Goal: Transaction & Acquisition: Book appointment/travel/reservation

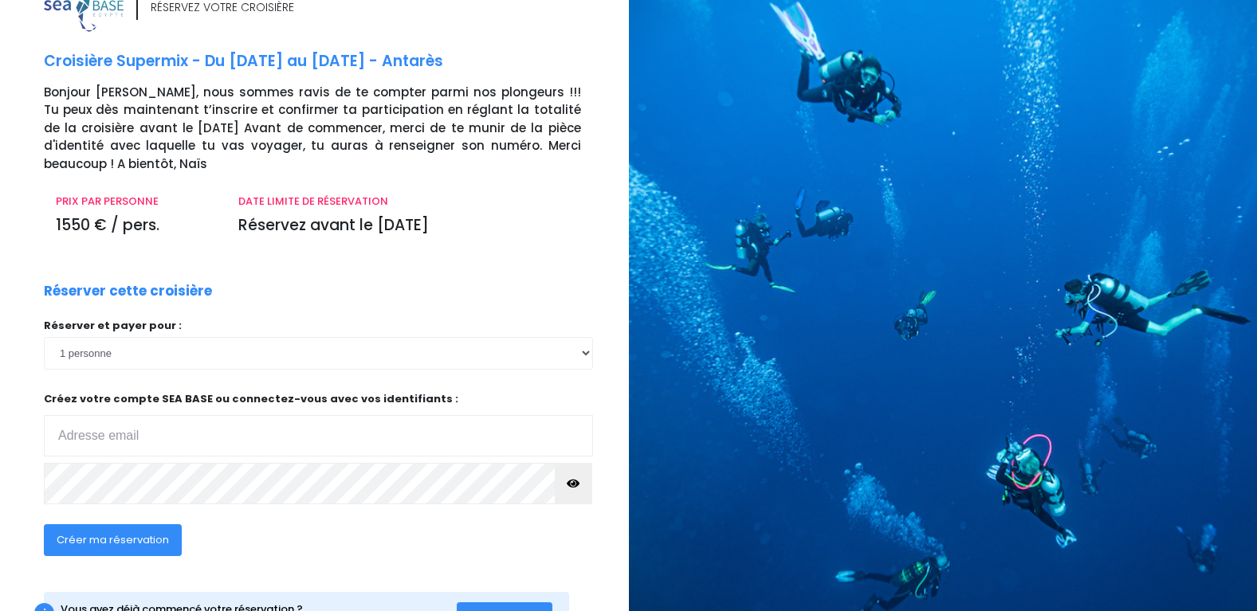
scroll to position [80, 0]
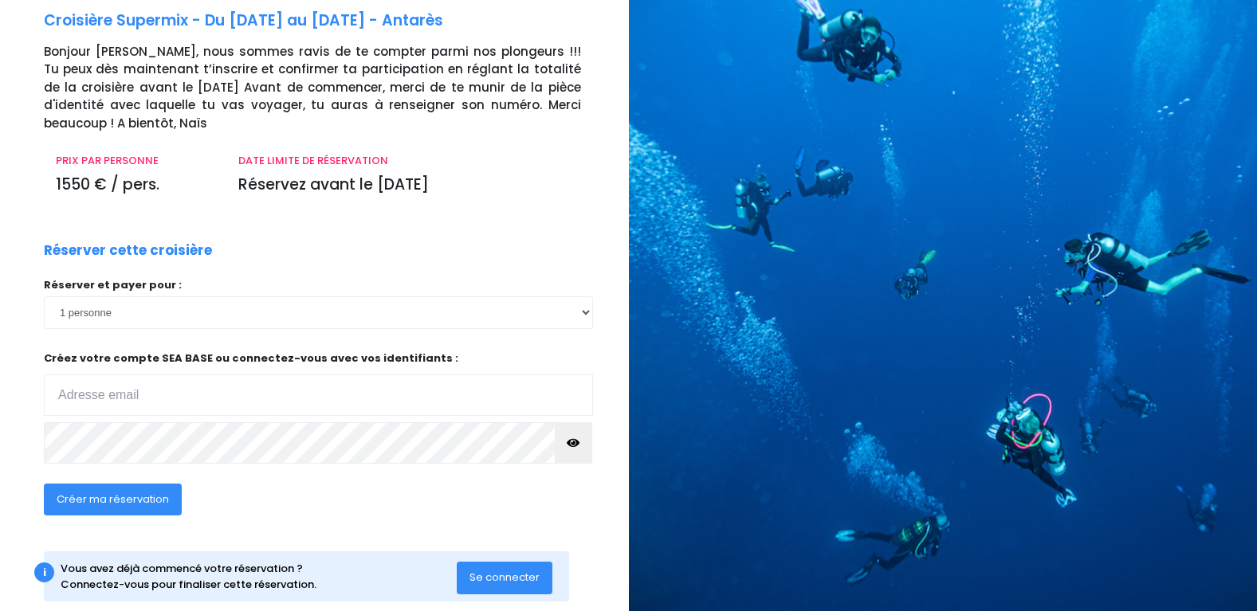
click at [78, 394] on input "email" at bounding box center [318, 395] width 549 height 41
type input "isabelle.lecoconnier@orange.fr"
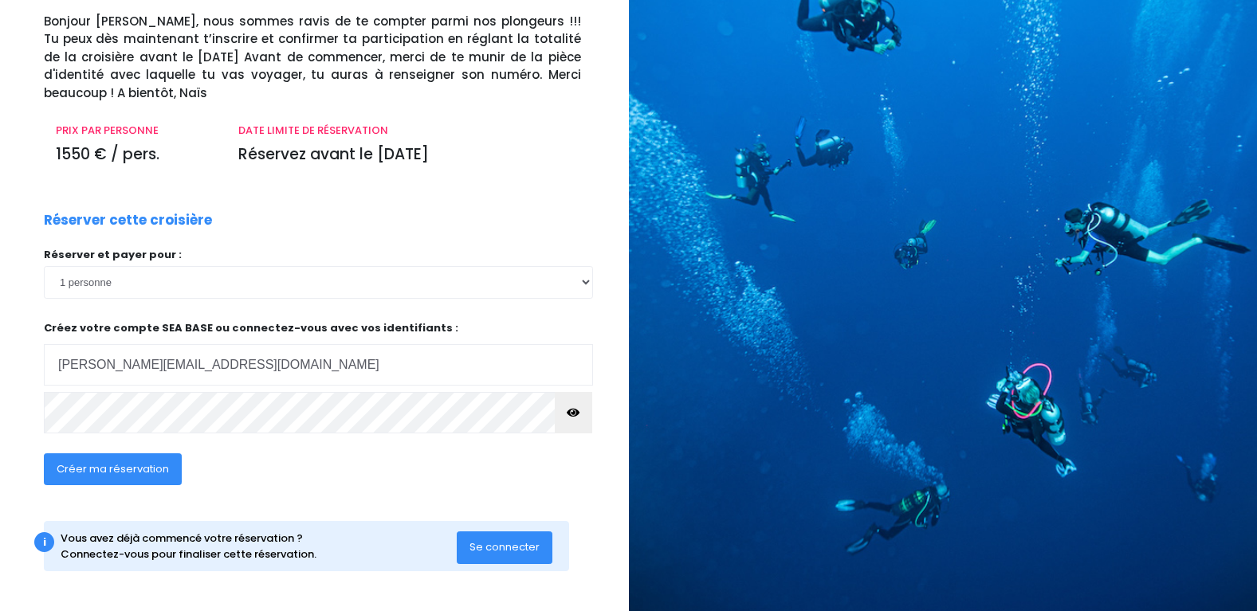
click at [511, 545] on span "Se connecter" at bounding box center [504, 546] width 70 height 15
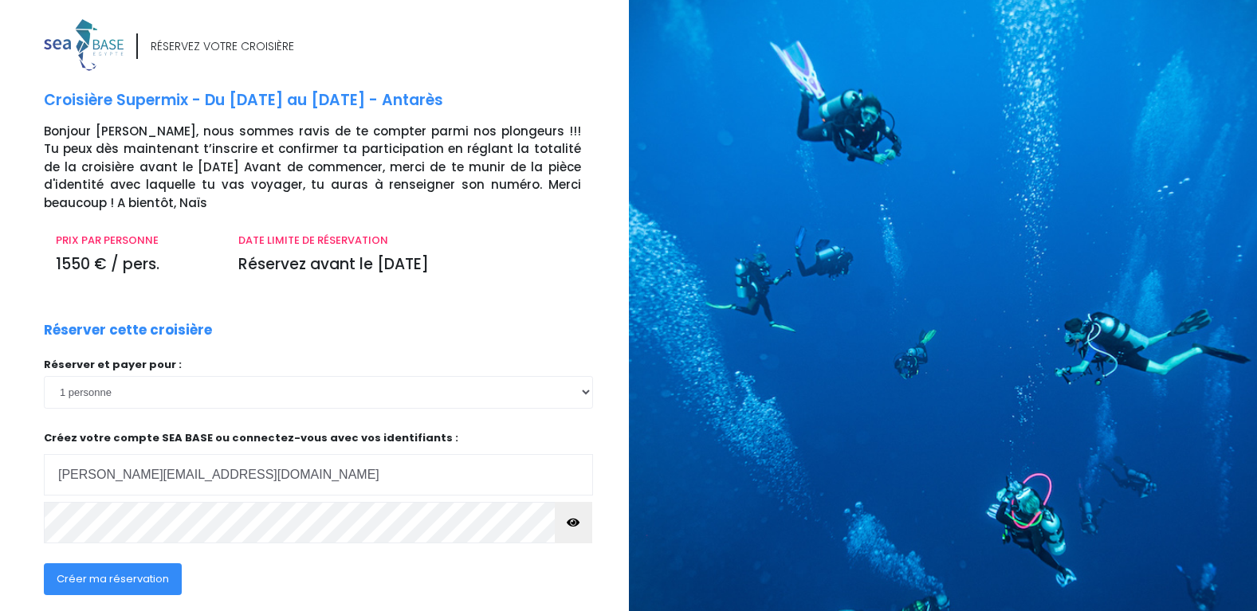
scroll to position [80, 0]
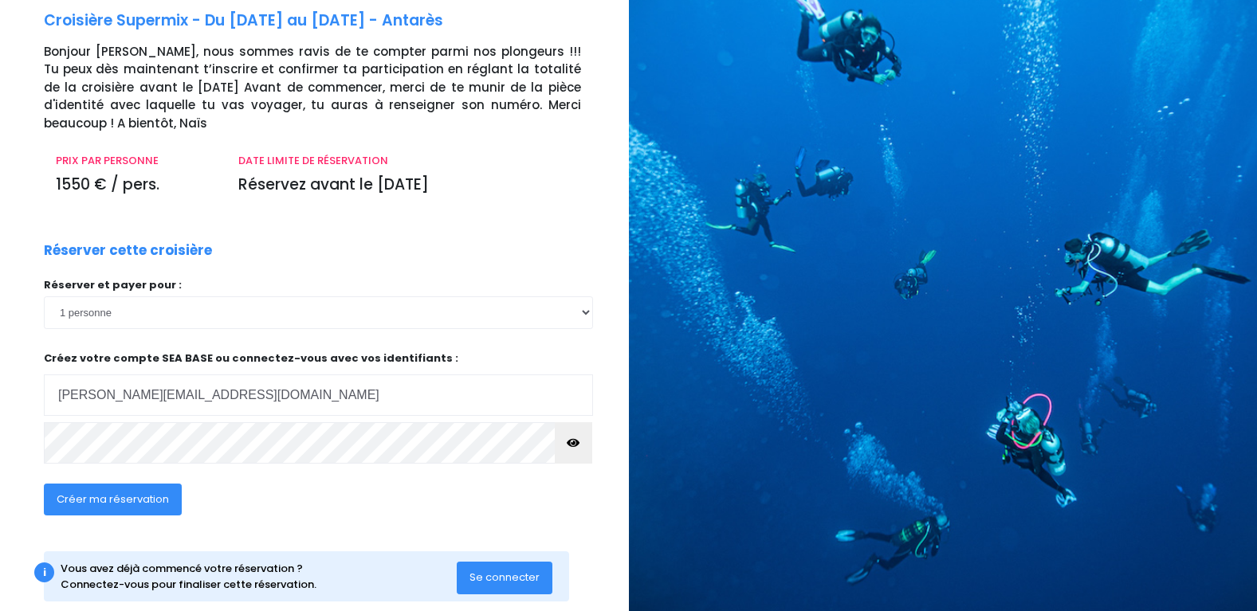
click at [103, 500] on span "Créer ma réservation" at bounding box center [113, 499] width 112 height 15
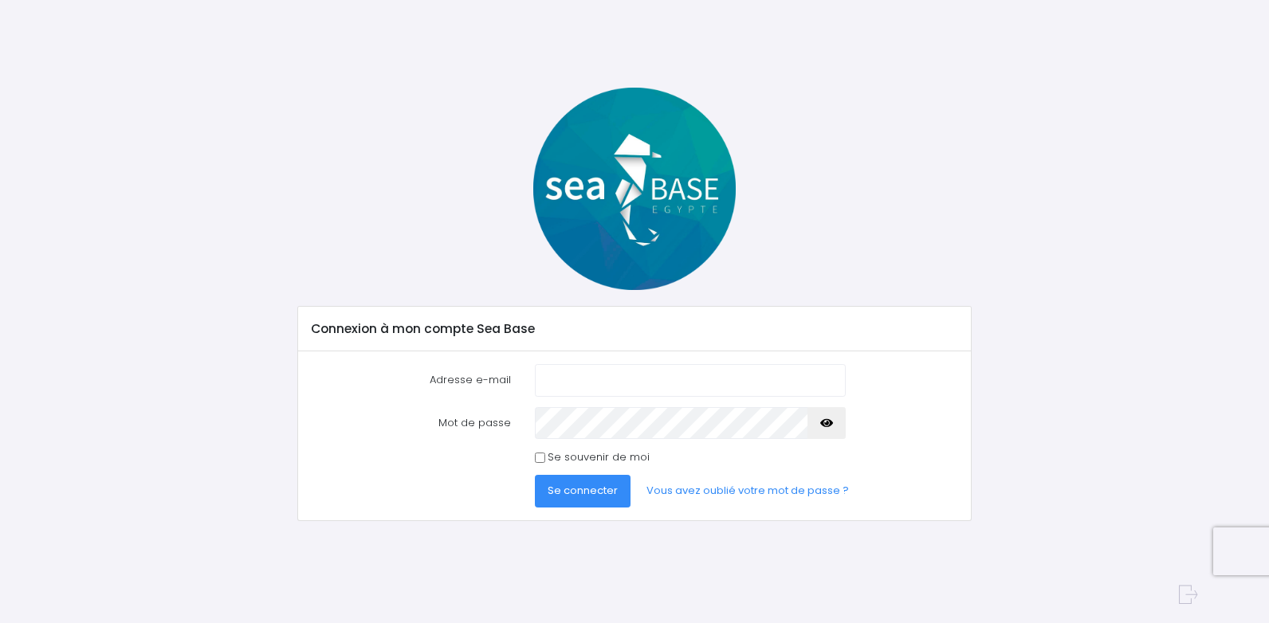
click at [548, 382] on input "Adresse e-mail" at bounding box center [690, 380] width 311 height 32
type input "isabelle.lecoconnier@orange.fr"
click at [600, 489] on span "Se connecter" at bounding box center [582, 490] width 70 height 15
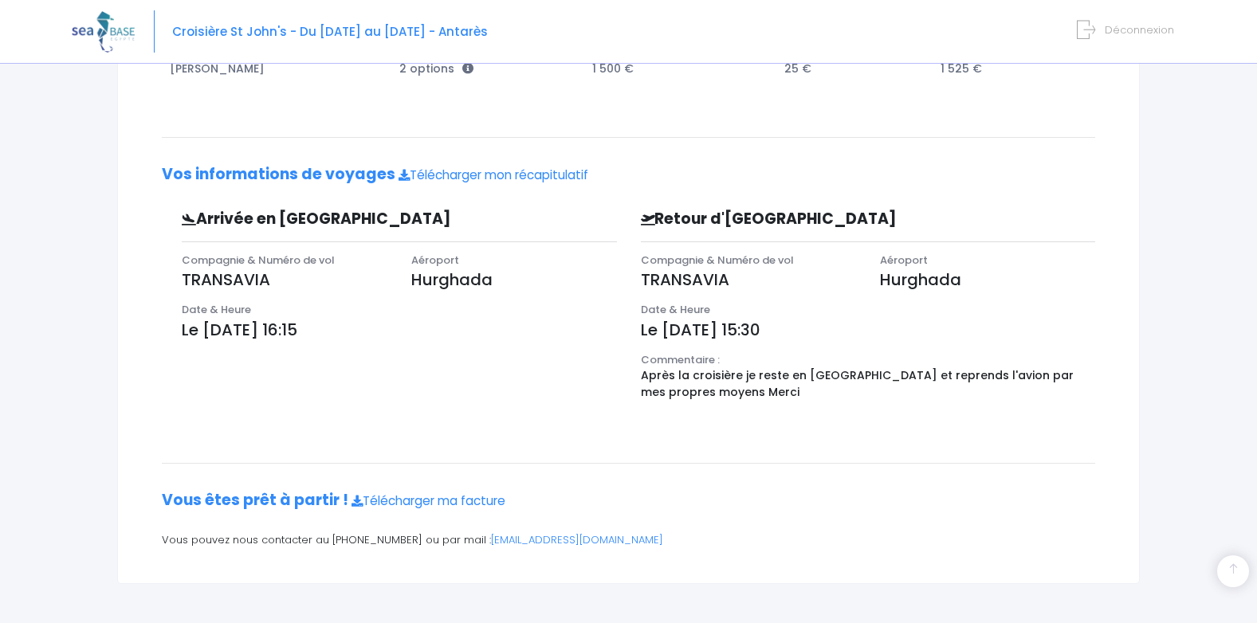
scroll to position [356, 0]
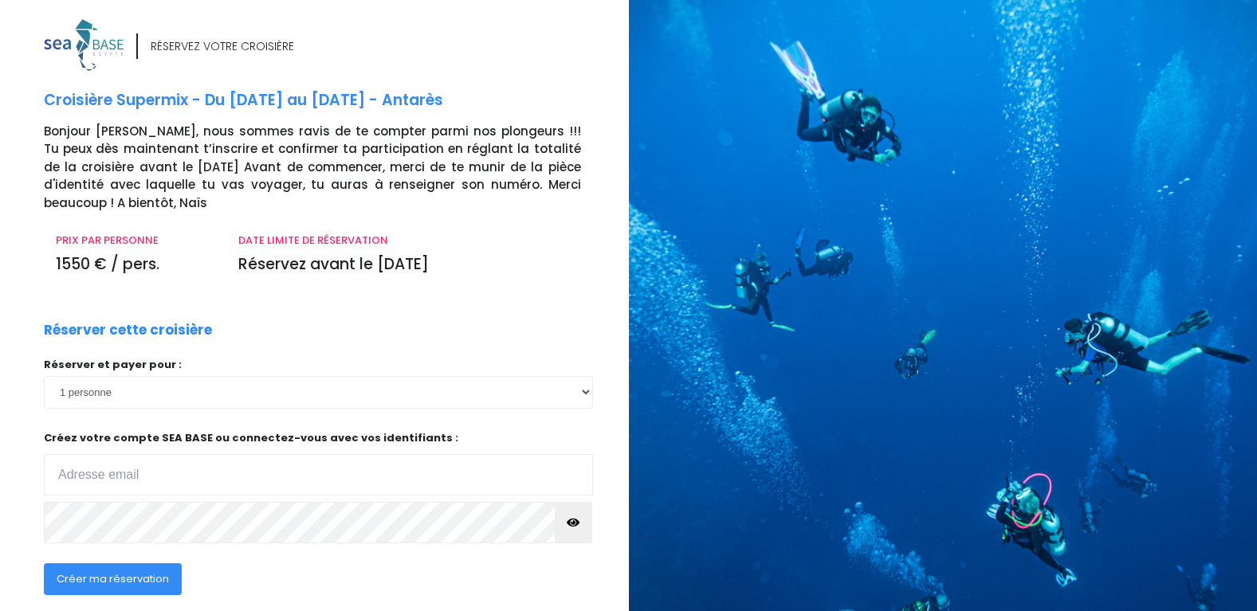
click at [81, 469] on input "email" at bounding box center [318, 474] width 549 height 41
type input "isabelle.lecoconnier@orange.fr"
click input "submit" at bounding box center [0, 0] width 0 height 0
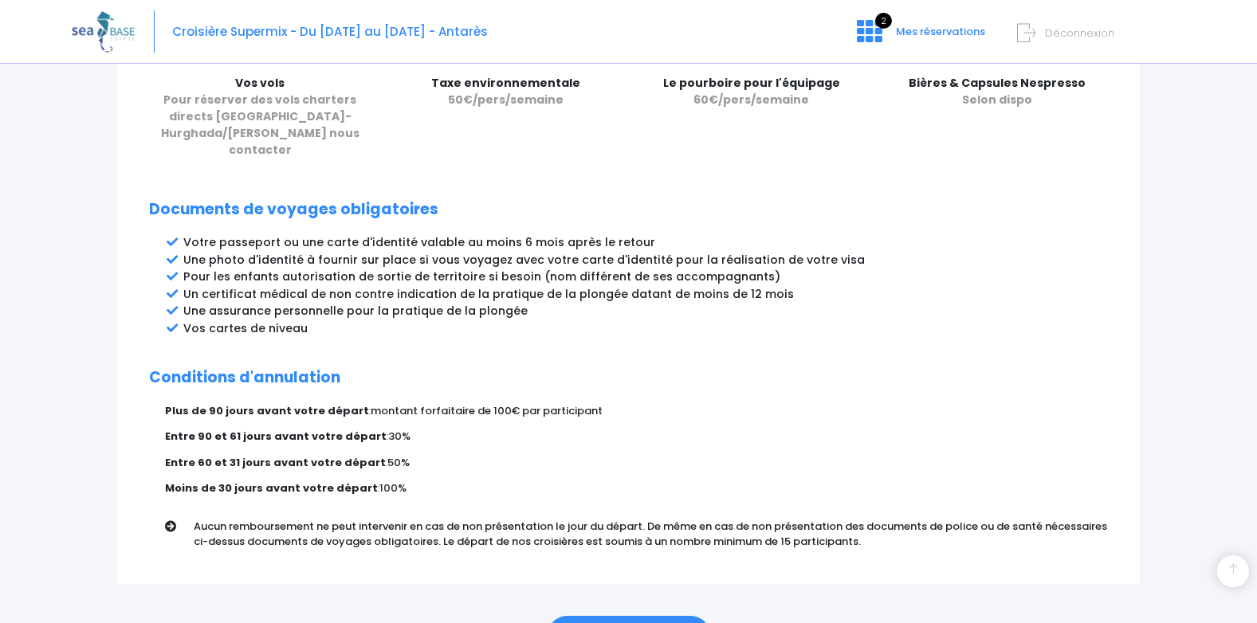
scroll to position [797, 0]
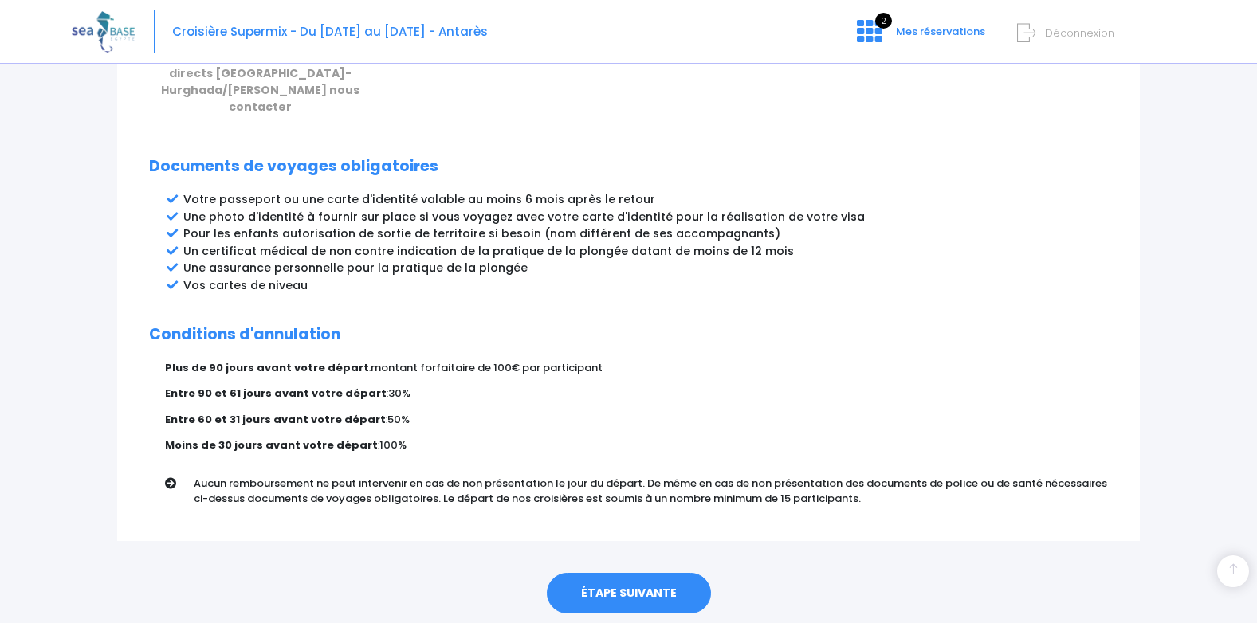
click at [639, 573] on link "ÉTAPE SUIVANTE" at bounding box center [629, 593] width 164 height 41
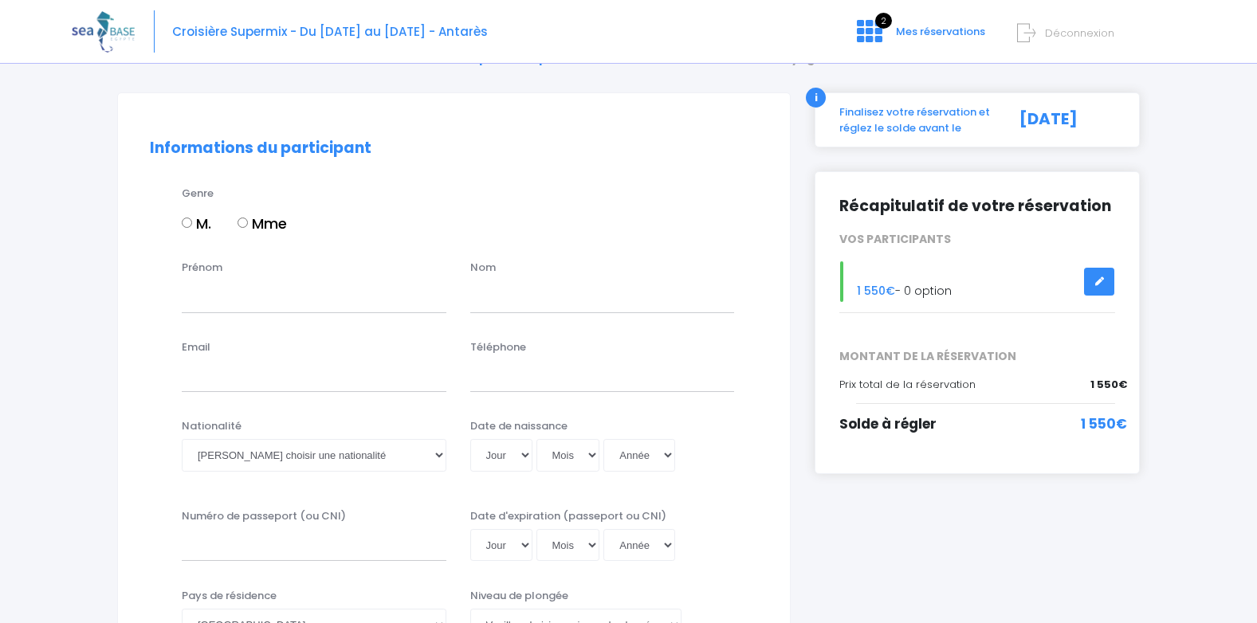
scroll to position [80, 0]
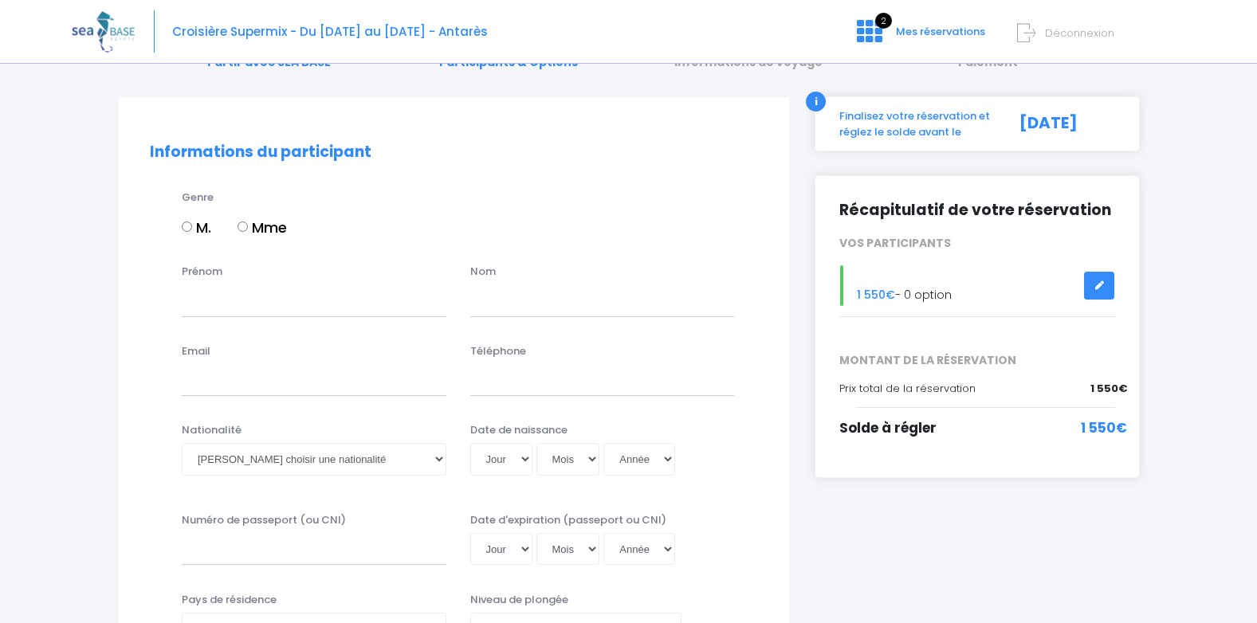
click at [242, 226] on input "Mme" at bounding box center [242, 227] width 10 height 10
radio input "true"
click at [211, 304] on input "Prénom" at bounding box center [314, 300] width 265 height 32
type input "ISABELLE"
type input "LECOCONNIER"
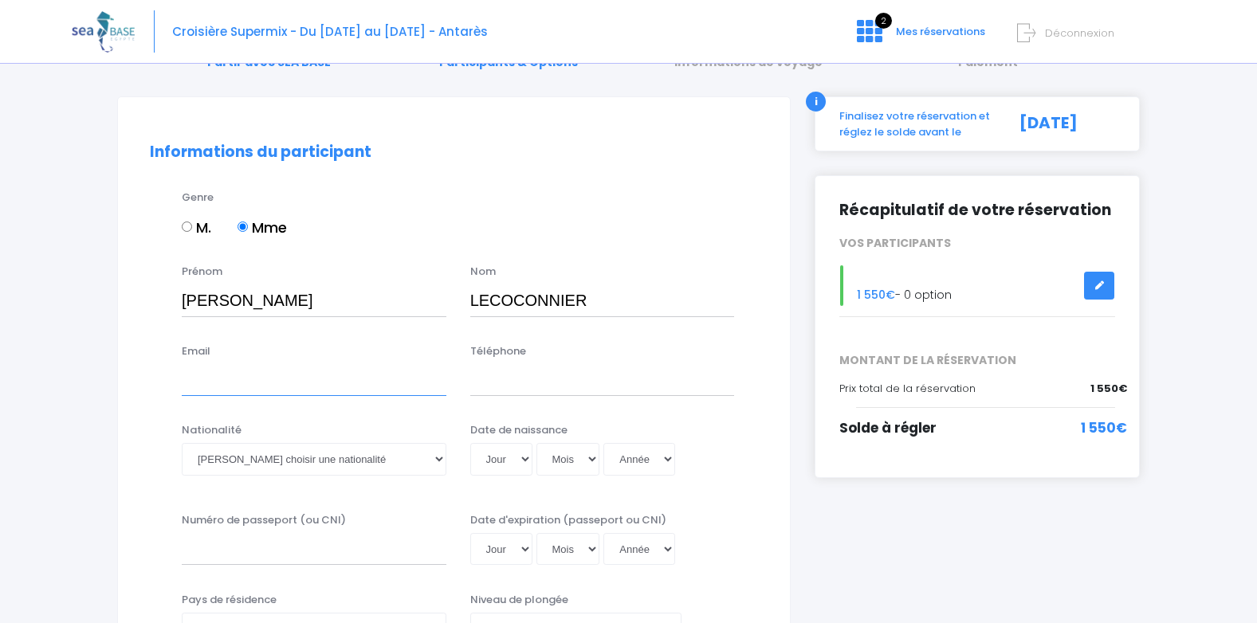
type input "isabelle.lecoconnier@orange.fr"
type input "0687341081"
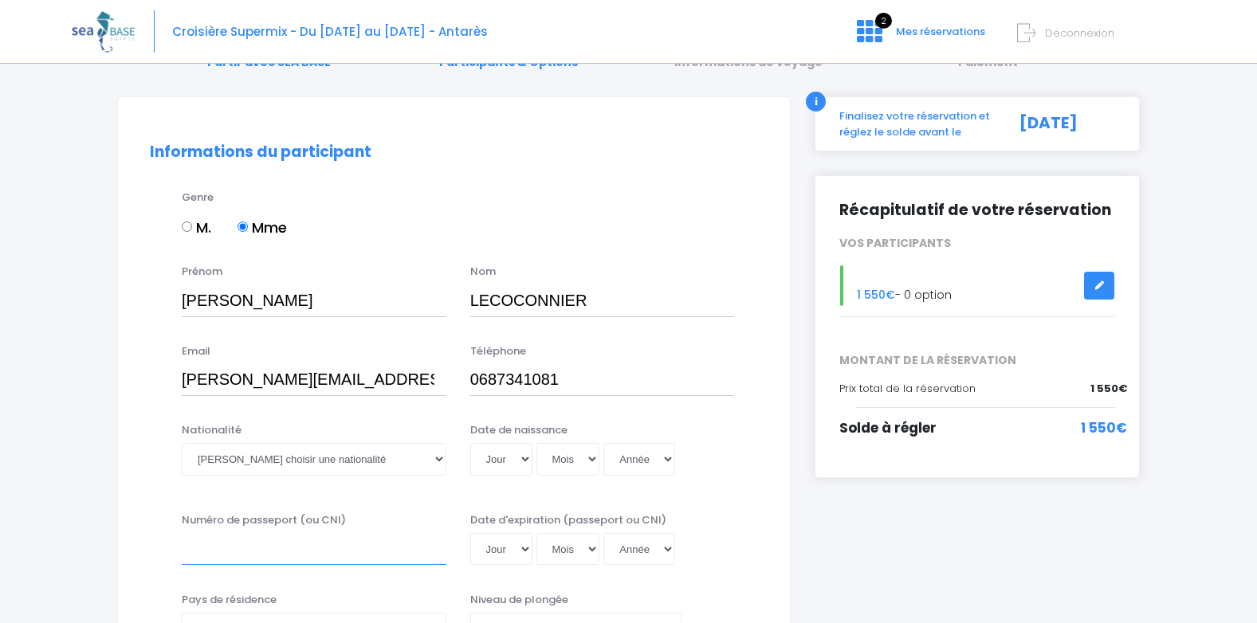
type input "[DEMOGRAPHIC_DATA]"
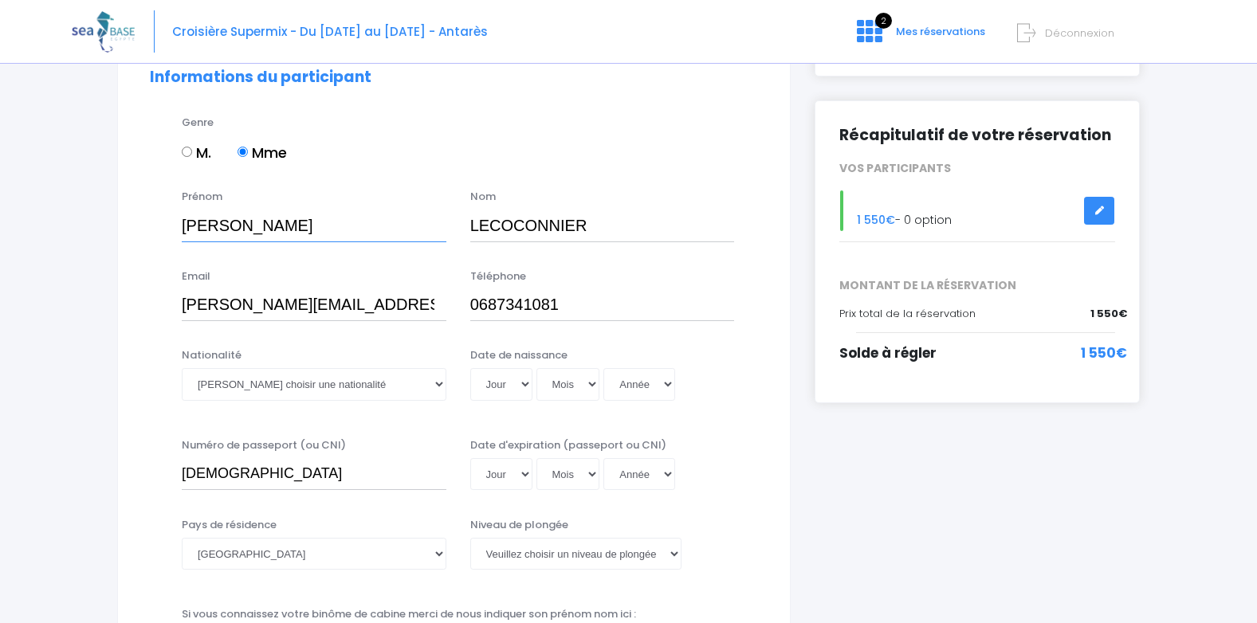
scroll to position [159, 0]
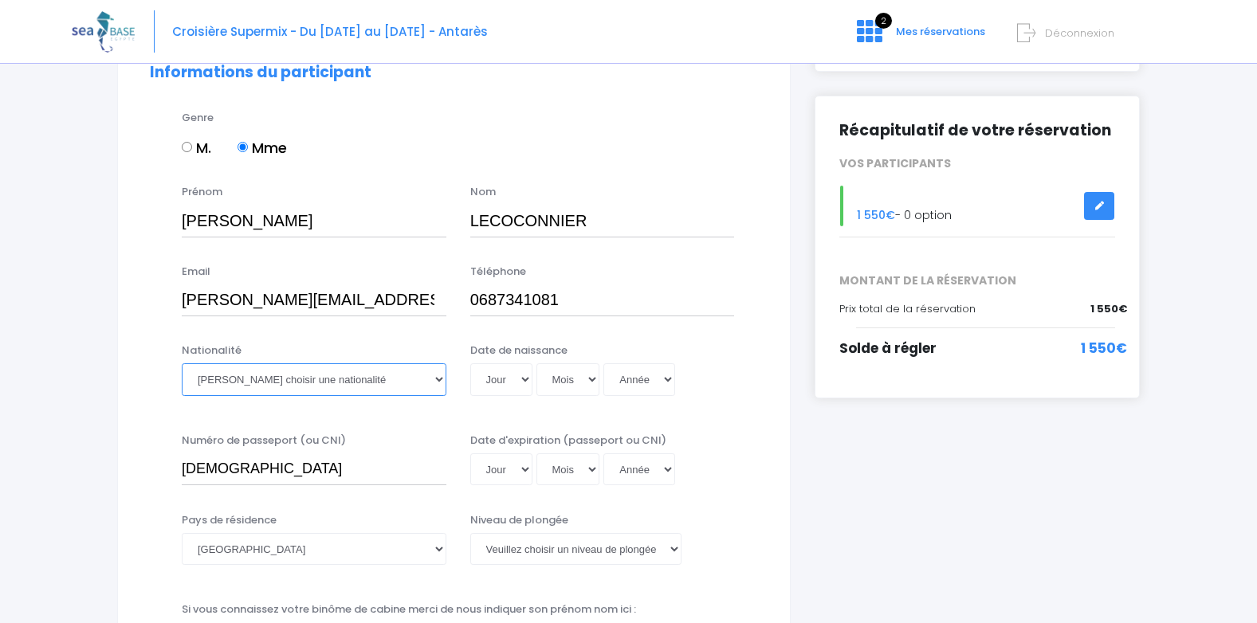
click at [439, 379] on select "Veuillez choisir une nationalité Afghane Albanaise Algerienne Allemande America…" at bounding box center [314, 379] width 265 height 32
select select "Française"
click at [182, 363] on select "Veuillez choisir une nationalité Afghane Albanaise Algerienne Allemande America…" at bounding box center [314, 379] width 265 height 32
click at [530, 378] on select "Jour 01 02 03 04 05 06 07 08 09 10 11 12 13 14 15 16 17 18 19 20 21 22 23 24 25…" at bounding box center [501, 379] width 62 height 32
select select "19"
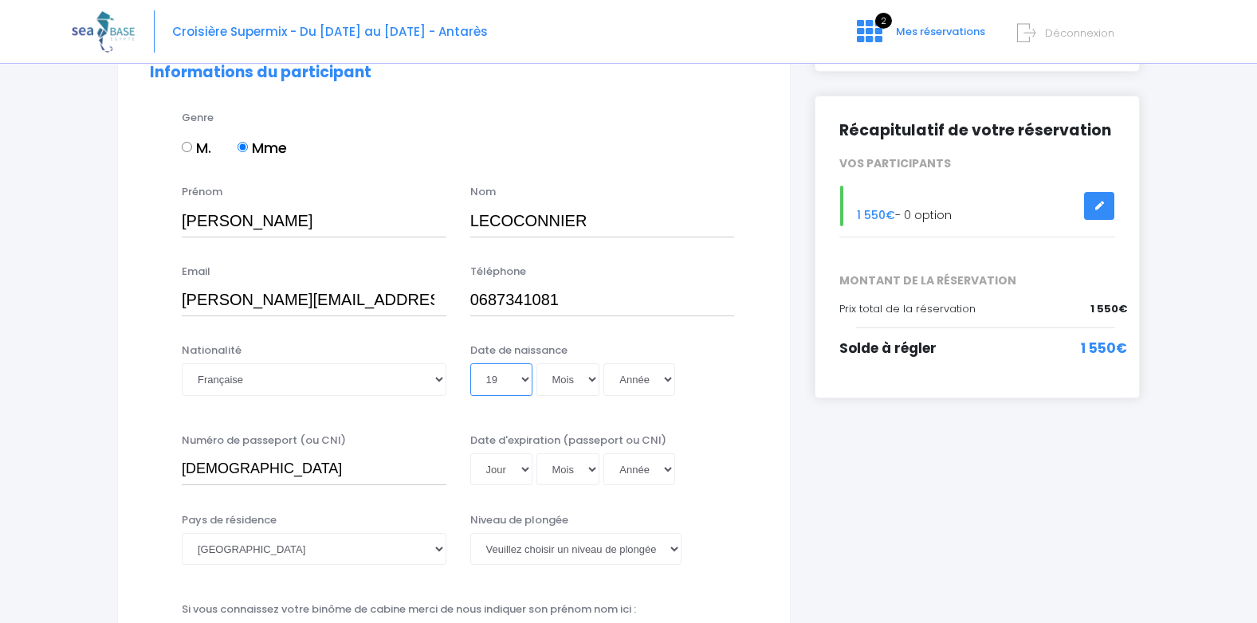
click at [470, 363] on select "Jour 01 02 03 04 05 06 07 08 09 10 11 12 13 14 15 16 17 18 19 20 21 22 23 24 25…" at bounding box center [501, 379] width 62 height 32
click at [591, 379] on select "Mois 01 02 03 04 05 06 07 08 09 10 11 12" at bounding box center [568, 379] width 64 height 32
select select "09"
click at [536, 363] on select "Mois 01 02 03 04 05 06 07 08 09 10 11 12" at bounding box center [568, 379] width 64 height 32
click at [665, 385] on select "Année 2045 2044 2043 2042 2041 2040 2039 2038 2037 2036 2035 2034 2033 2032 203…" at bounding box center [639, 379] width 72 height 32
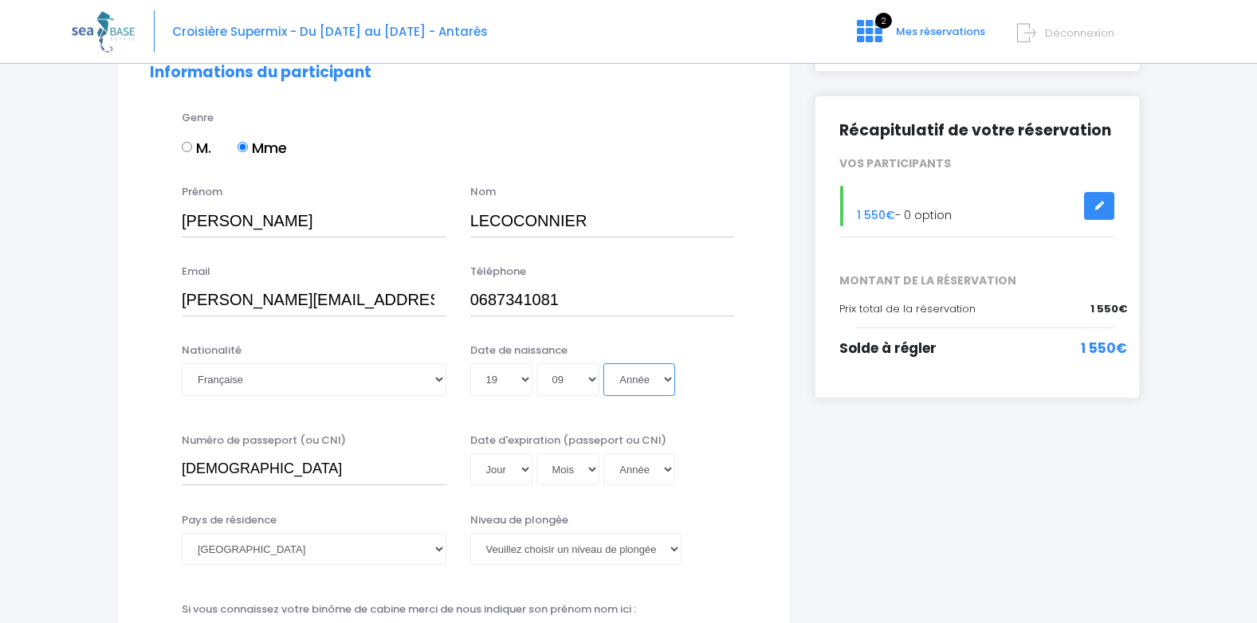
select select "1968"
click at [603, 363] on select "Année 2045 2044 2043 2042 2041 2040 2039 2038 2037 2036 2035 2034 2033 2032 203…" at bounding box center [639, 379] width 72 height 32
type input "1968-09-19"
click at [525, 478] on select "Jour 01 02 03 04 05 06 07 08 09 10 11 12 13 14 15 16 17 18 19 20 21 22 23 24 25…" at bounding box center [501, 469] width 62 height 32
select select "24"
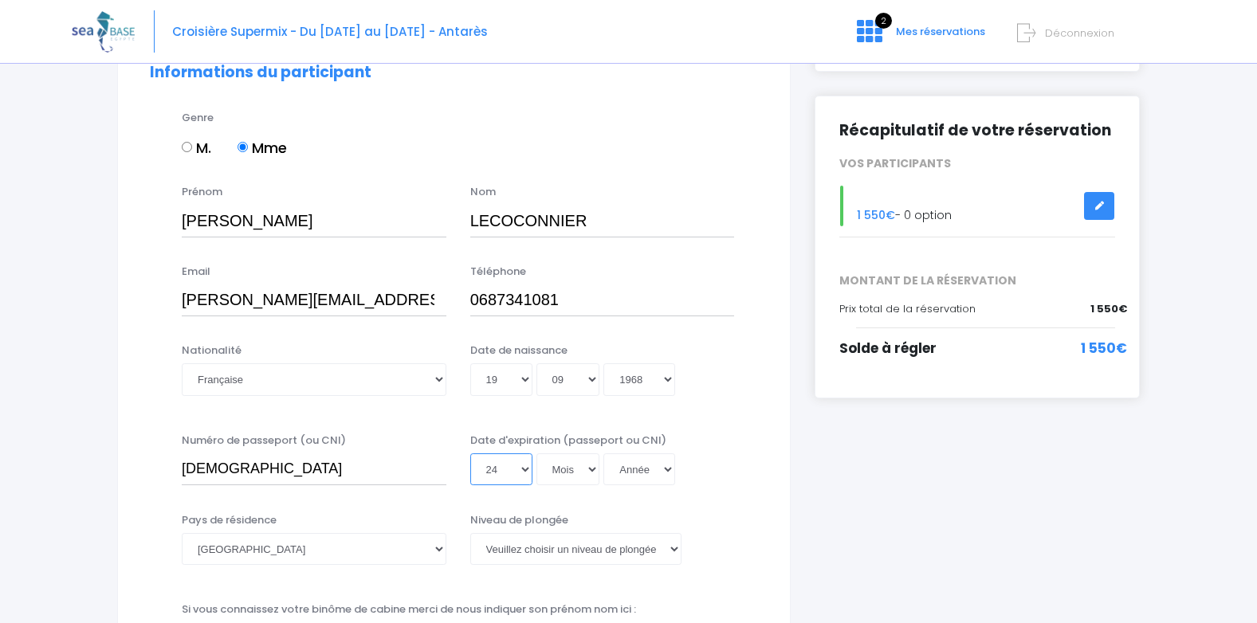
click at [470, 453] on select "Jour 01 02 03 04 05 06 07 08 09 10 11 12 13 14 15 16 17 18 19 20 21 22 23 24 25…" at bounding box center [501, 469] width 62 height 32
click at [588, 470] on select "Mois 01 02 03 04 05 06 07 08 09 10 11 12" at bounding box center [568, 469] width 64 height 32
select select "01"
click at [536, 453] on select "Mois 01 02 03 04 05 06 07 08 09 10 11 12" at bounding box center [568, 469] width 64 height 32
click at [664, 471] on select "Année 2045 2044 2043 2042 2041 2040 2039 2038 2037 2036 2035 2034 2033 2032 203…" at bounding box center [639, 469] width 72 height 32
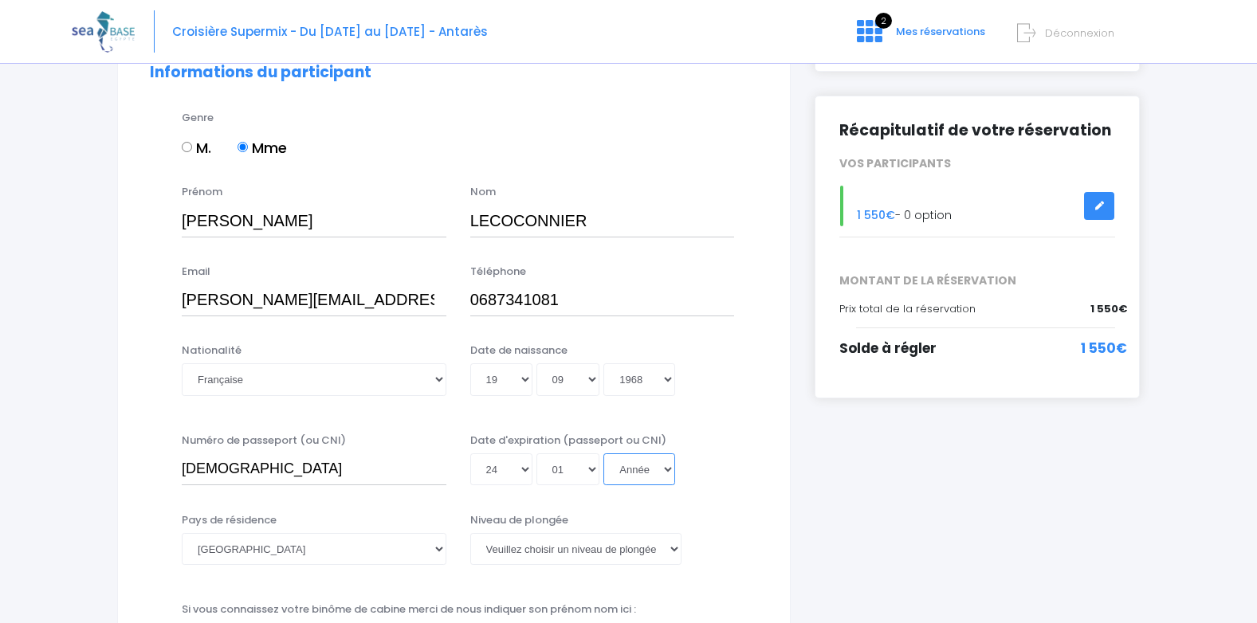
select select "2033"
click at [603, 453] on select "Année 2045 2044 2043 2042 2041 2040 2039 2038 2037 2036 2035 2034 2033 2032 203…" at bounding box center [639, 469] width 72 height 32
type input "2033-01-24"
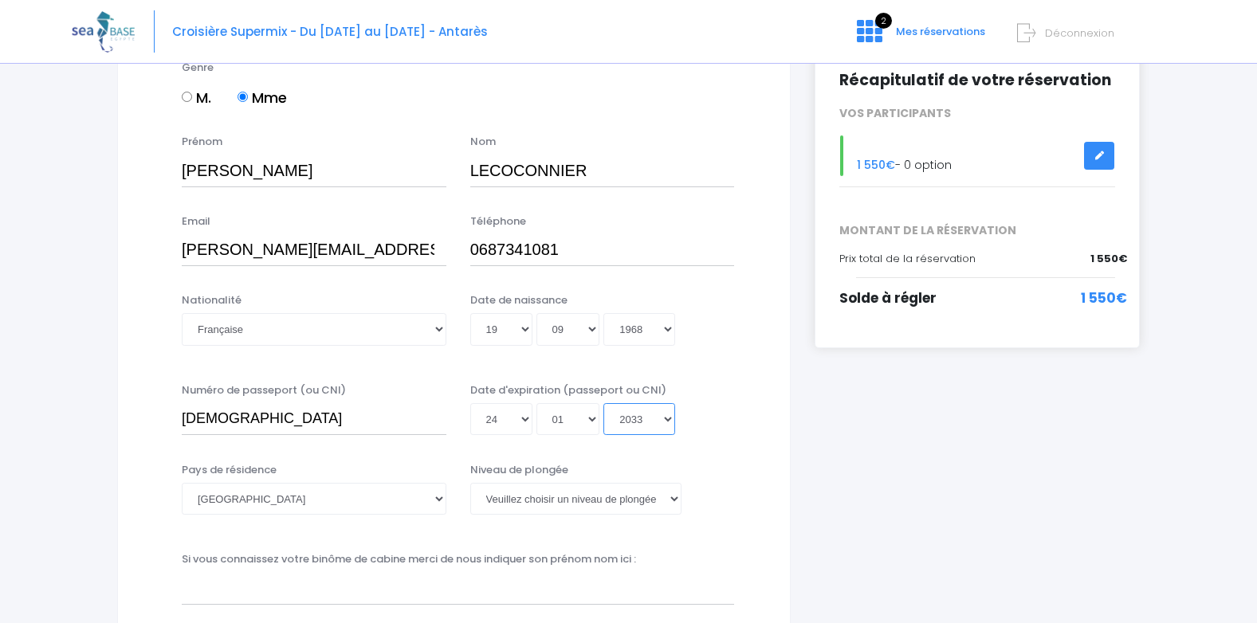
scroll to position [239, 0]
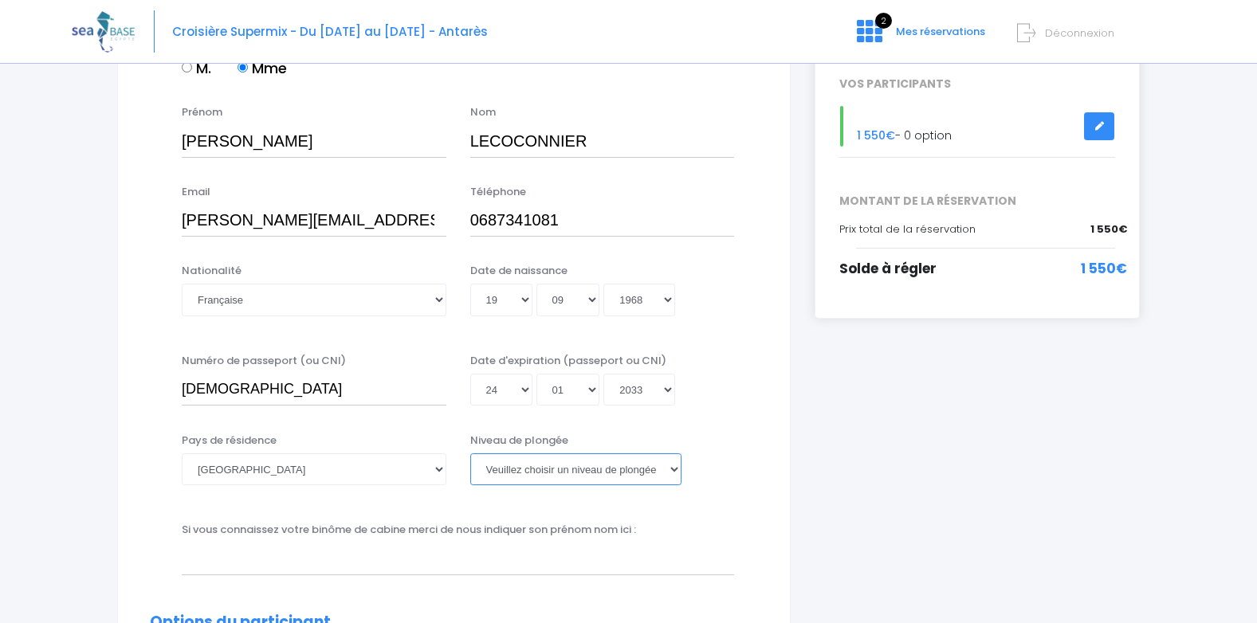
click at [676, 466] on select "Veuillez choisir un niveau de plongée Non plongeur Junior OW diver Adventure OW…" at bounding box center [575, 469] width 211 height 32
select select "N1"
click at [470, 453] on select "Veuillez choisir un niveau de plongée Non plongeur Junior OW diver Adventure OW…" at bounding box center [575, 469] width 211 height 32
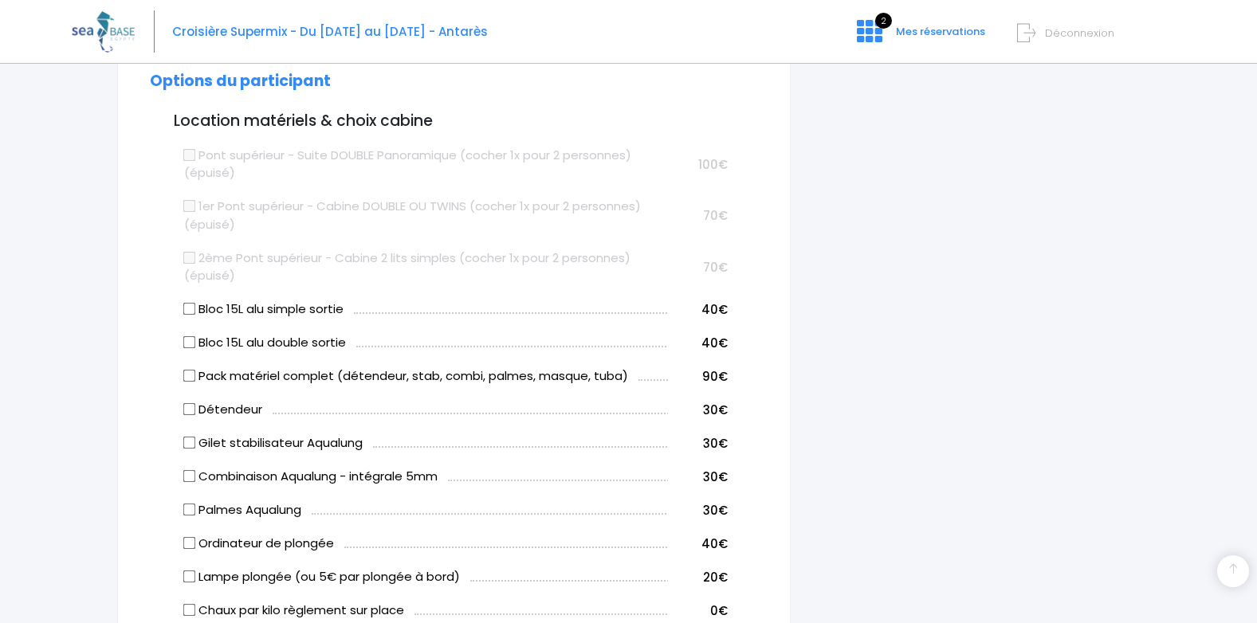
scroll to position [877, 0]
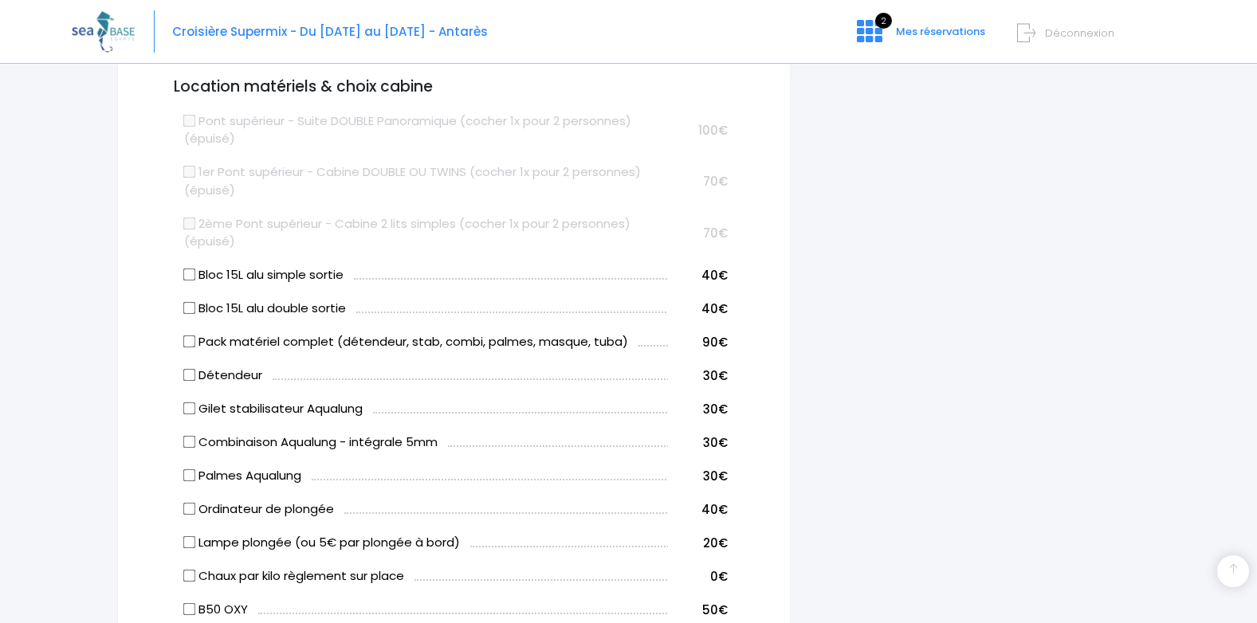
click at [189, 375] on input "Détendeur" at bounding box center [189, 375] width 13 height 13
checkbox input "true"
click at [189, 409] on input "Gilet stabilisateur Aqualung" at bounding box center [189, 408] width 13 height 13
checkbox input "true"
click at [186, 441] on input "Combinaison Aqualung - intégrale 5mm" at bounding box center [189, 442] width 13 height 13
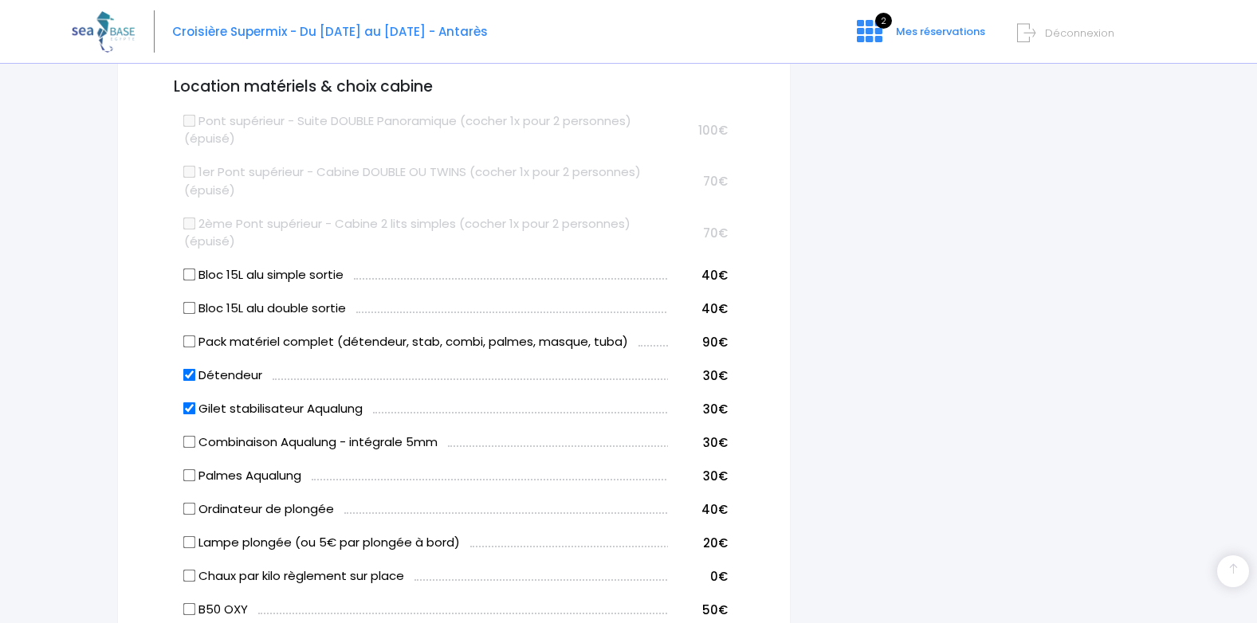
checkbox input "true"
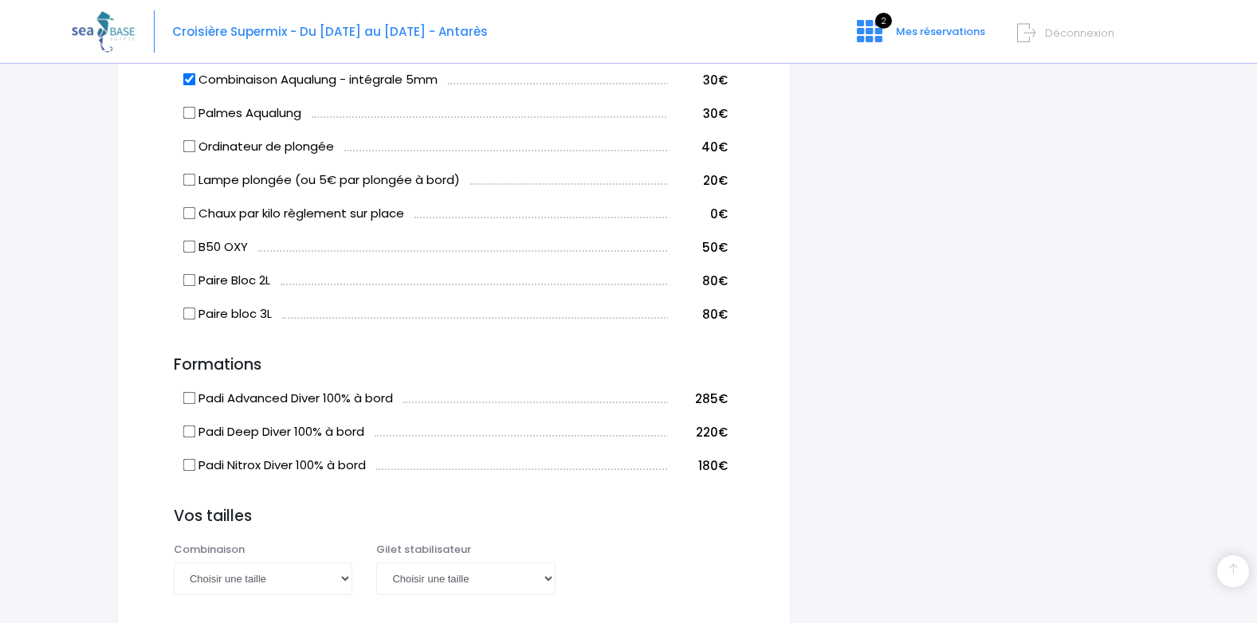
scroll to position [1275, 0]
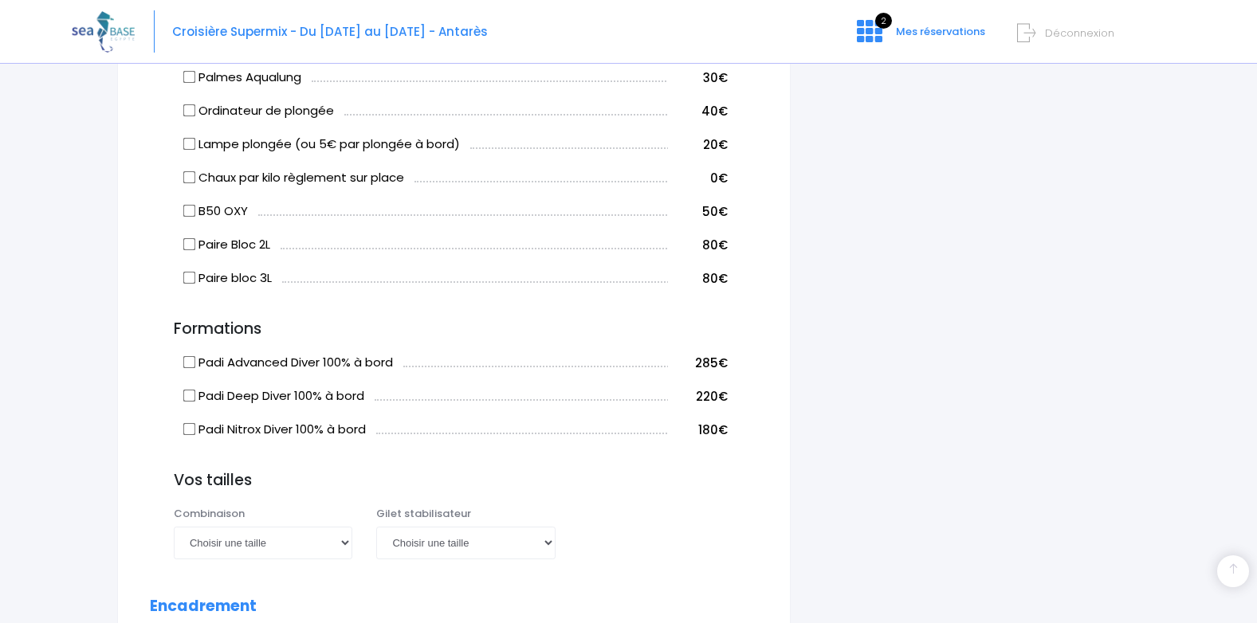
click at [190, 365] on input "Padi Advanced Diver 100% à bord" at bounding box center [189, 362] width 13 height 13
checkbox input "true"
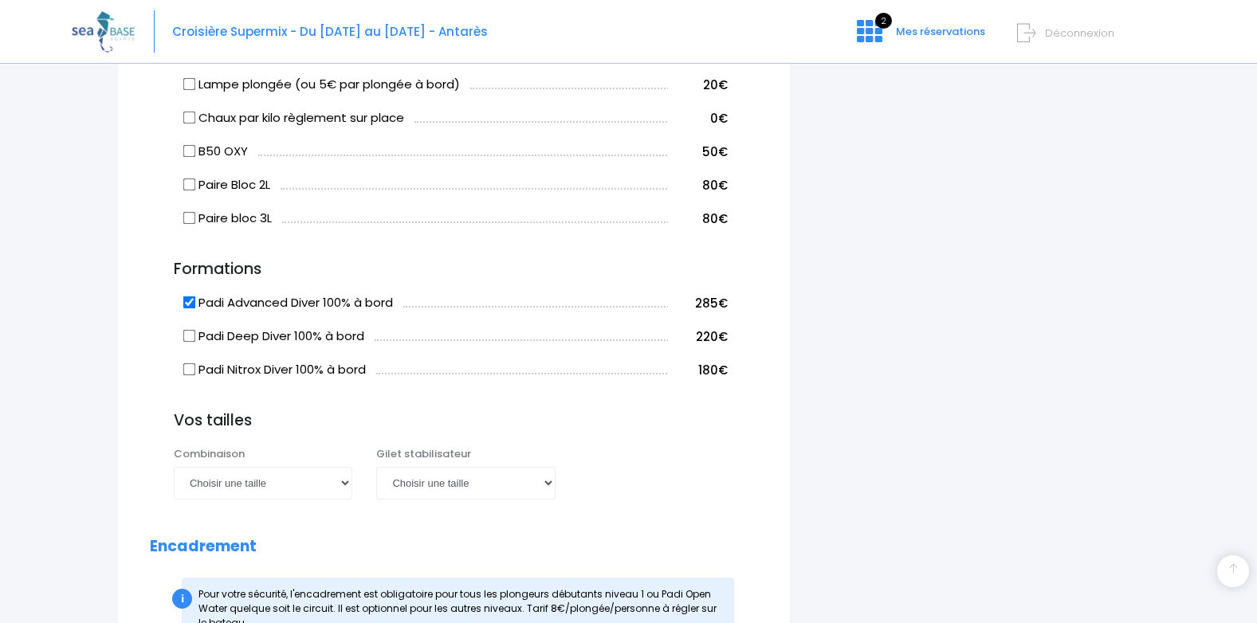
scroll to position [1355, 0]
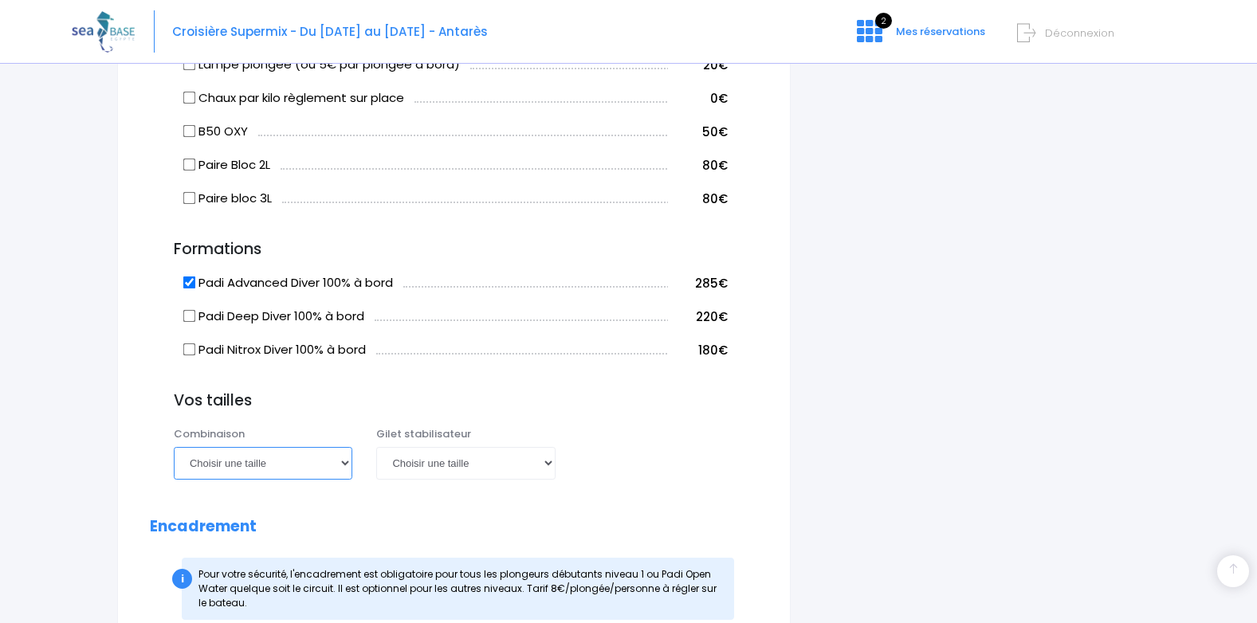
click at [344, 459] on select "Choisir une taille XS S M ML L XL XXL" at bounding box center [263, 463] width 178 height 32
select select "ML"
click at [174, 447] on select "Choisir une taille XS S M ML L XL XXL" at bounding box center [263, 463] width 178 height 32
click at [550, 462] on select "Choisir une taille XXS XS S M ML L XL XXL" at bounding box center [465, 463] width 178 height 32
select select "ML"
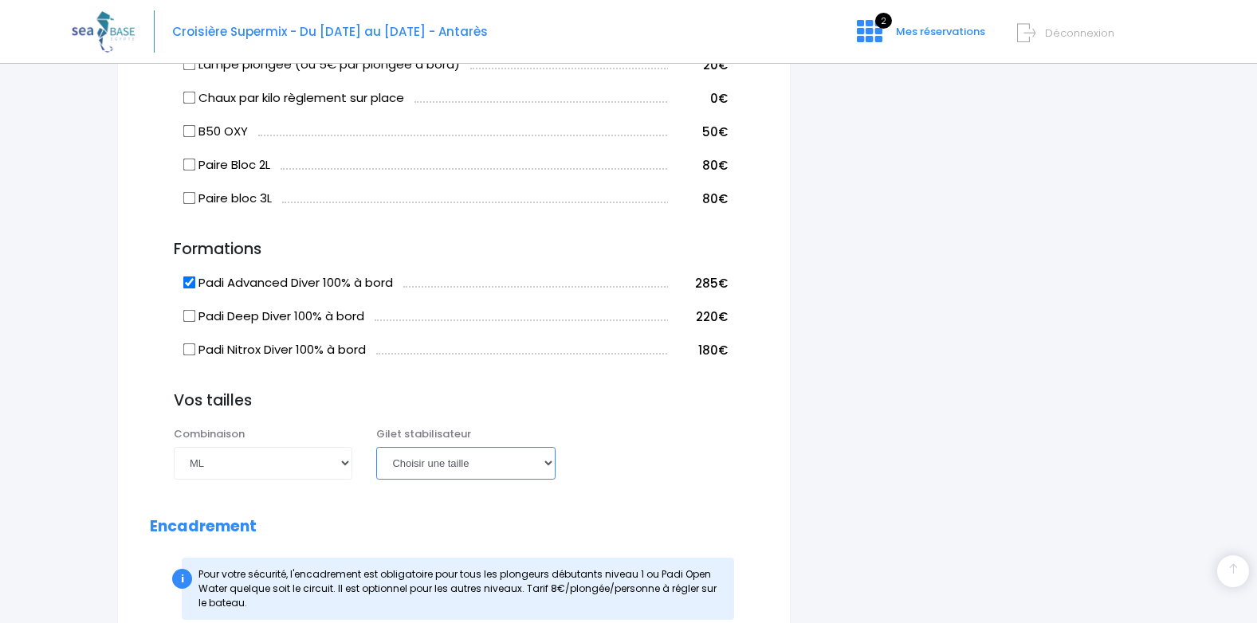
click at [376, 447] on select "Choisir une taille XXS XS S M ML L XL XXL" at bounding box center [465, 463] width 178 height 32
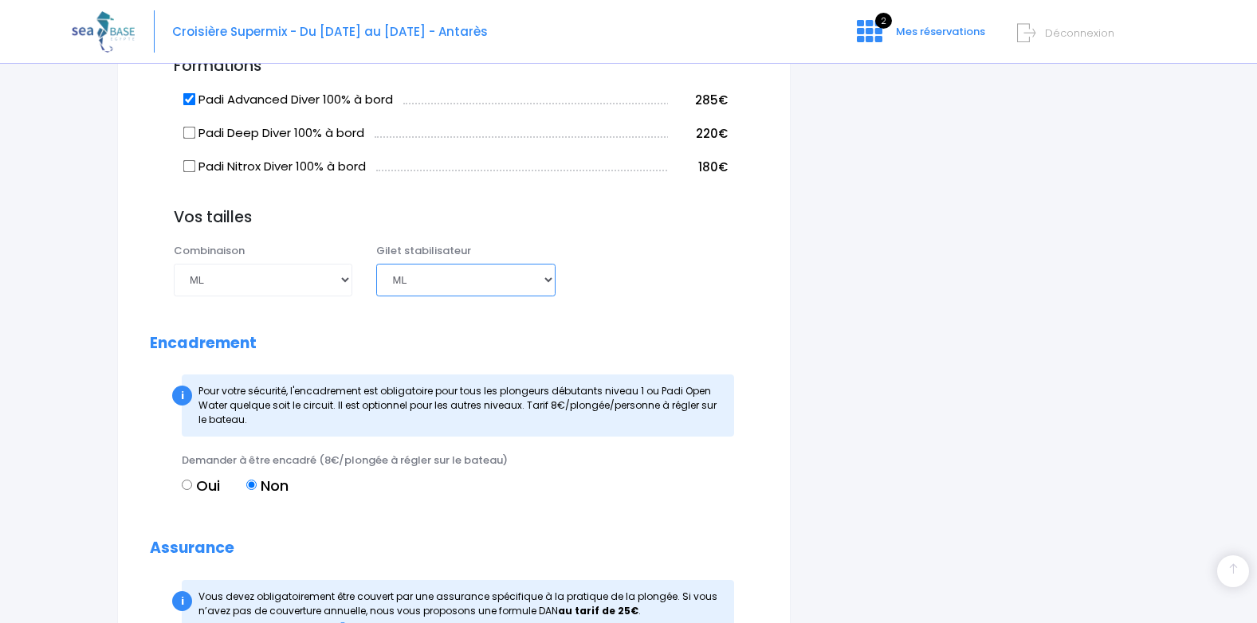
scroll to position [1594, 0]
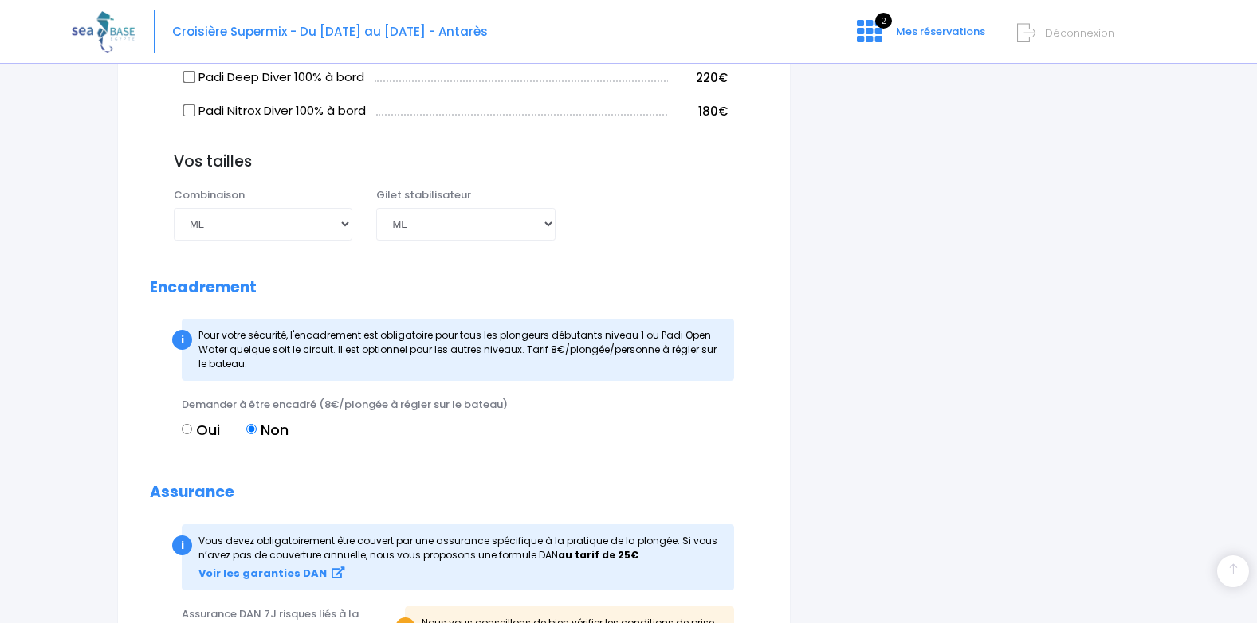
click at [186, 427] on input "Oui" at bounding box center [187, 429] width 10 height 10
radio input "true"
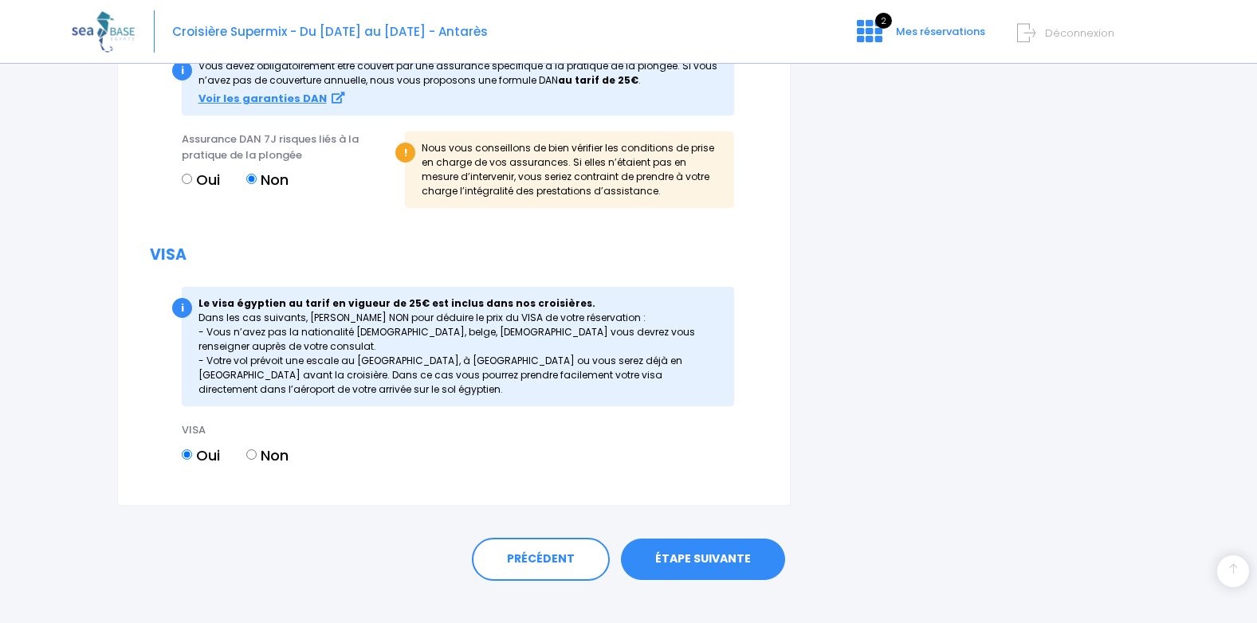
scroll to position [2072, 0]
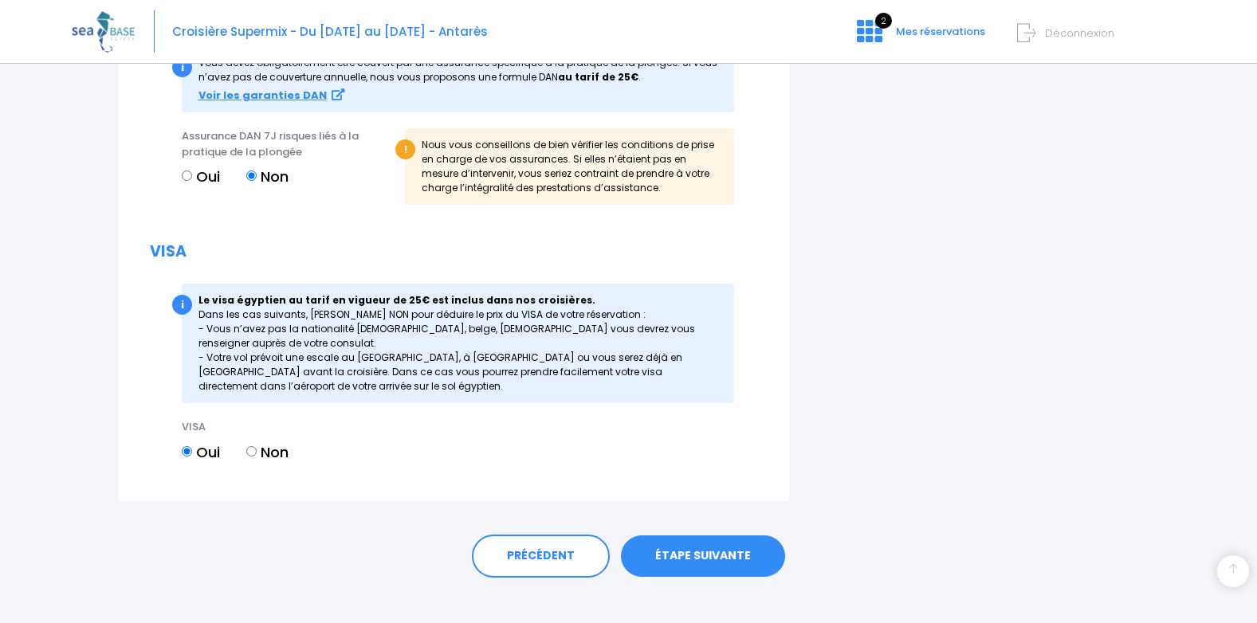
click at [735, 558] on link "ÉTAPE SUIVANTE" at bounding box center [703, 555] width 164 height 41
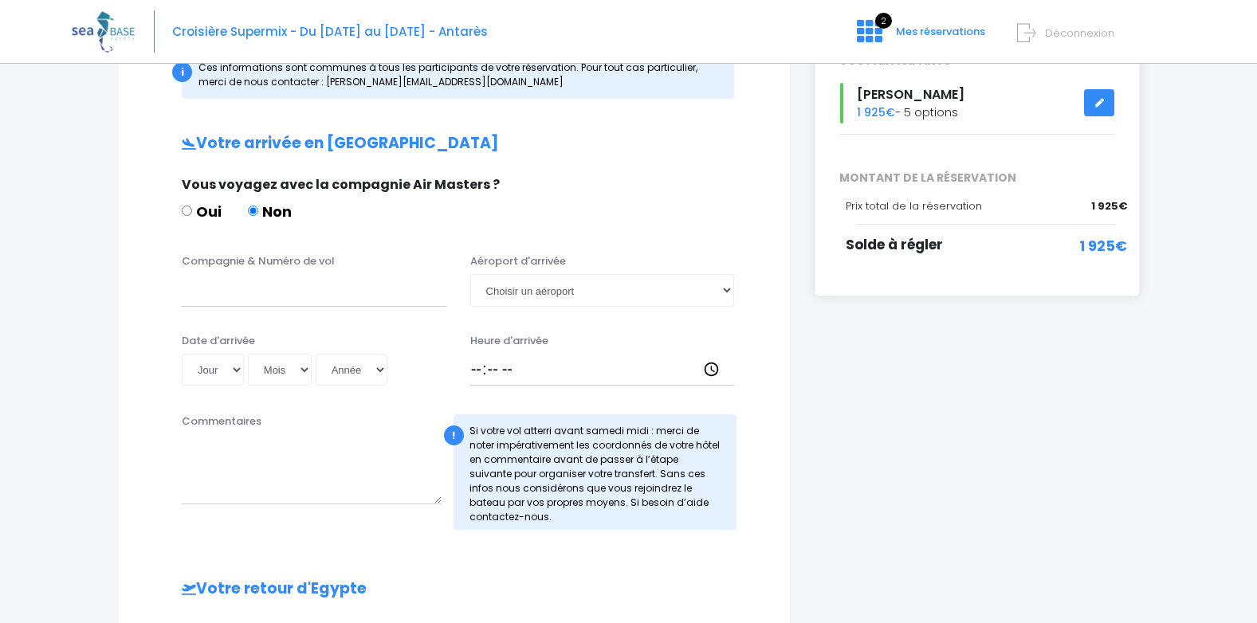
scroll to position [239, 0]
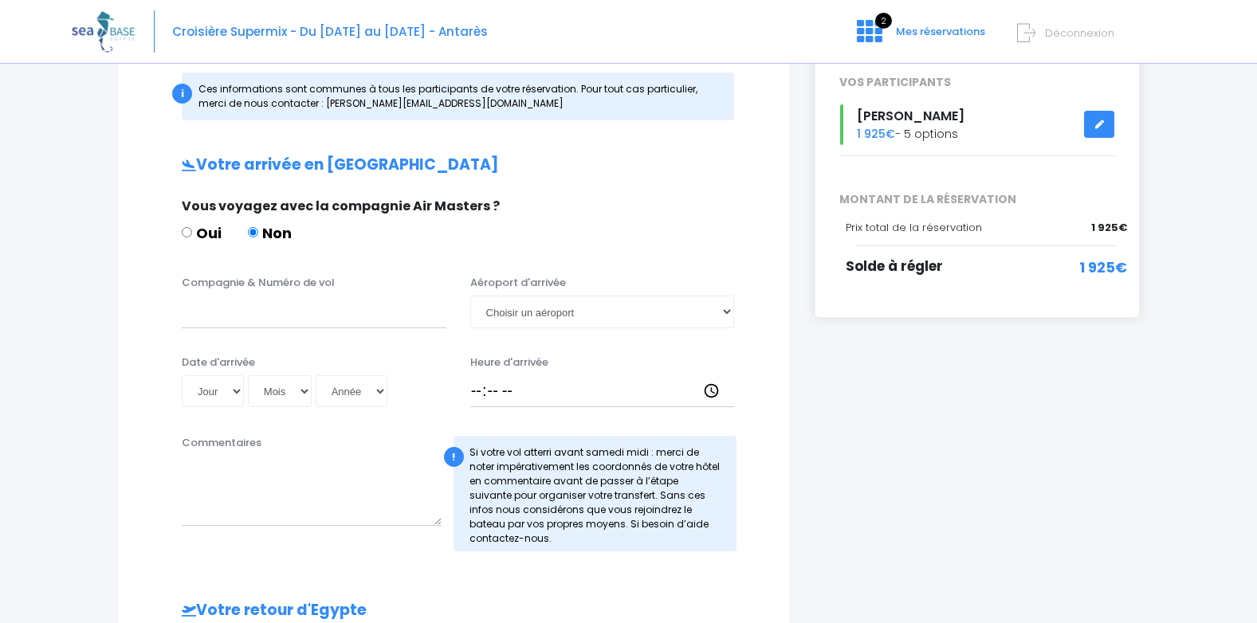
click at [1111, 124] on link at bounding box center [1099, 125] width 30 height 28
click at [1092, 128] on link at bounding box center [1099, 125] width 30 height 28
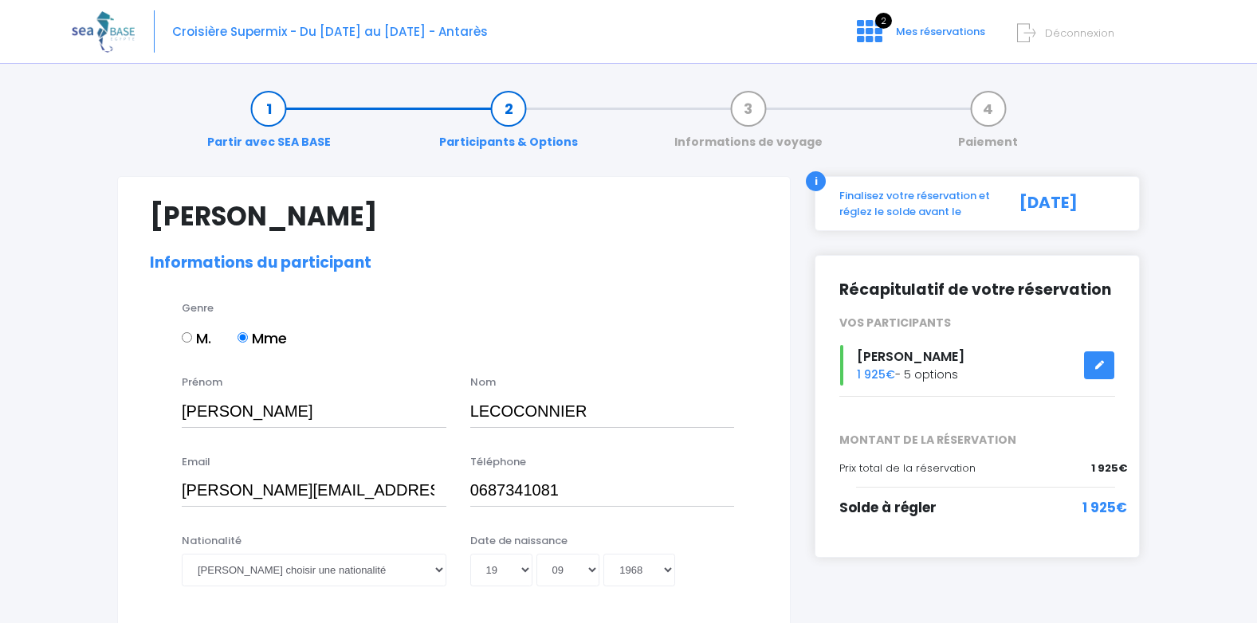
select select "N1"
select select "ML"
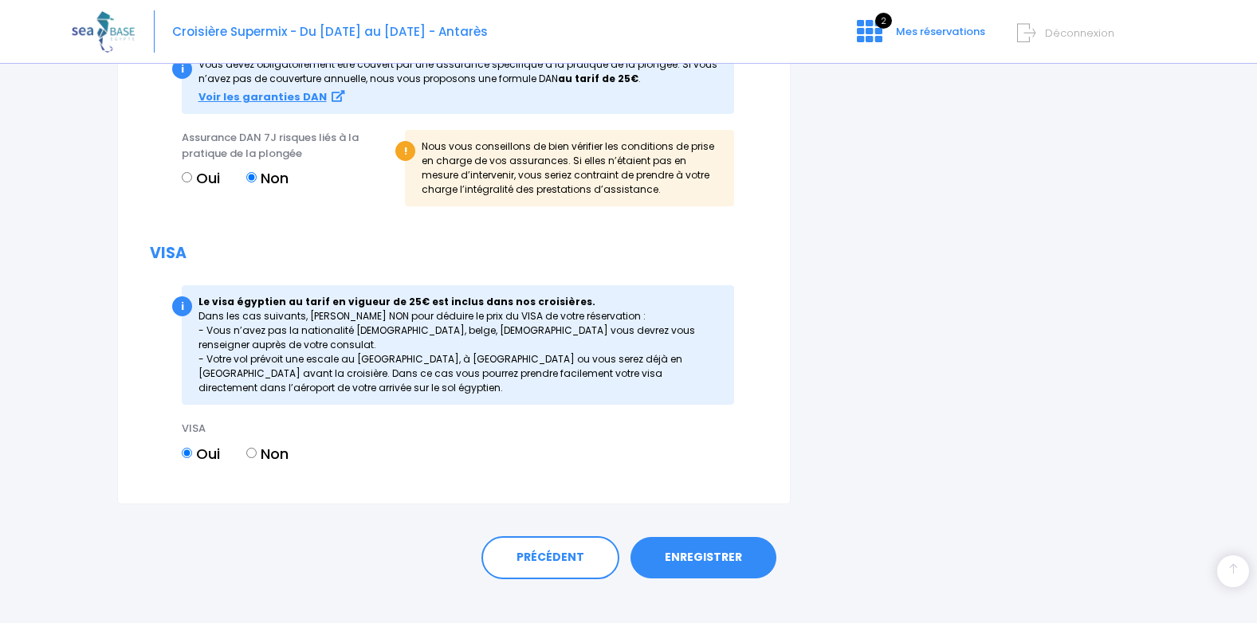
scroll to position [2121, 0]
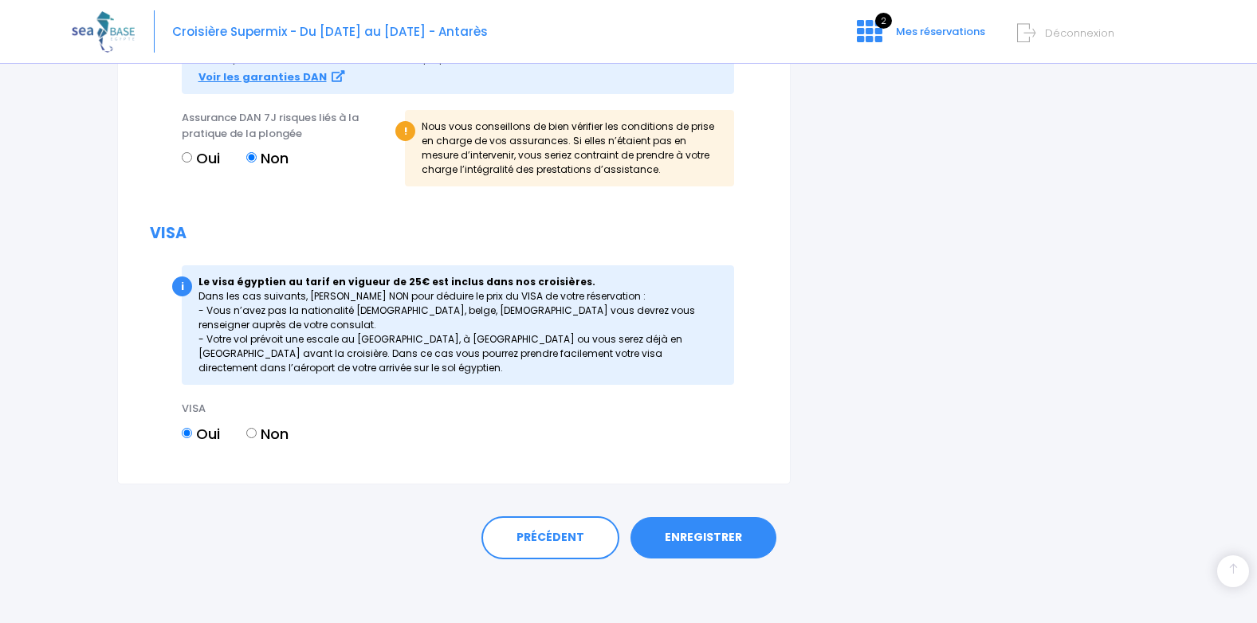
click at [700, 544] on link "ENREGISTRER" at bounding box center [703, 537] width 146 height 41
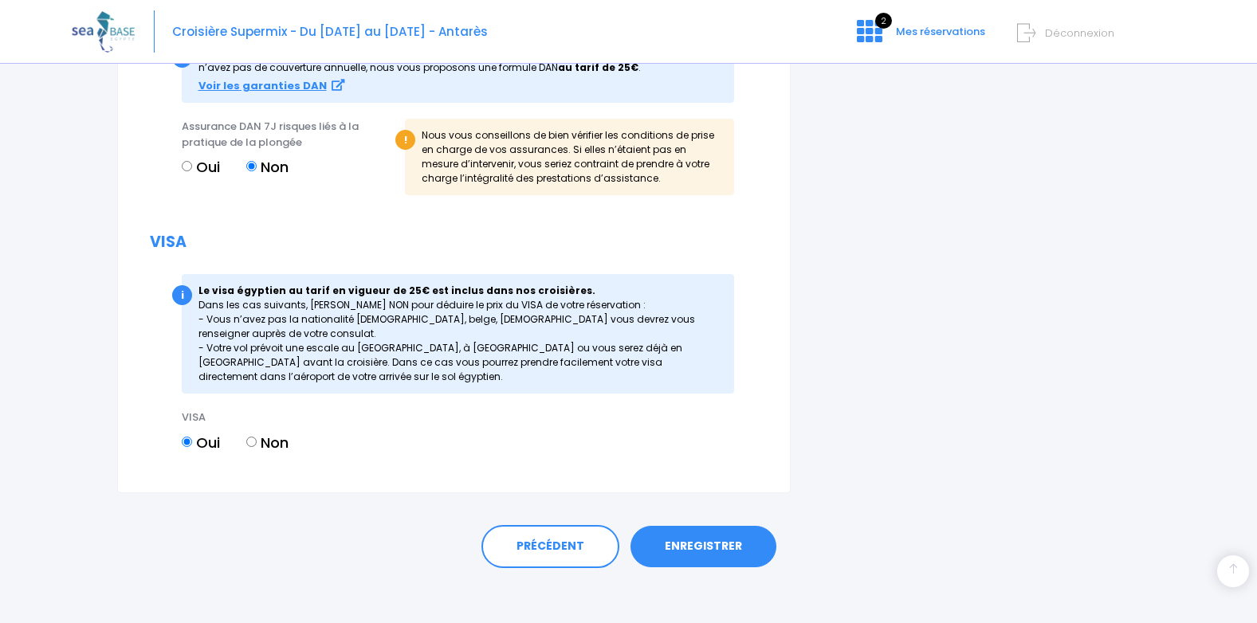
scroll to position [2147, 0]
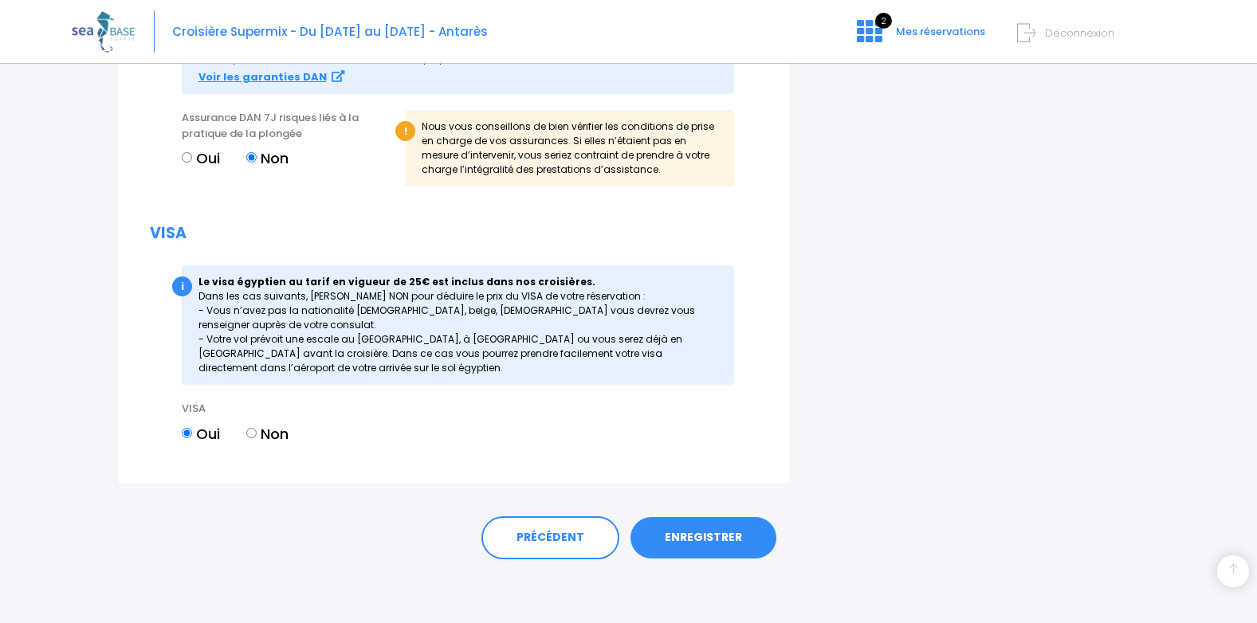
click at [251, 430] on input "Non" at bounding box center [251, 433] width 10 height 10
radio input "true"
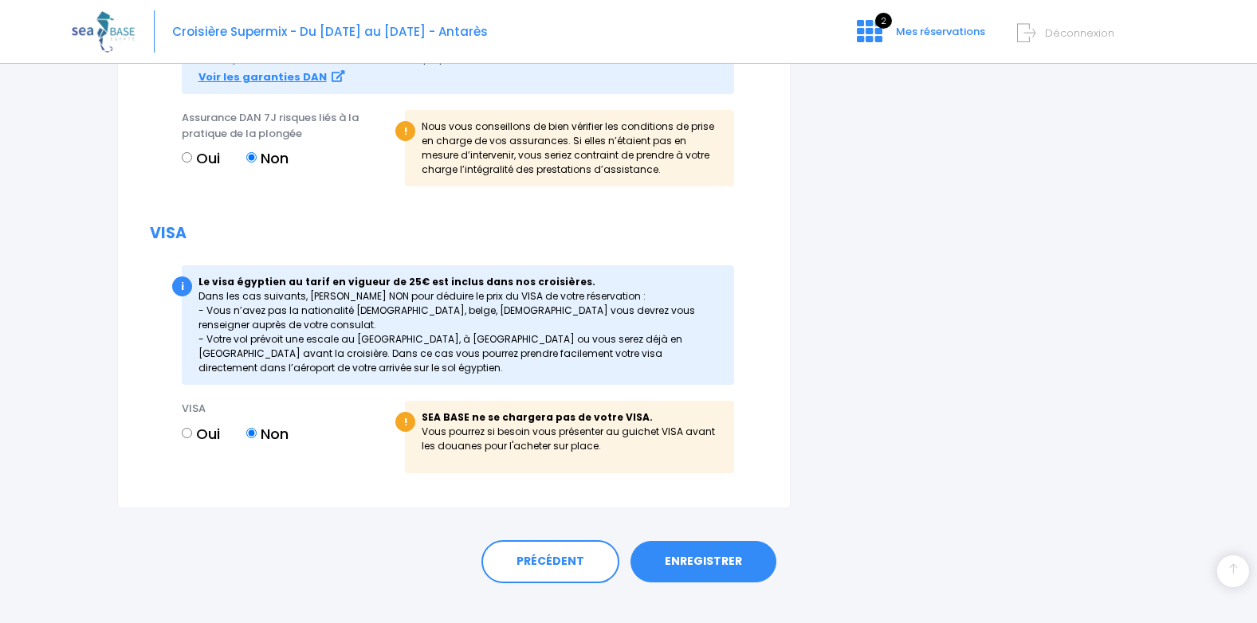
click at [186, 432] on input "Oui" at bounding box center [187, 433] width 10 height 10
radio input "true"
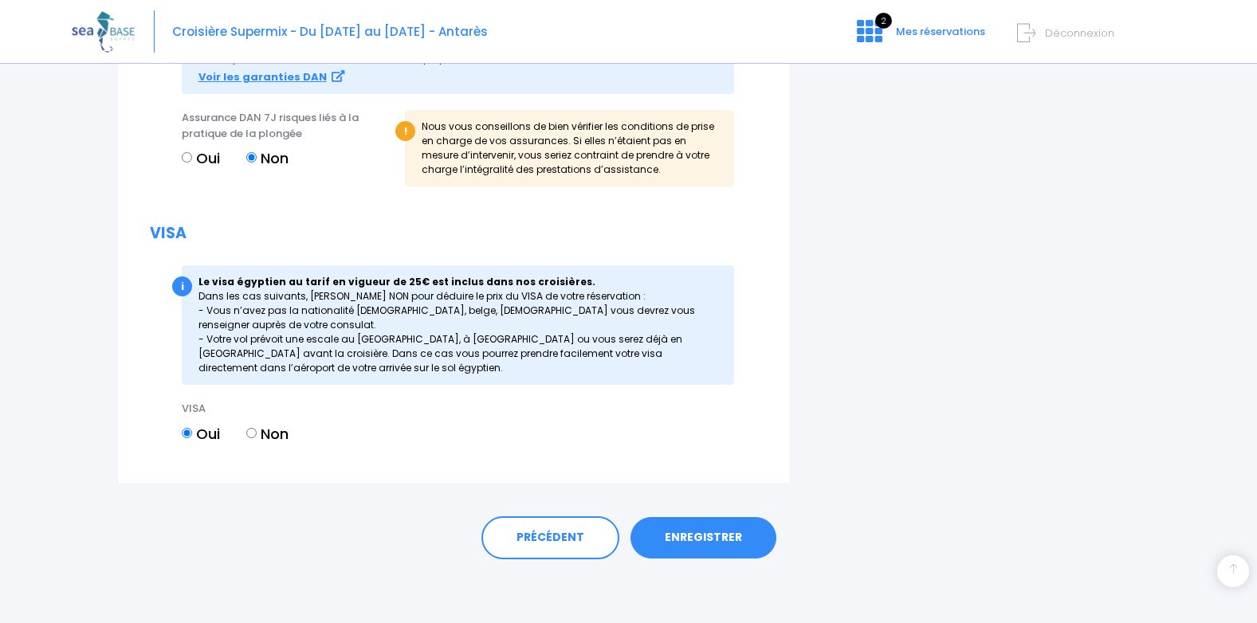
click at [689, 539] on link "ENREGISTRER" at bounding box center [703, 537] width 146 height 41
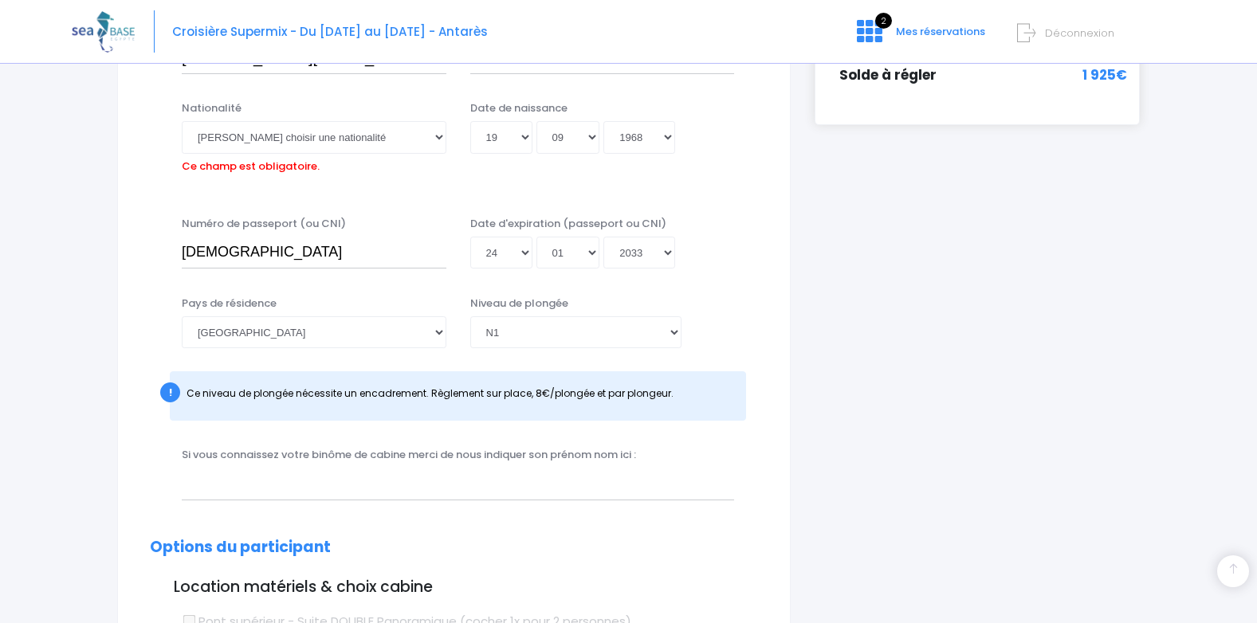
scroll to position [394, 0]
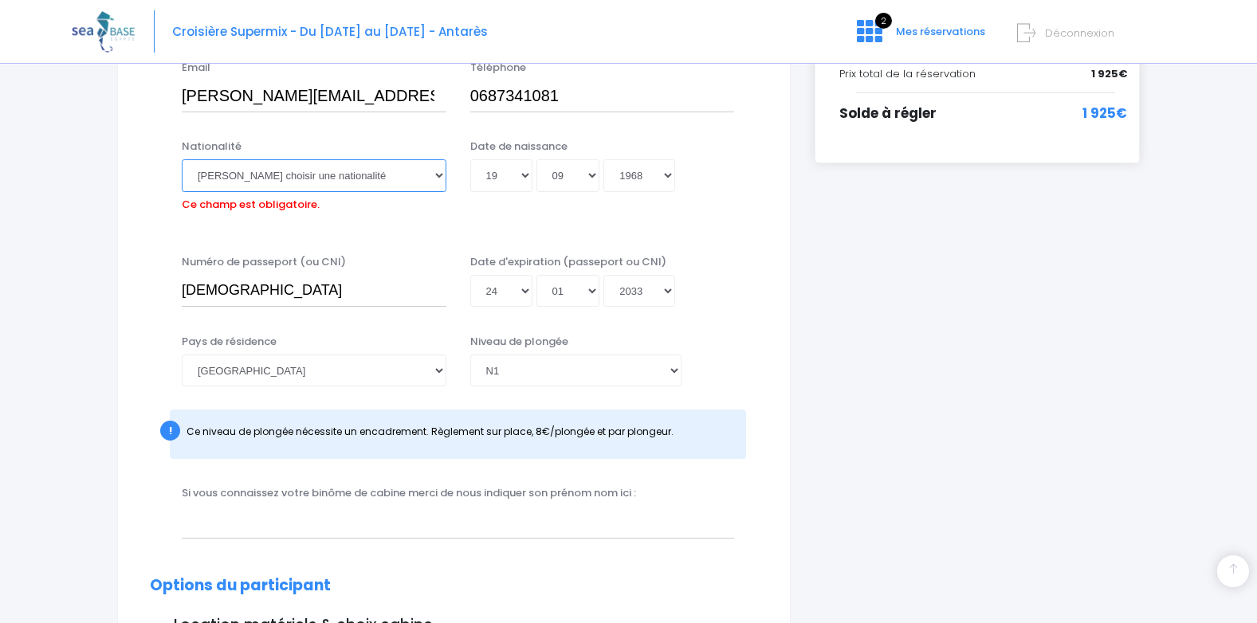
click at [439, 179] on select "Veuillez choisir une nationalité Afghane Albanaise Algerienne Allemande America…" at bounding box center [314, 175] width 265 height 32
select select "Française"
click at [182, 159] on select "Veuillez choisir une nationalité Afghane Albanaise Algerienne Allemande America…" at bounding box center [314, 175] width 265 height 32
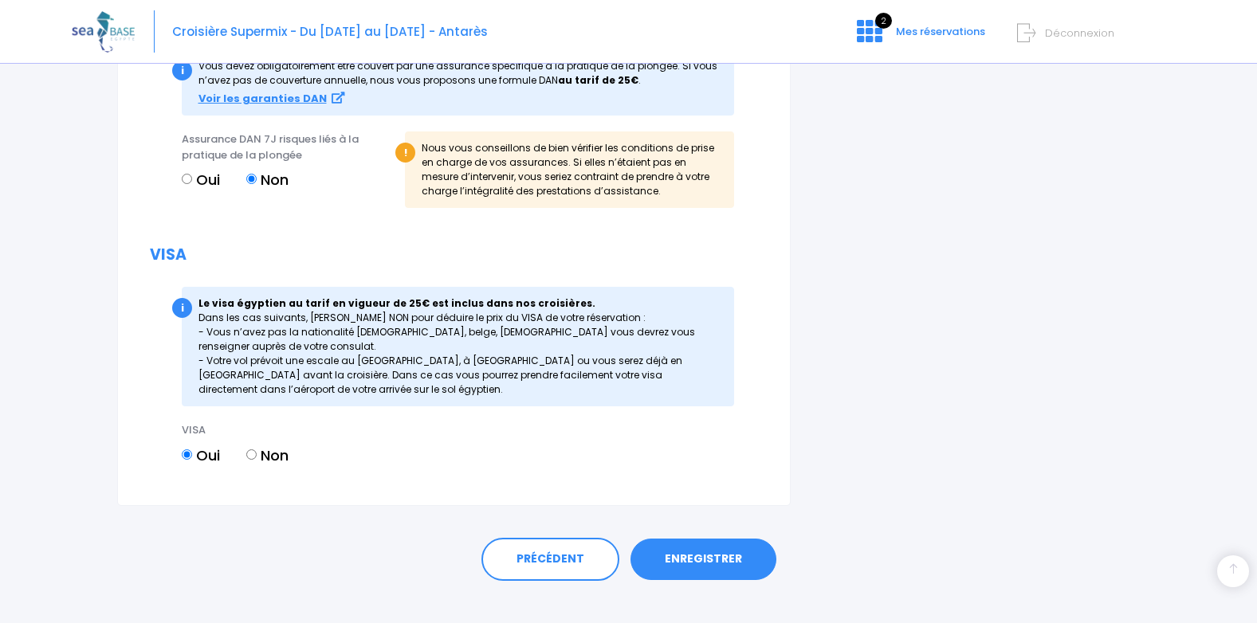
scroll to position [2121, 0]
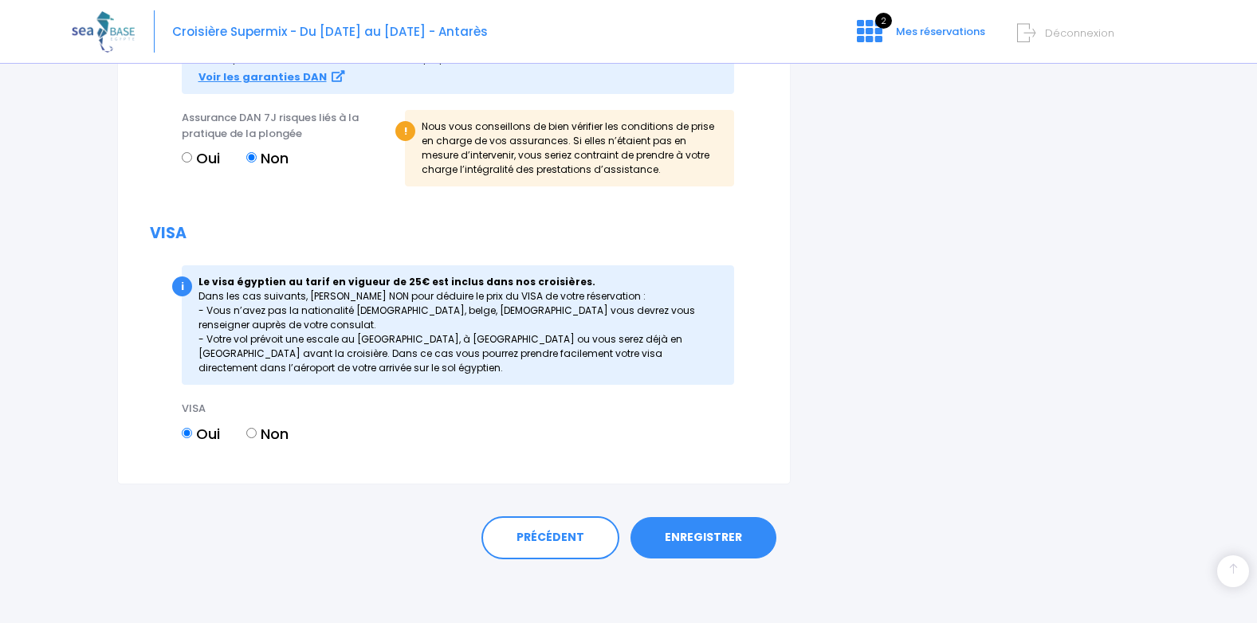
click at [717, 535] on link "ENREGISTRER" at bounding box center [703, 537] width 146 height 41
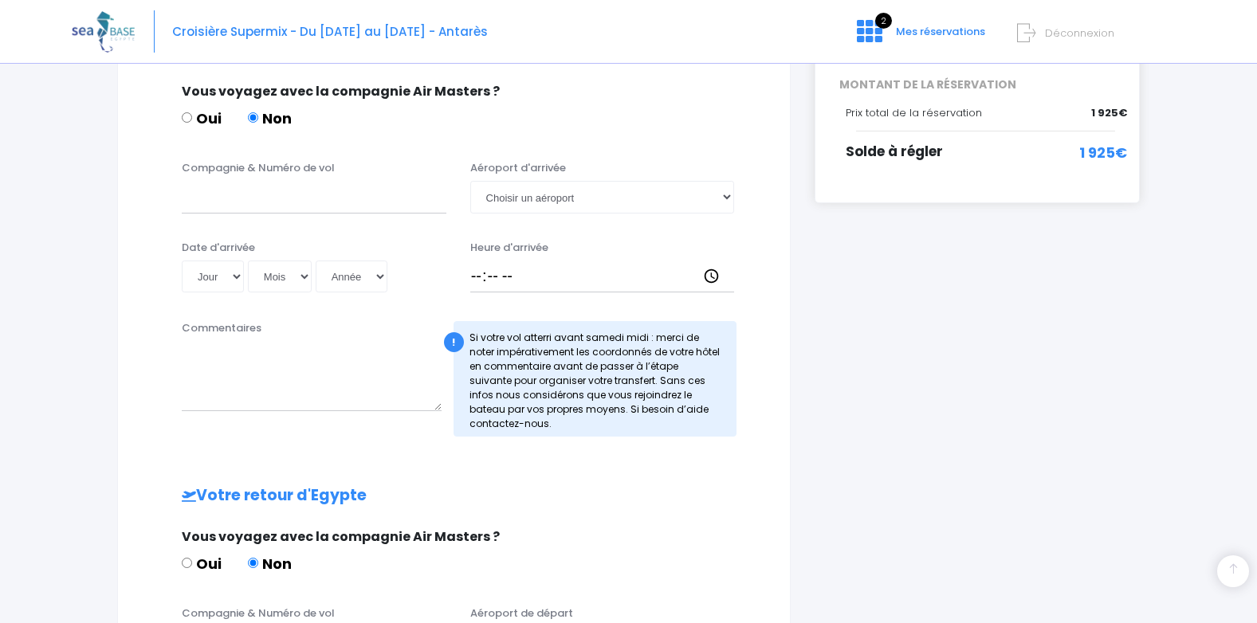
scroll to position [319, 0]
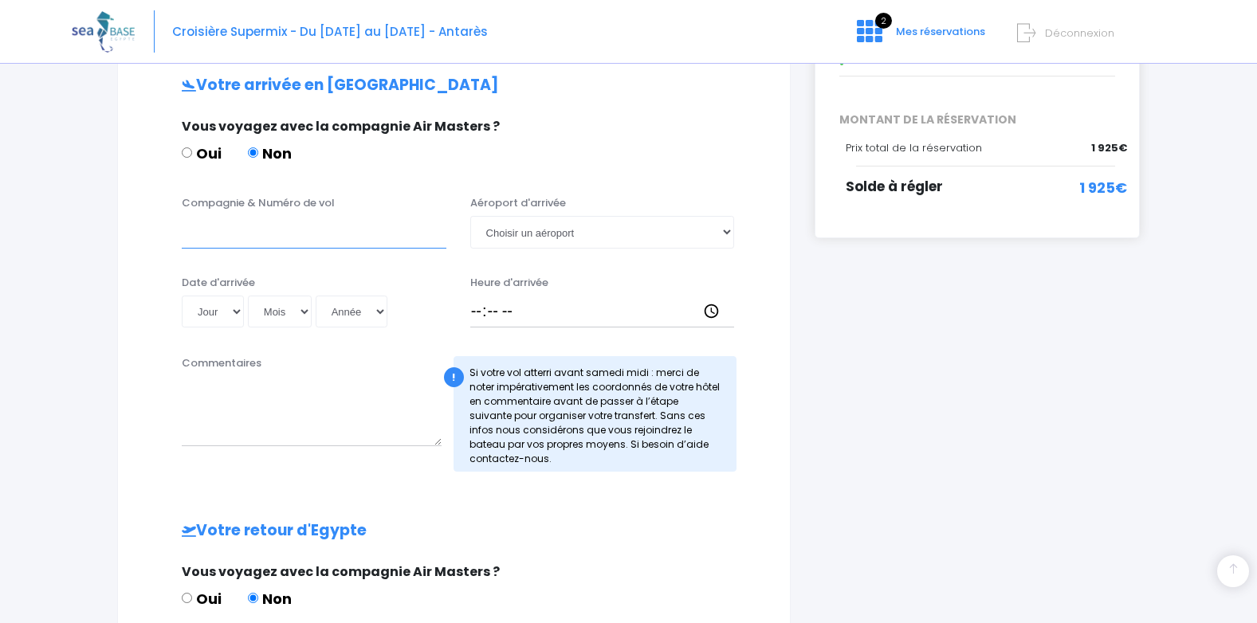
click at [208, 241] on input "Compagnie & Numéro de vol" at bounding box center [314, 232] width 265 height 32
type input "TRANSAVIA"
click at [728, 233] on select "Choisir un aéroport Hurghada Marsa Alam" at bounding box center [602, 232] width 265 height 32
select select "Hurghada"
click at [470, 216] on select "Choisir un aéroport Hurghada Marsa Alam" at bounding box center [602, 232] width 265 height 32
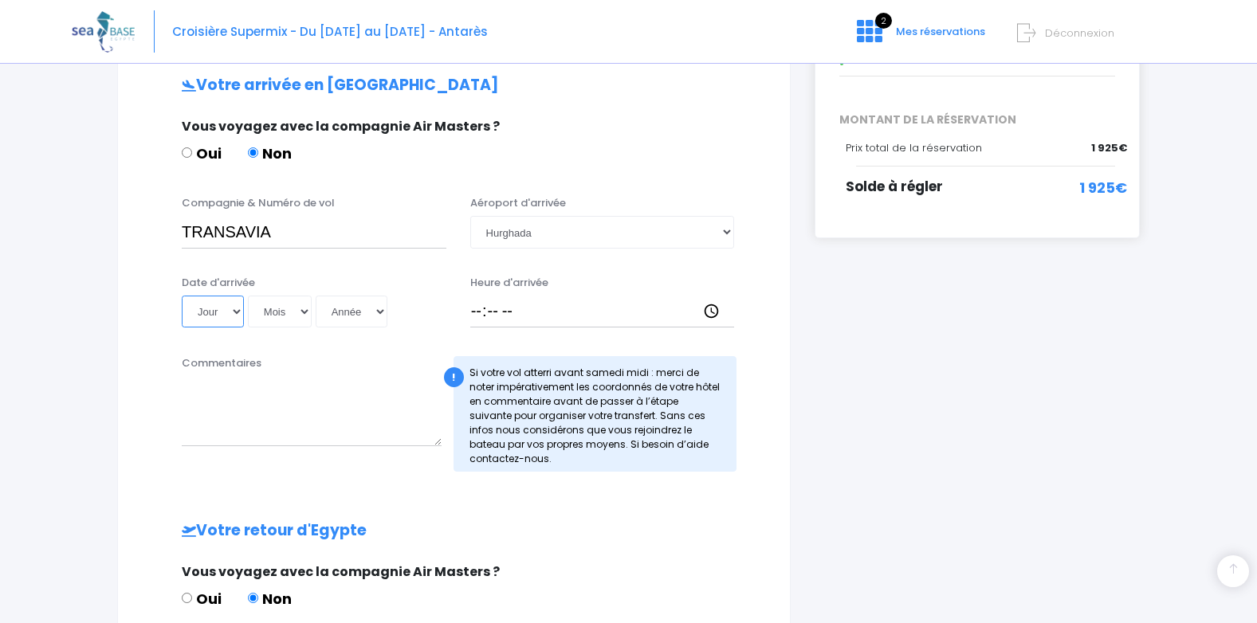
click at [236, 312] on select "Jour 01 02 03 04 05 06 07 08 09 10 11 12 13 14 15 16 17 18 19 20 21 22 23 24 25…" at bounding box center [213, 312] width 62 height 32
select select "27"
click at [182, 296] on select "Jour 01 02 03 04 05 06 07 08 09 10 11 12 13 14 15 16 17 18 19 20 21 22 23 24 25…" at bounding box center [213, 312] width 62 height 32
click at [304, 308] on select "Mois 01 02 03 04 05 06 07 08 09 10 11 12" at bounding box center [280, 312] width 64 height 32
select select "09"
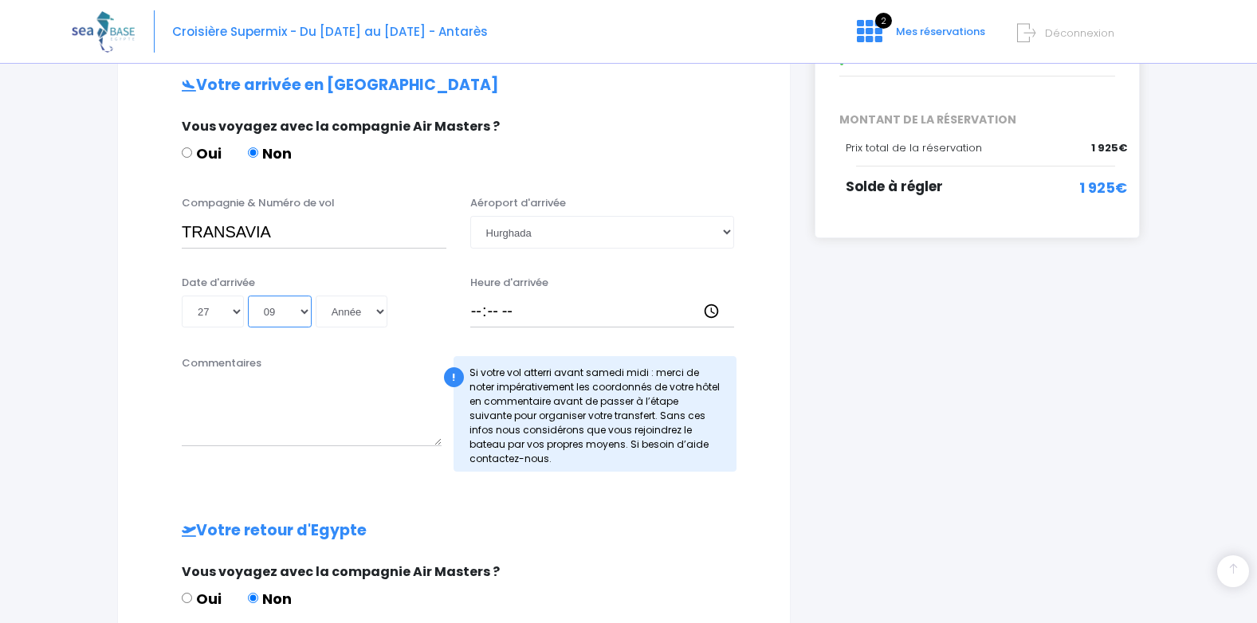
click at [248, 296] on select "Mois 01 02 03 04 05 06 07 08 09 10 11 12" at bounding box center [280, 312] width 64 height 32
click at [382, 308] on select "Année 2045 2044 2043 2042 2041 2040 2039 2038 2037 2036 2035 2034 2033 2032 203…" at bounding box center [352, 312] width 72 height 32
select select "2025"
click at [316, 296] on select "Année 2045 2044 2043 2042 2041 2040 2039 2038 2037 2036 2035 2034 2033 2032 203…" at bounding box center [352, 312] width 72 height 32
type input "[DATE]"
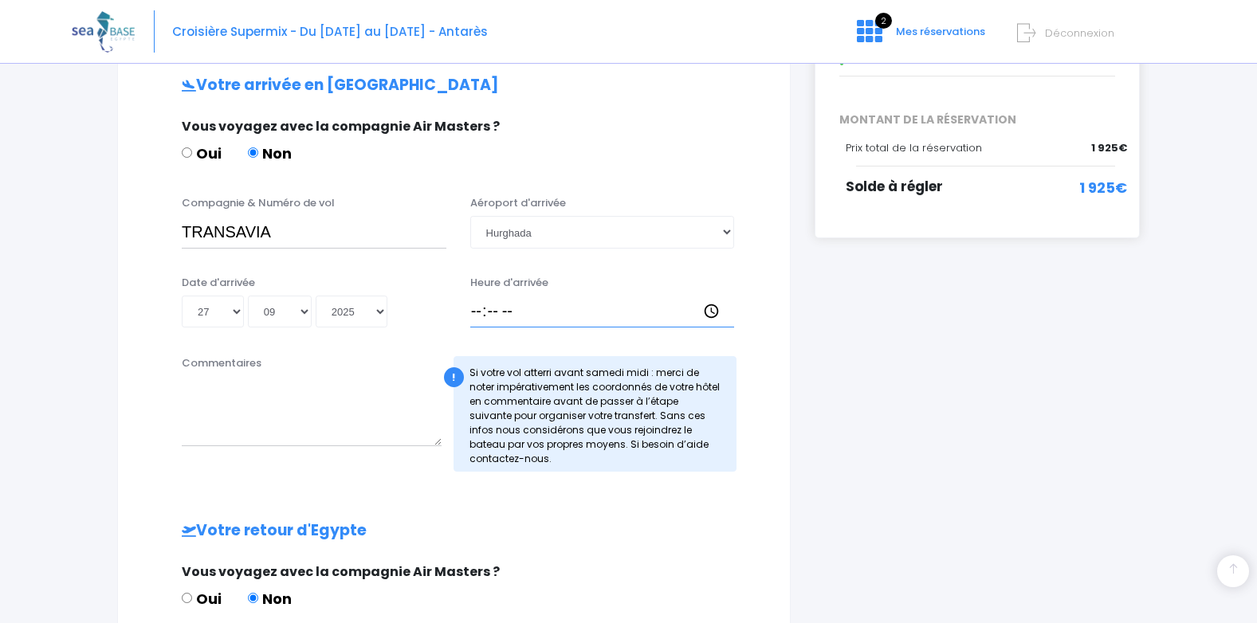
click at [477, 316] on input "Heure d'arrivée" at bounding box center [602, 312] width 265 height 32
type input "16:15"
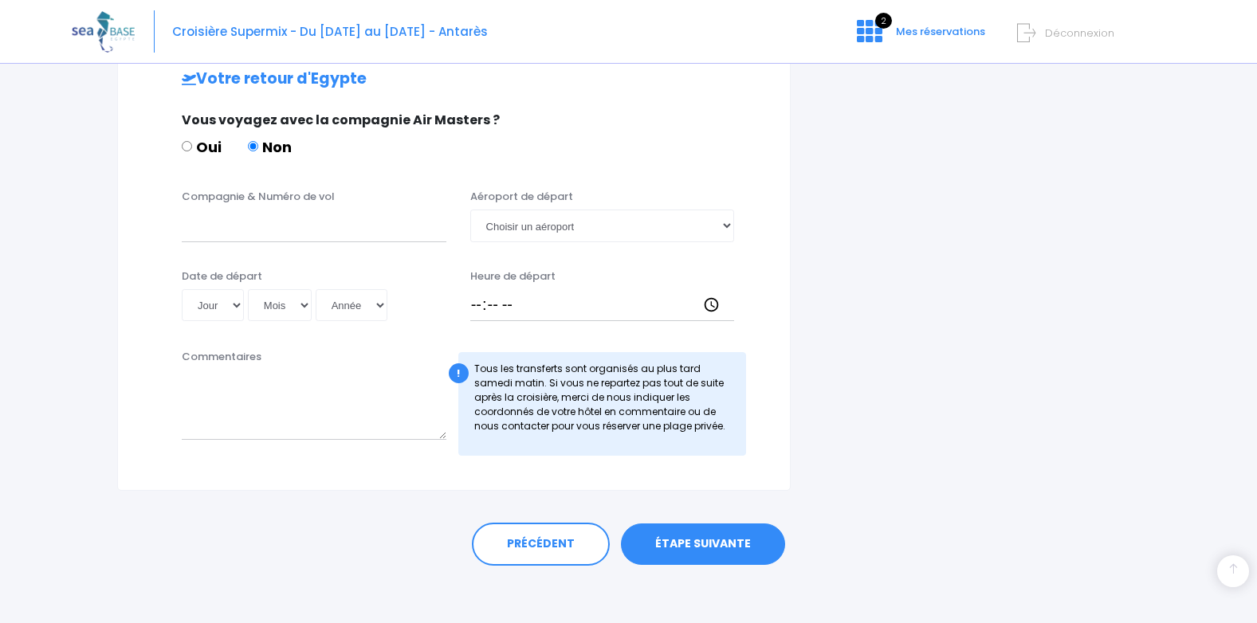
scroll to position [777, 0]
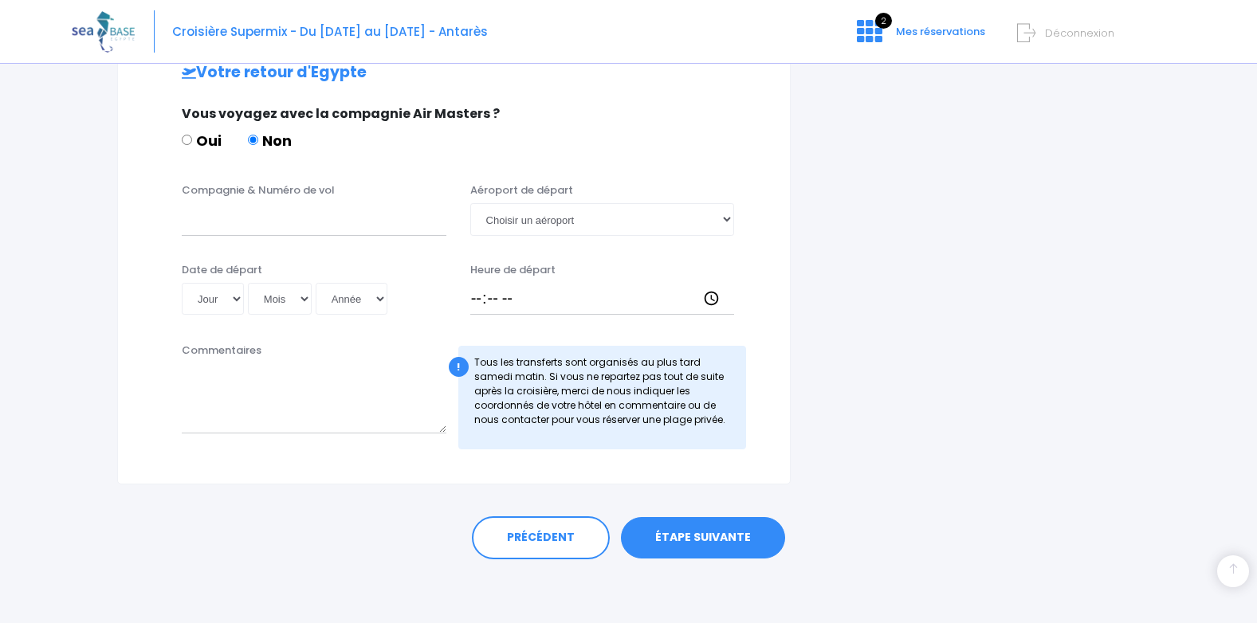
click at [699, 536] on link "ÉTAPE SUIVANTE" at bounding box center [703, 537] width 164 height 41
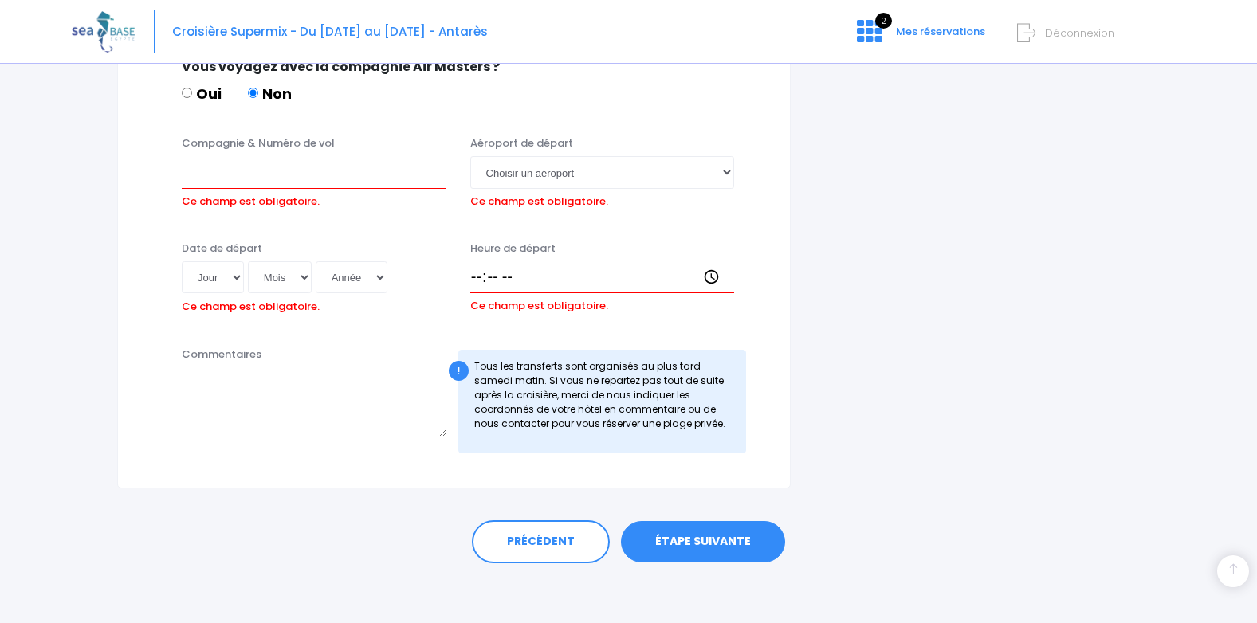
scroll to position [828, 0]
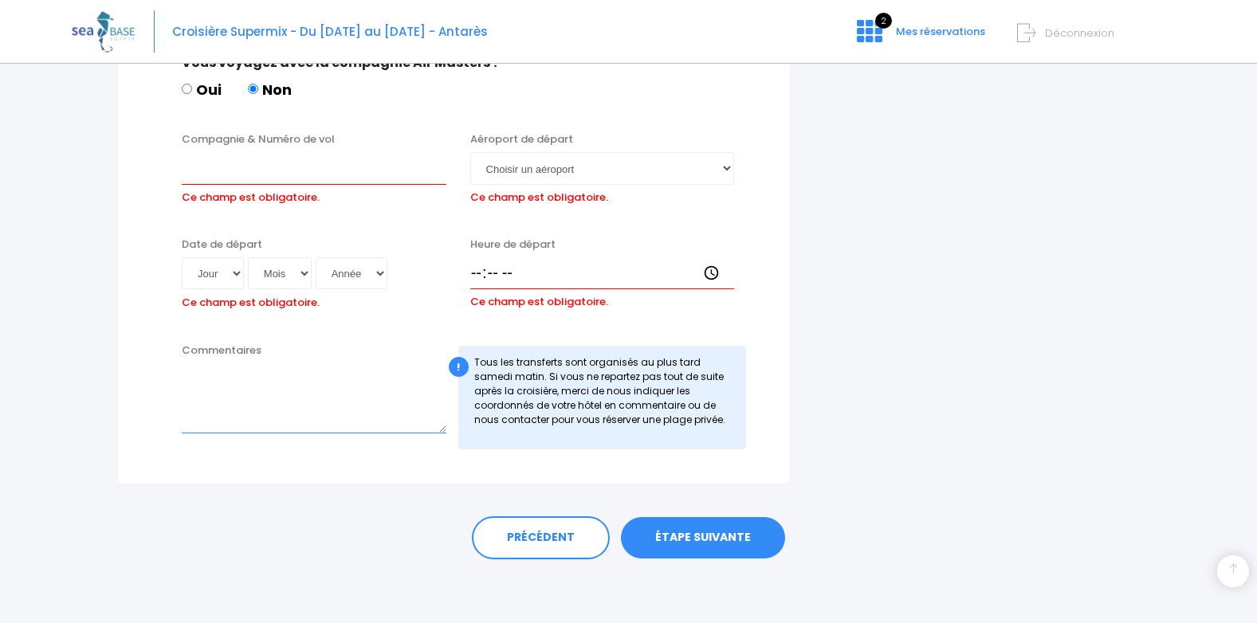
click at [206, 399] on textarea "Commentaires" at bounding box center [314, 398] width 265 height 70
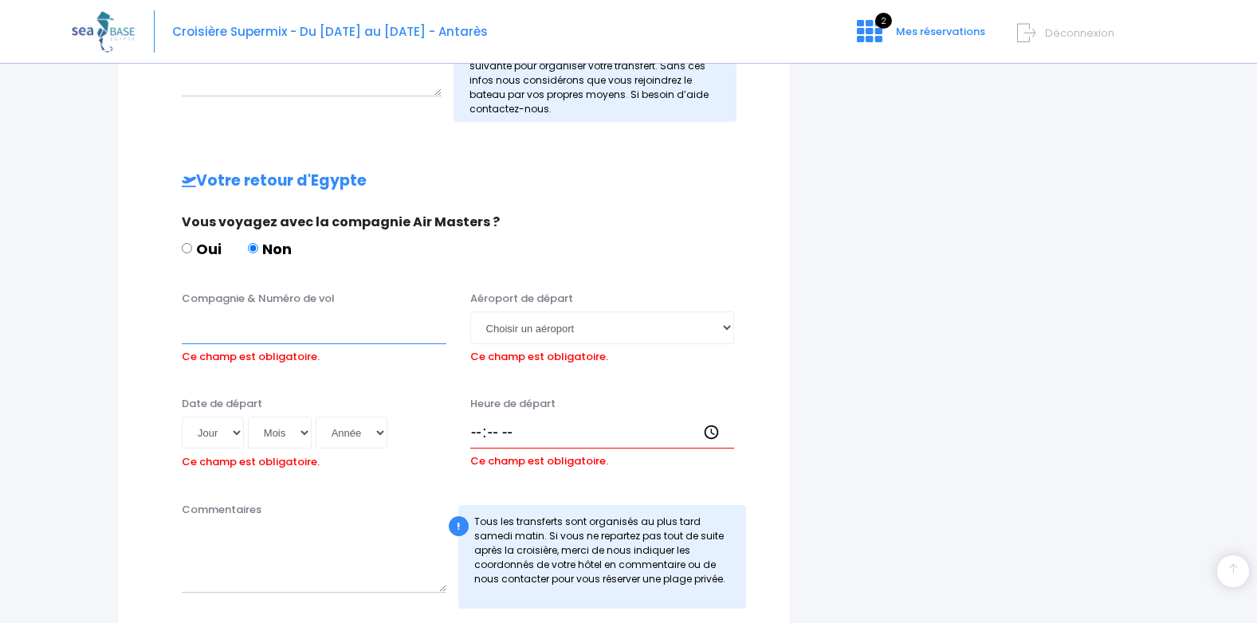
click at [226, 320] on input "Compagnie & Numéro de vol" at bounding box center [314, 328] width 265 height 32
type input "TRANSAVIA"
click at [726, 329] on select "Choisir un aéroport Hurghada Marsa Alam" at bounding box center [602, 328] width 265 height 32
select select "Hurghada"
click at [470, 312] on select "Choisir un aéroport Hurghada Marsa Alam" at bounding box center [602, 328] width 265 height 32
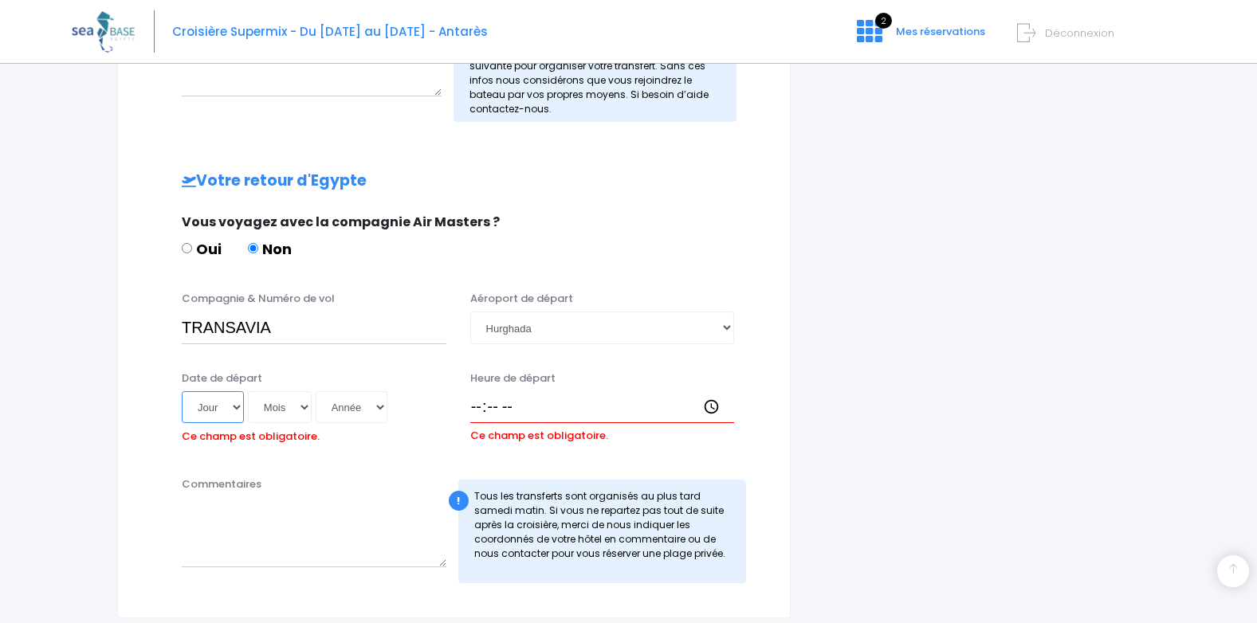
click at [234, 413] on select "Jour 01 02 03 04 05 06 07 08 09 10 11 12 13 14 15 16 17 18 19 20 21 22 23 24 25…" at bounding box center [213, 407] width 62 height 32
select select "11"
click at [182, 391] on select "Jour 01 02 03 04 05 06 07 08 09 10 11 12 13 14 15 16 17 18 19 20 21 22 23 24 25…" at bounding box center [213, 407] width 62 height 32
click at [300, 409] on select "Mois 01 02 03 04 05 06 07 08 09 10 11 12" at bounding box center [280, 407] width 64 height 32
select select "10"
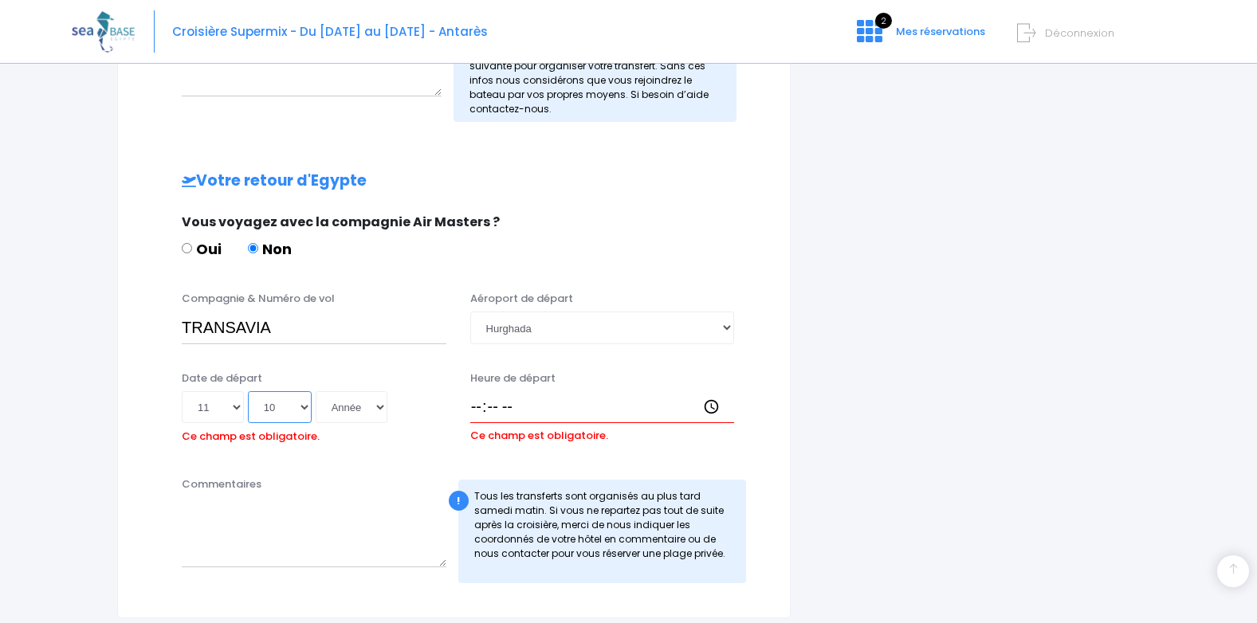
click at [248, 391] on select "Mois 01 02 03 04 05 06 07 08 09 10 11 12" at bounding box center [280, 407] width 64 height 32
click at [375, 411] on select "Année 2045 2044 2043 2042 2041 2040 2039 2038 2037 2036 2035 2034 2033 2032 203…" at bounding box center [352, 407] width 72 height 32
select select "2025"
click at [316, 391] on select "Année 2045 2044 2043 2042 2041 2040 2039 2038 2037 2036 2035 2034 2033 2032 203…" at bounding box center [352, 407] width 72 height 32
type input "2025-10-11"
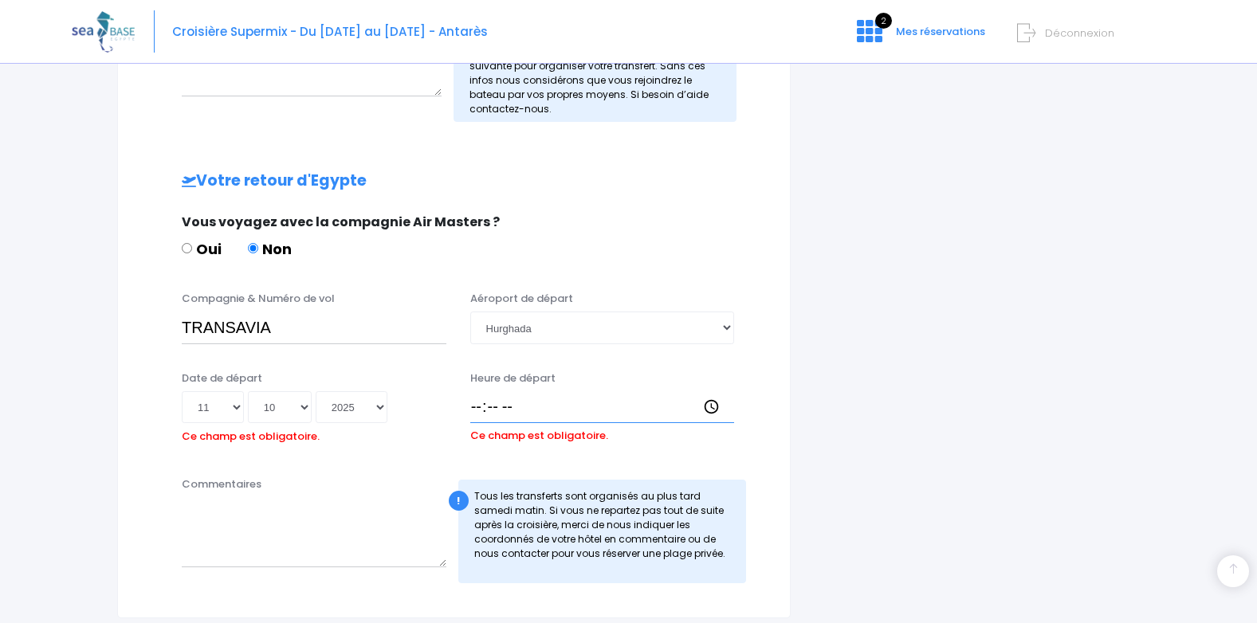
click at [483, 411] on input "Heure de départ" at bounding box center [602, 407] width 265 height 32
type input "17:15"
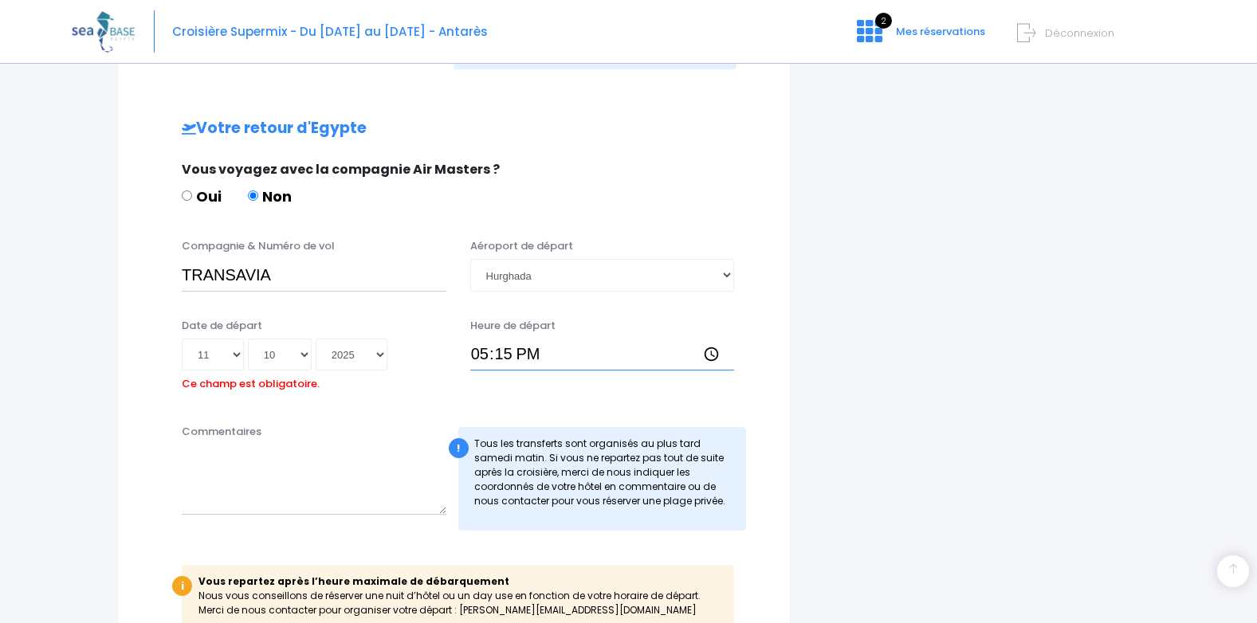
scroll to position [748, 0]
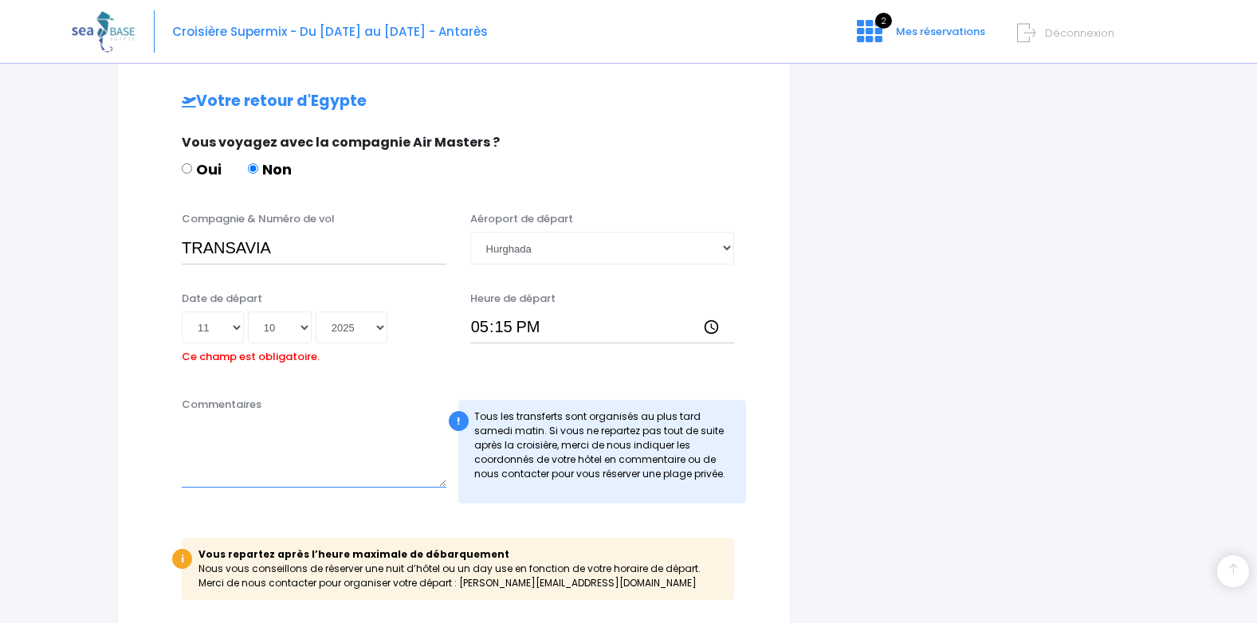
click at [213, 448] on textarea "Commentaires" at bounding box center [314, 453] width 265 height 70
click at [343, 435] on textarea "Après cette croisière du 27/09/25 jéffectue" at bounding box center [314, 453] width 265 height 70
click at [394, 437] on textarea "Après cette croisière du 27/09/25 jeffectue" at bounding box center [314, 453] width 265 height 70
click at [339, 431] on textarea "Après cette croisière du 27/09/25 jeffectue" at bounding box center [314, 453] width 265 height 70
click at [375, 429] on textarea "Après cette croisière du 27/09/25 jeffectue" at bounding box center [314, 453] width 265 height 70
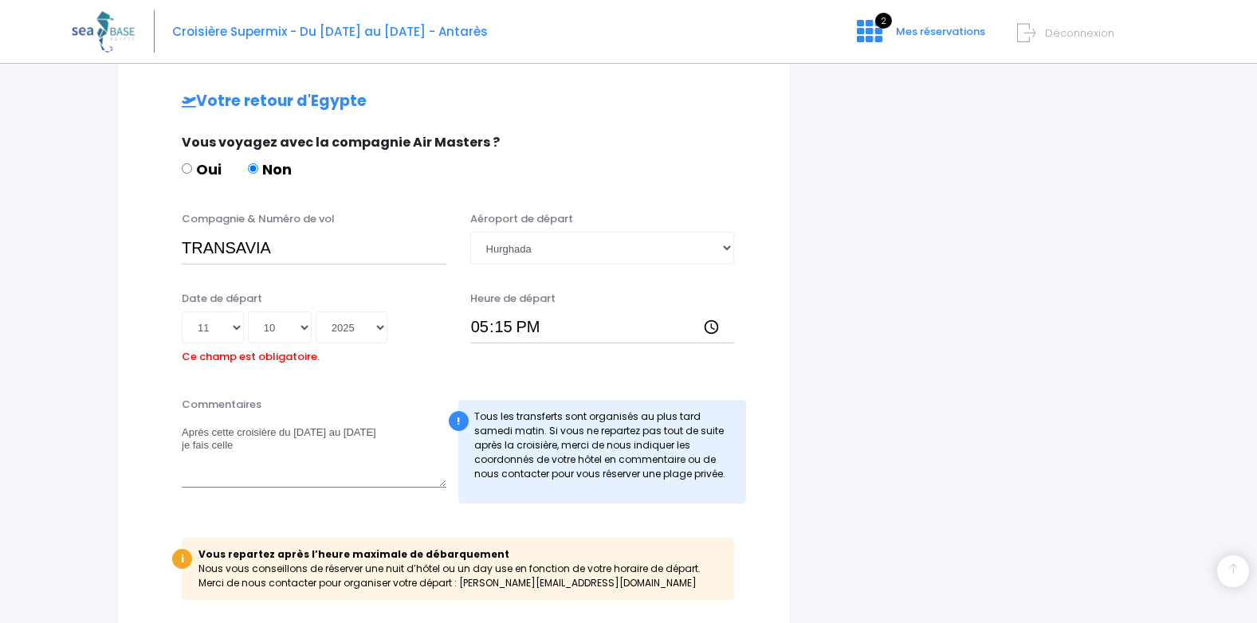
click at [399, 432] on textarea "Après cette croisière du 27/09/25 au 04/10/25 je fais celle" at bounding box center [314, 453] width 265 height 70
click at [236, 452] on textarea "Après cette croisière du 27/09/25 au 04/10/25 sur ANTARES je fais celle" at bounding box center [314, 453] width 265 height 70
click at [240, 461] on textarea "Après cette croisière du 27/09/25 au 04/10/25 sur ANTARES je fais celle" at bounding box center [314, 453] width 265 height 70
click at [233, 444] on textarea "Après cette croisière du 27/09/25 au 04/10/25 sur ANTARES" at bounding box center [314, 453] width 265 height 70
click at [287, 445] on textarea "Après cette croisière du 27/09/25 au 04/10/25 sur ANTARES j'effectue la croisiè…" at bounding box center [314, 453] width 265 height 70
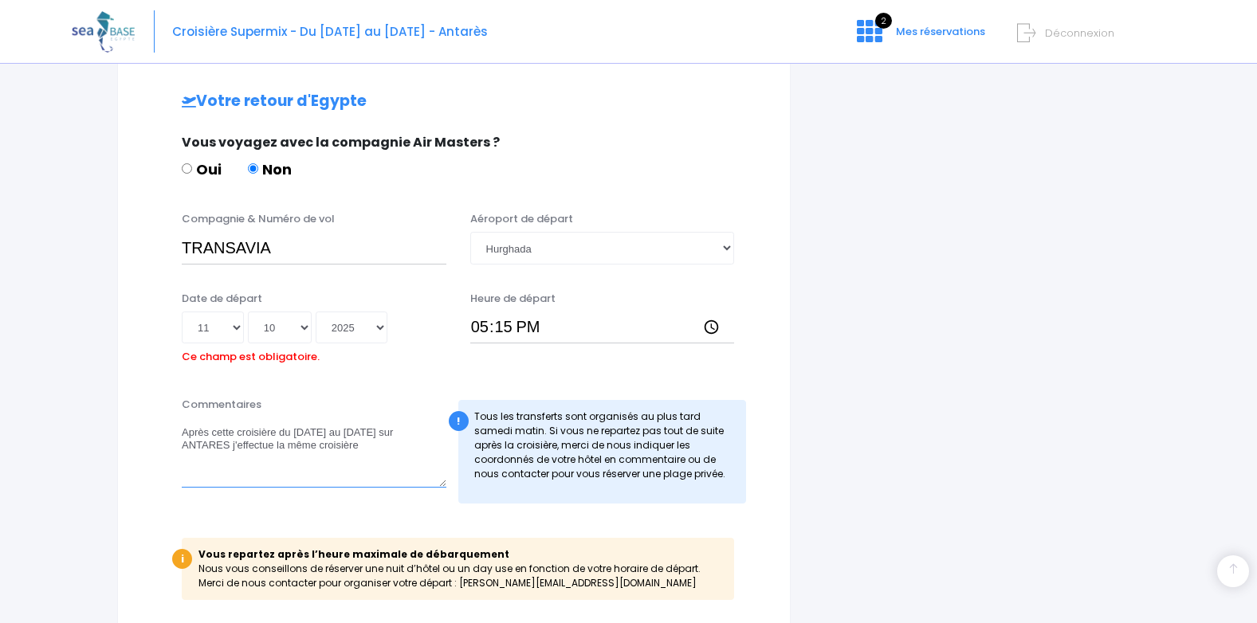
click at [372, 442] on textarea "Après cette croisière du 27/09/25 au 04/10/25 sur ANTARES j'effectue la même cr…" at bounding box center [314, 453] width 265 height 70
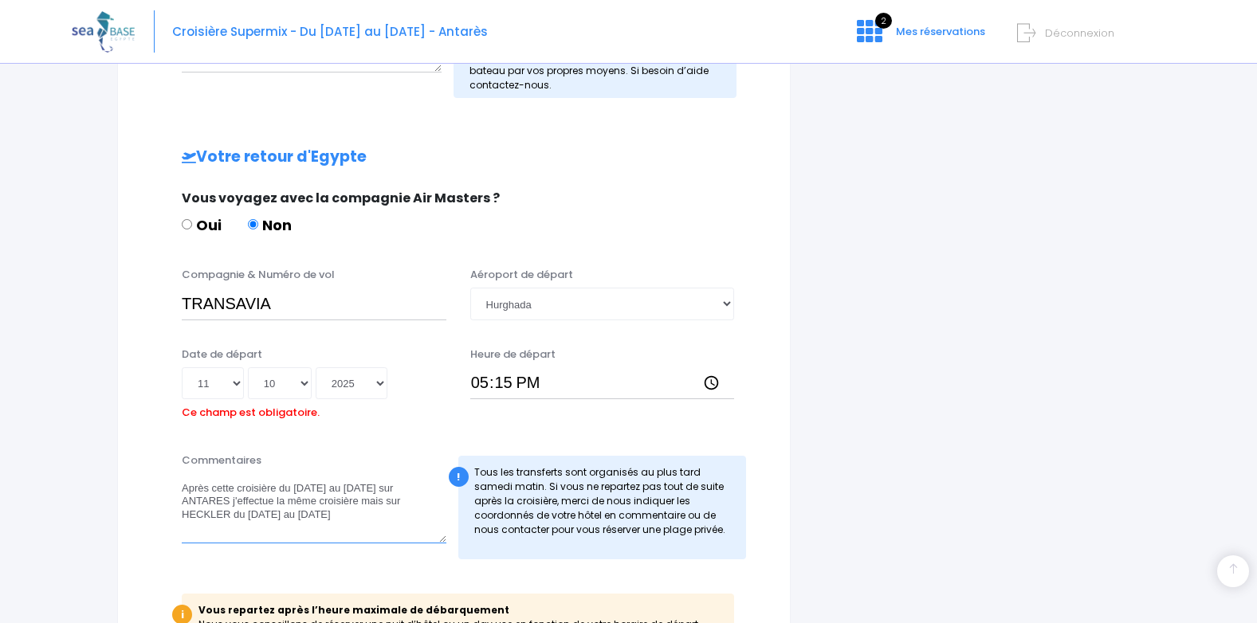
scroll to position [660, 0]
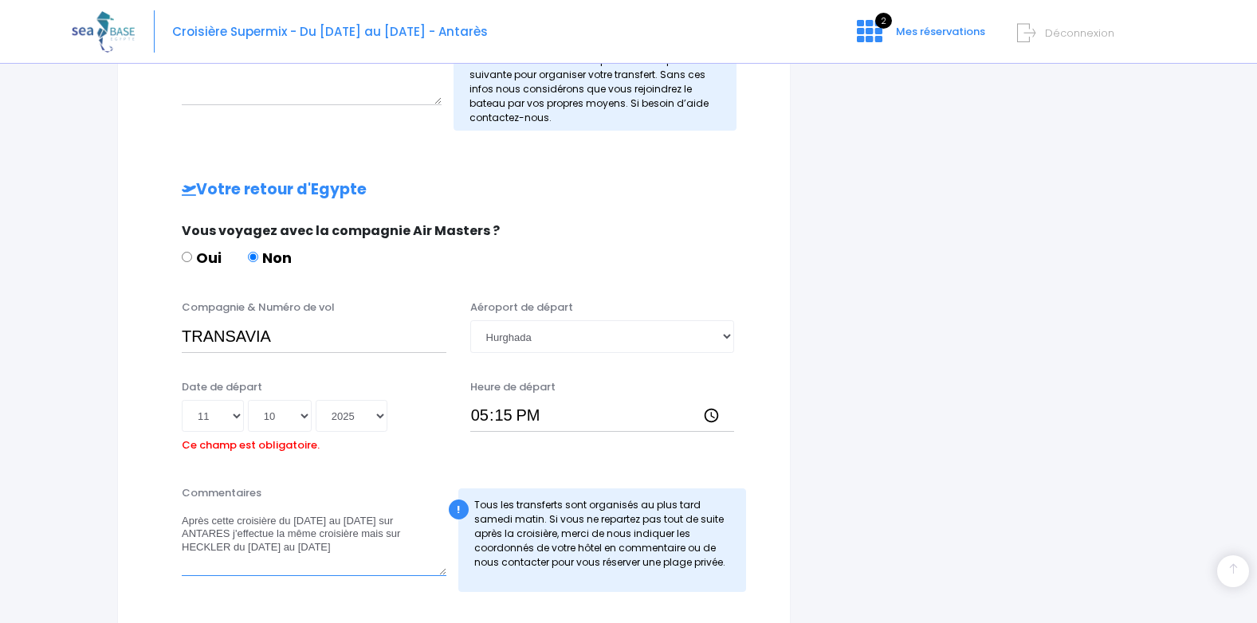
type textarea "Après cette croisière du 27/09/25 au 04/10/25 sur ANTARES j'effectue la même cr…"
click at [292, 341] on input "TRANSAVIA" at bounding box center [314, 336] width 265 height 32
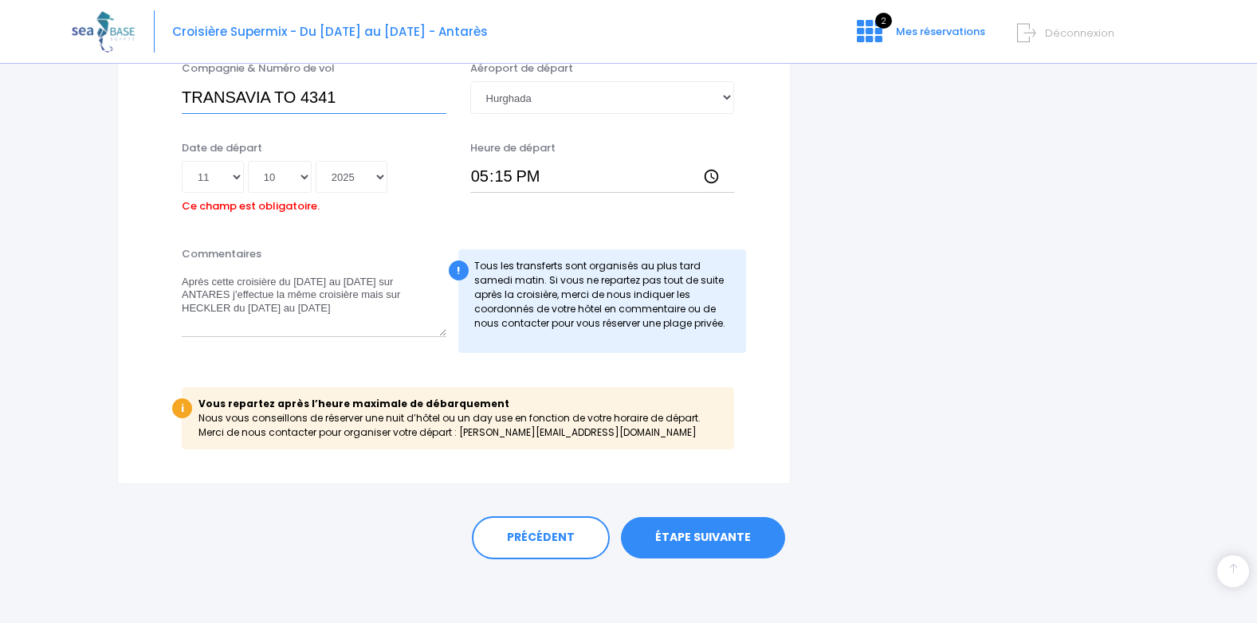
type input "TRANSAVIA TO 4341"
click at [684, 544] on link "ÉTAPE SUIVANTE" at bounding box center [703, 537] width 164 height 41
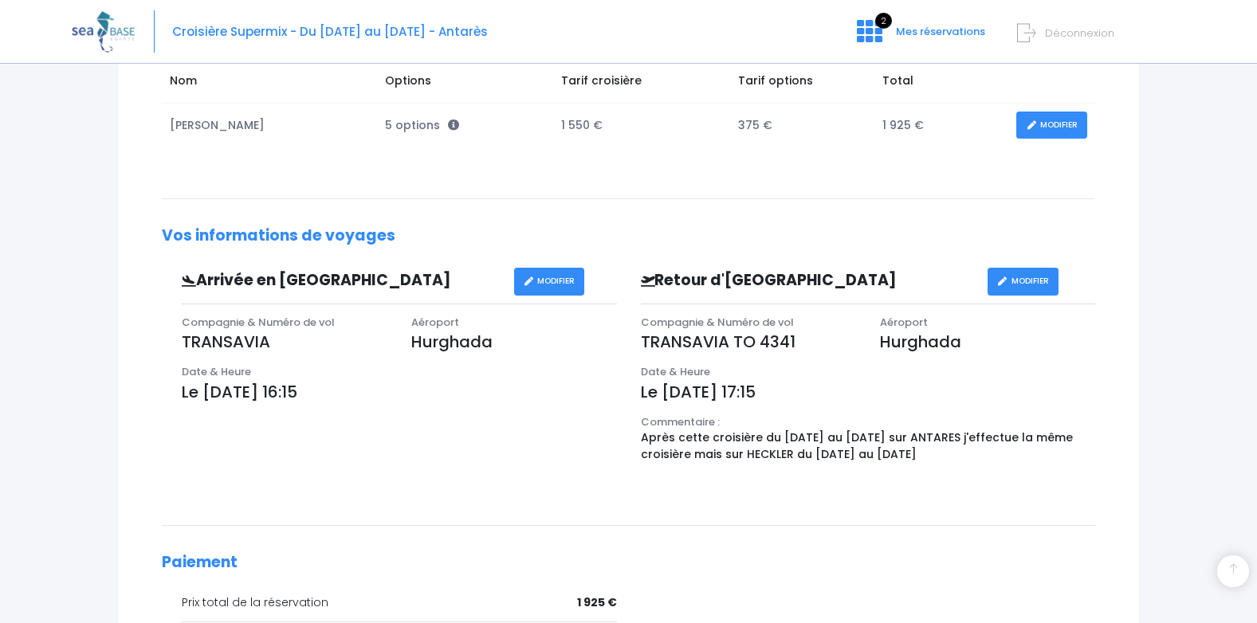
scroll to position [319, 0]
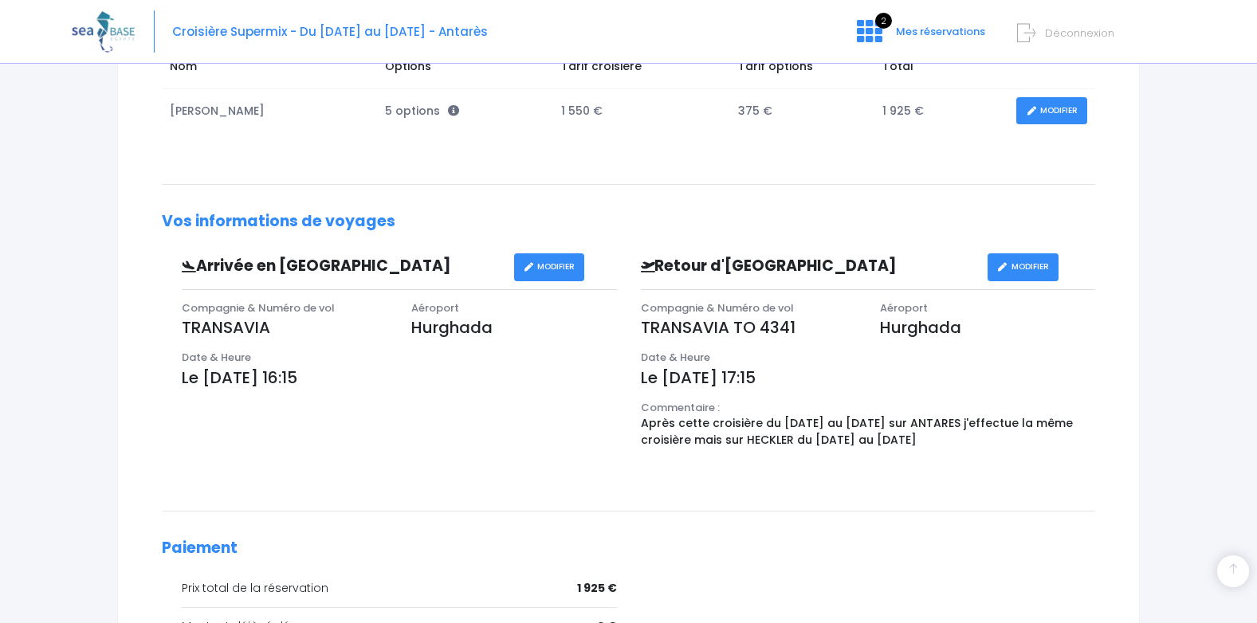
click at [285, 324] on p "TRANSAVIA" at bounding box center [285, 328] width 206 height 24
click at [558, 265] on link "MODIFIER" at bounding box center [549, 267] width 71 height 28
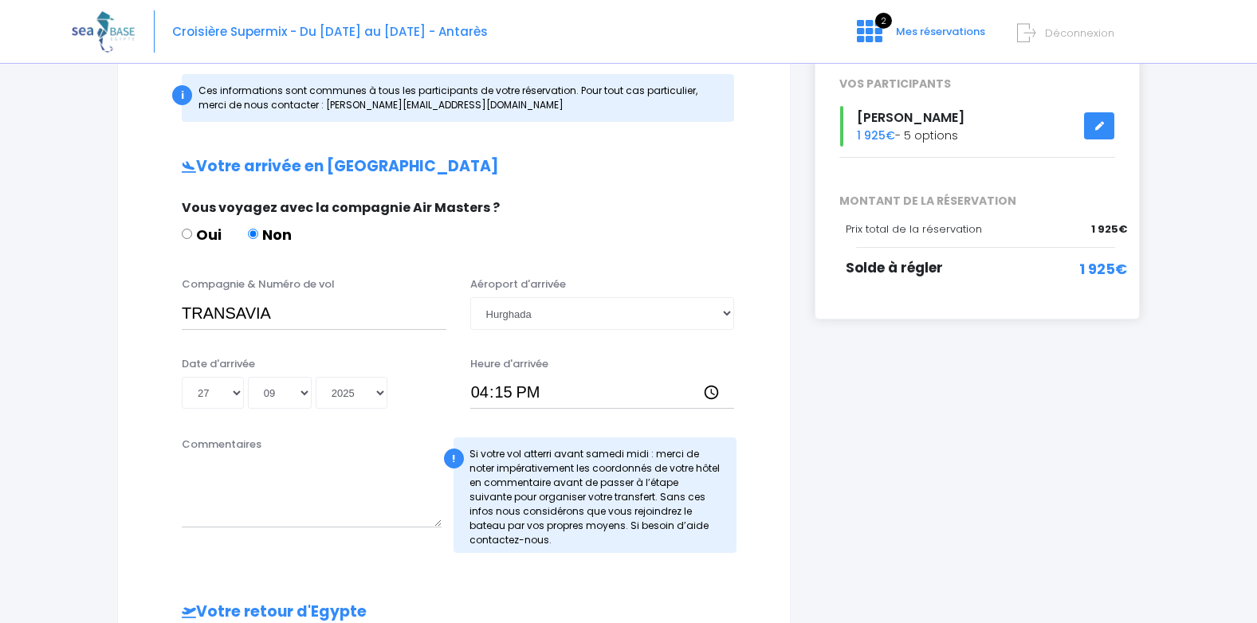
scroll to position [239, 0]
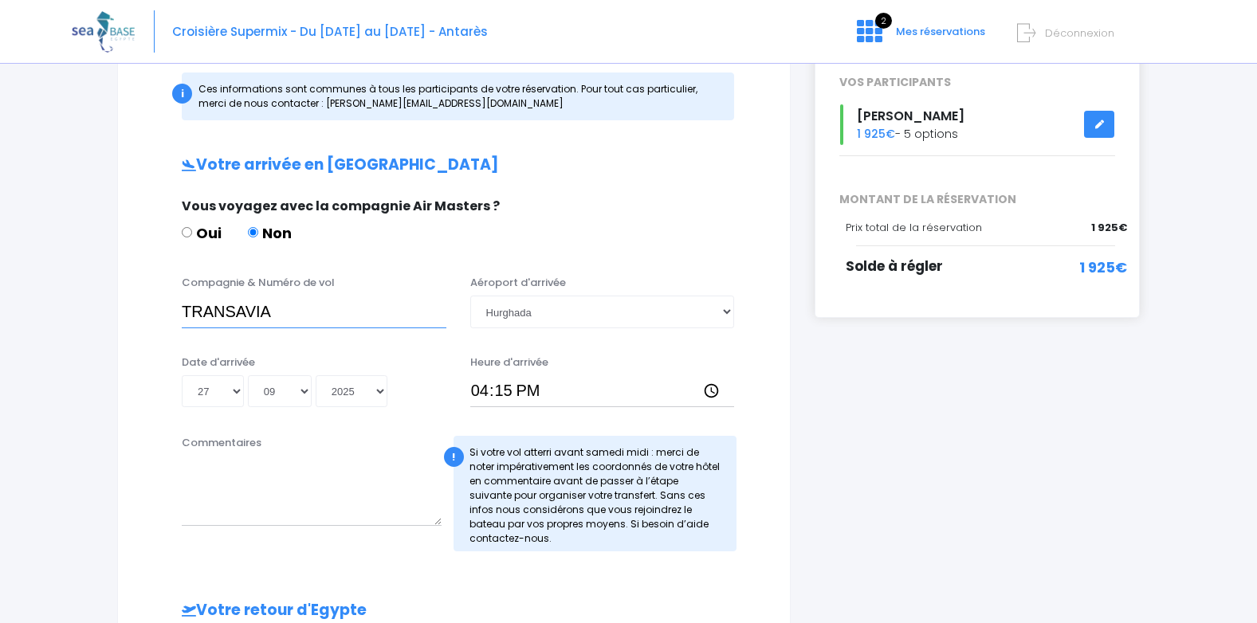
click at [289, 317] on input "TRANSAVIA" at bounding box center [314, 312] width 265 height 32
click at [274, 309] on input "TRANSAVIA TO 4340" at bounding box center [314, 312] width 265 height 32
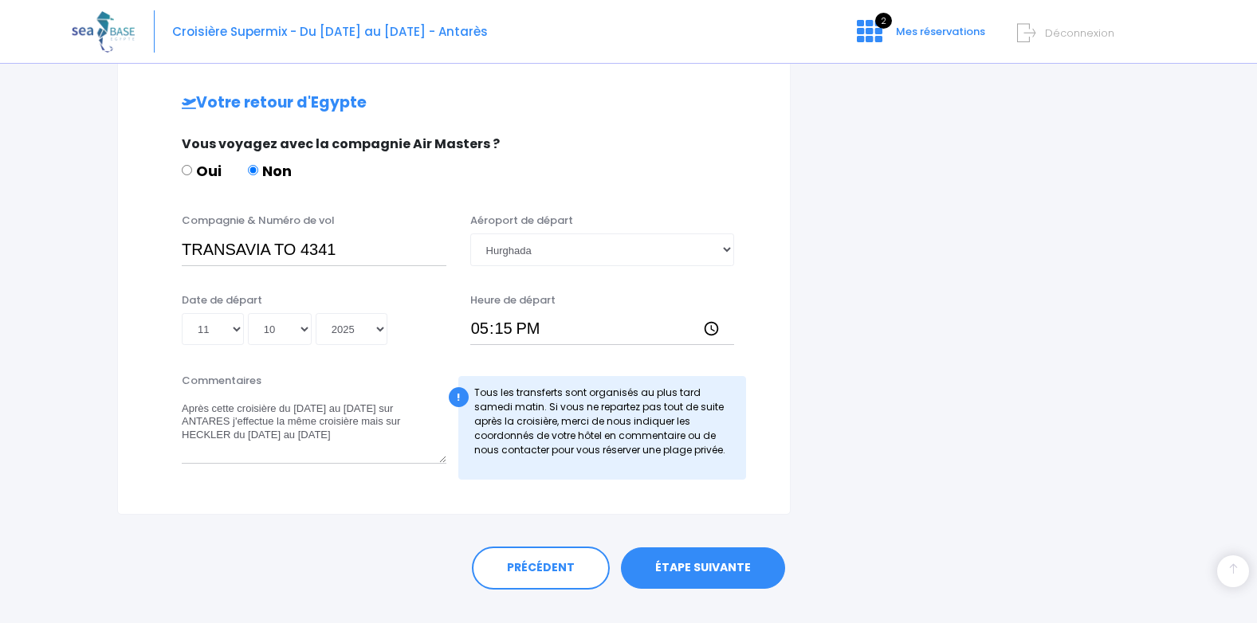
scroll to position [777, 0]
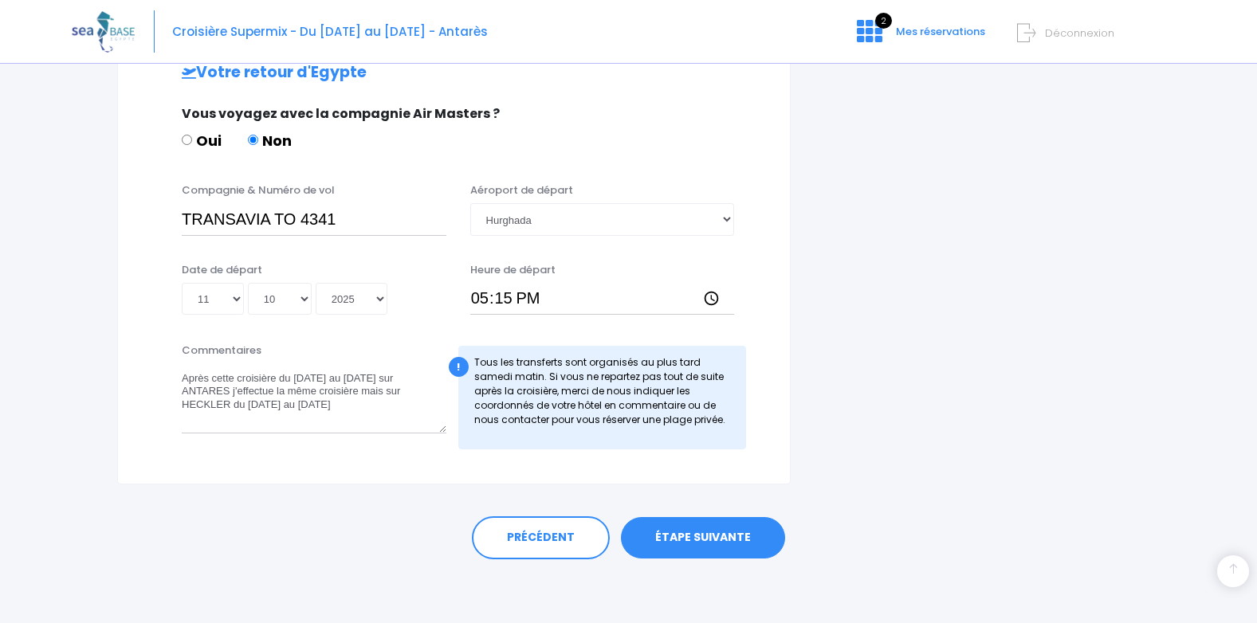
type input "TRANSAVIA TO 4340"
click at [684, 535] on link "ÉTAPE SUIVANTE" at bounding box center [703, 537] width 164 height 41
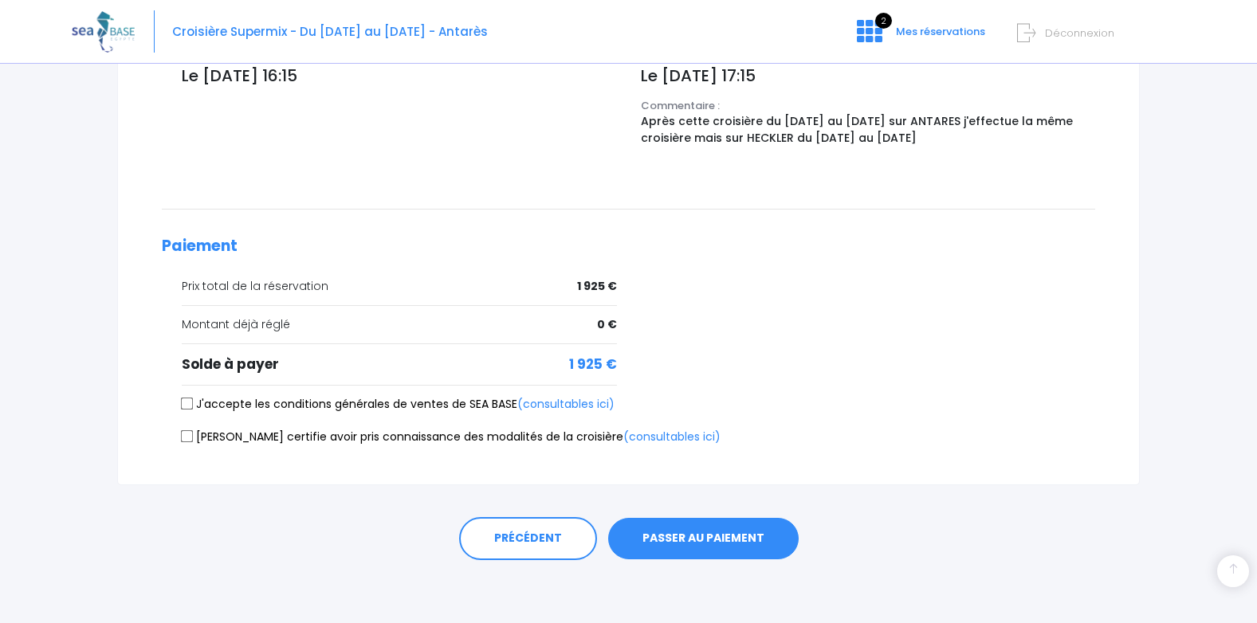
scroll to position [622, 0]
click at [189, 405] on input "J'accepte les conditions générales de ventes de SEA BASE (consultables ici)" at bounding box center [187, 403] width 13 height 13
checkbox input "true"
click at [190, 436] on input "Je certifie avoir pris connaissance des modalités de la croisière (consultables…" at bounding box center [187, 435] width 13 height 13
checkbox input "true"
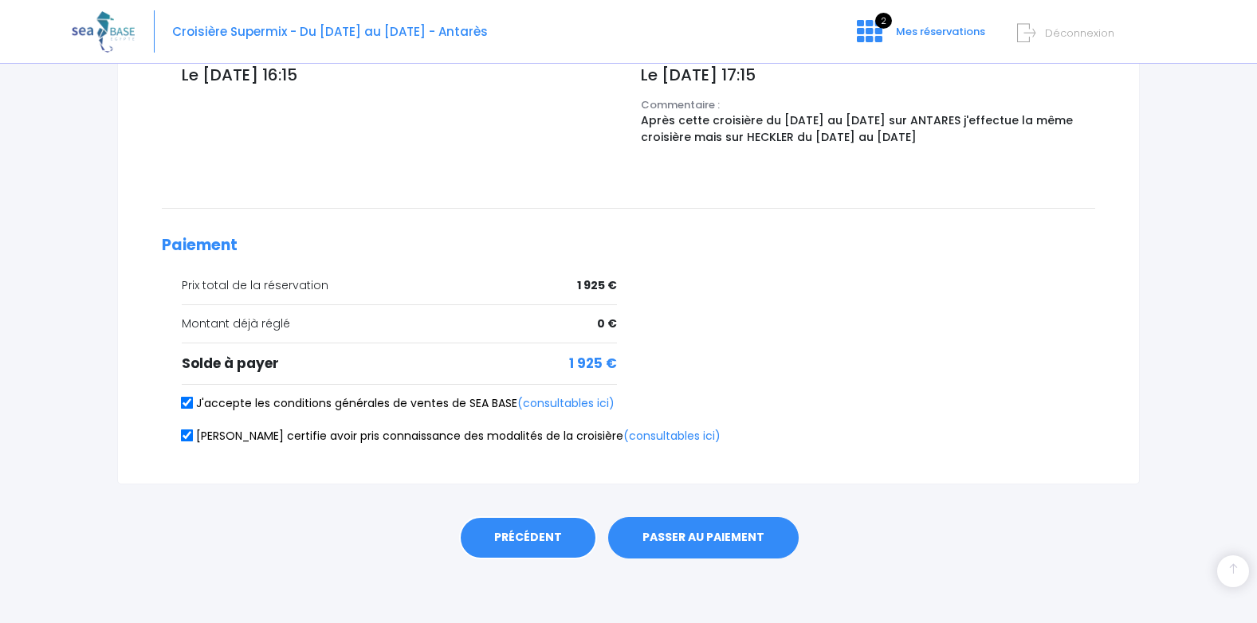
click at [502, 536] on link "PRÉCÉDENT" at bounding box center [528, 537] width 138 height 43
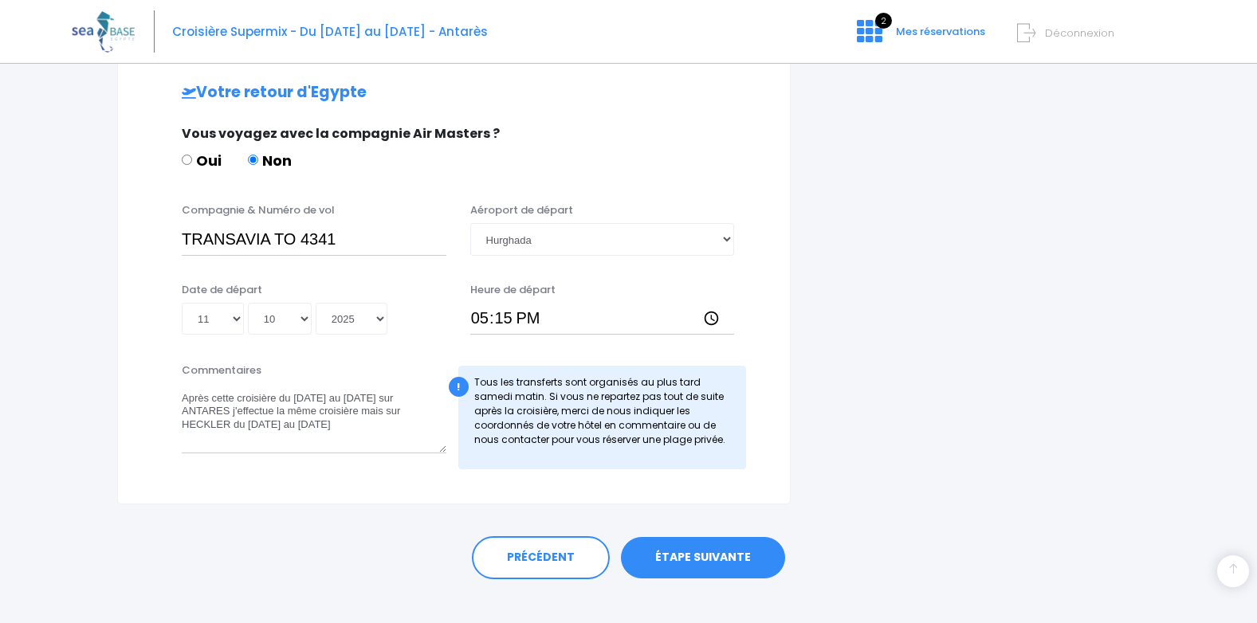
scroll to position [777, 0]
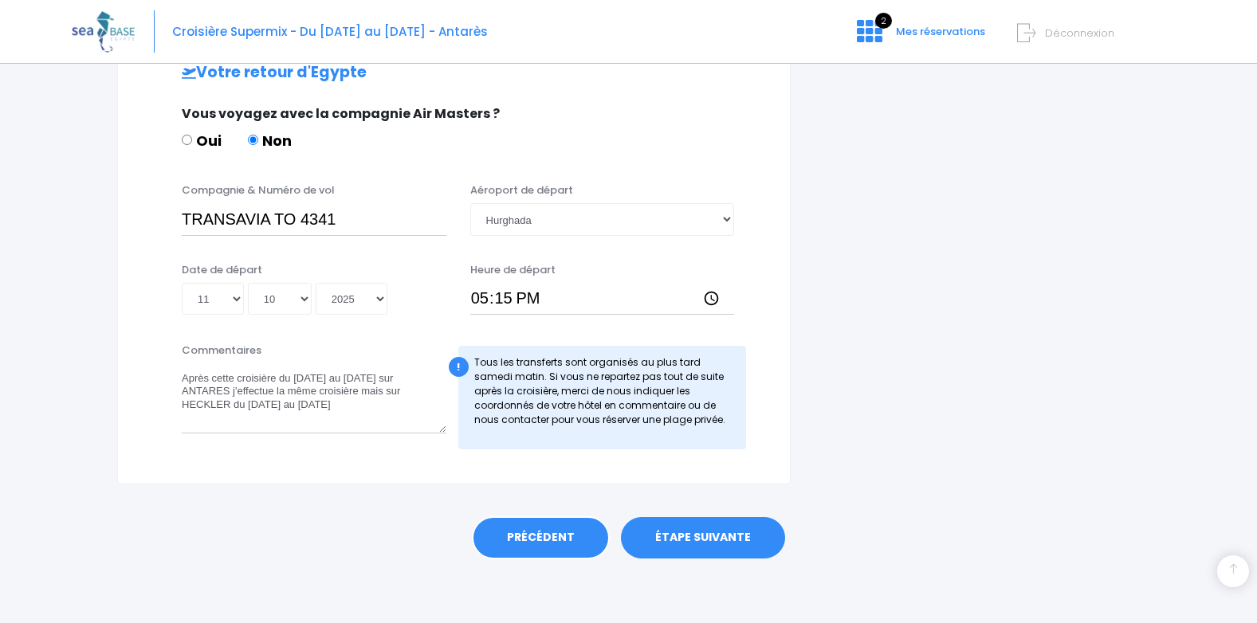
click at [535, 531] on link "PRÉCÉDENT" at bounding box center [541, 537] width 138 height 43
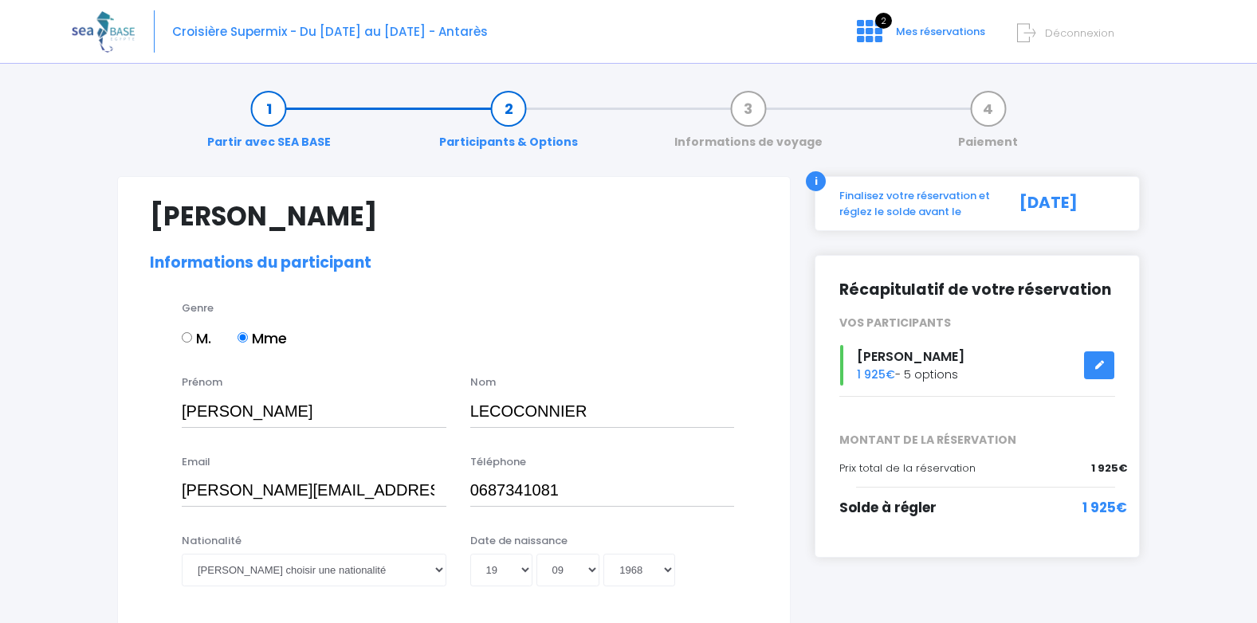
select select "N1"
select select "ML"
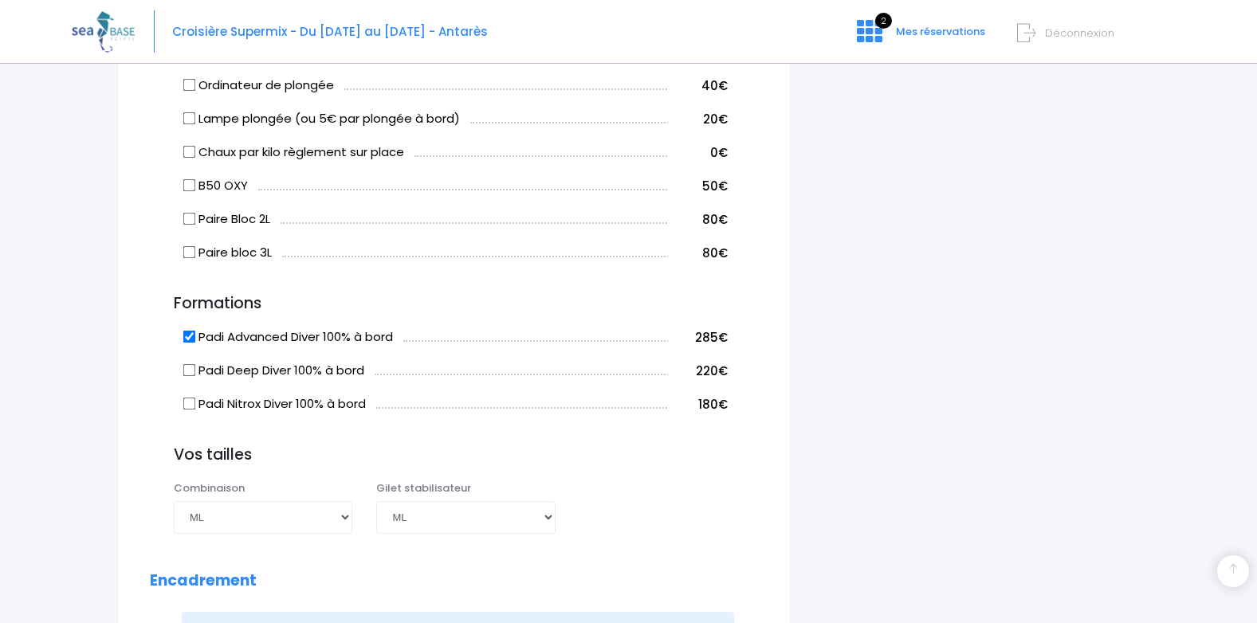
scroll to position [1355, 0]
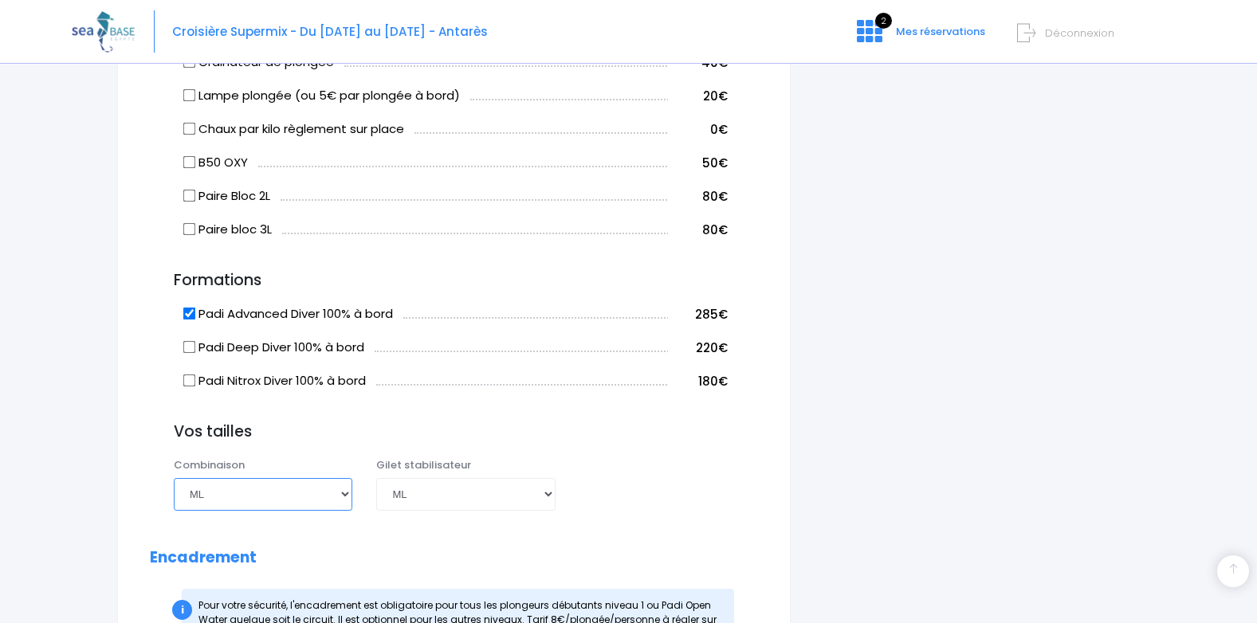
click at [343, 495] on select "Choisir une taille XS S M ML L XL XXL" at bounding box center [263, 494] width 178 height 32
select select "L"
click at [174, 478] on select "Choisir une taille XS S M ML L XL XXL" at bounding box center [263, 494] width 178 height 32
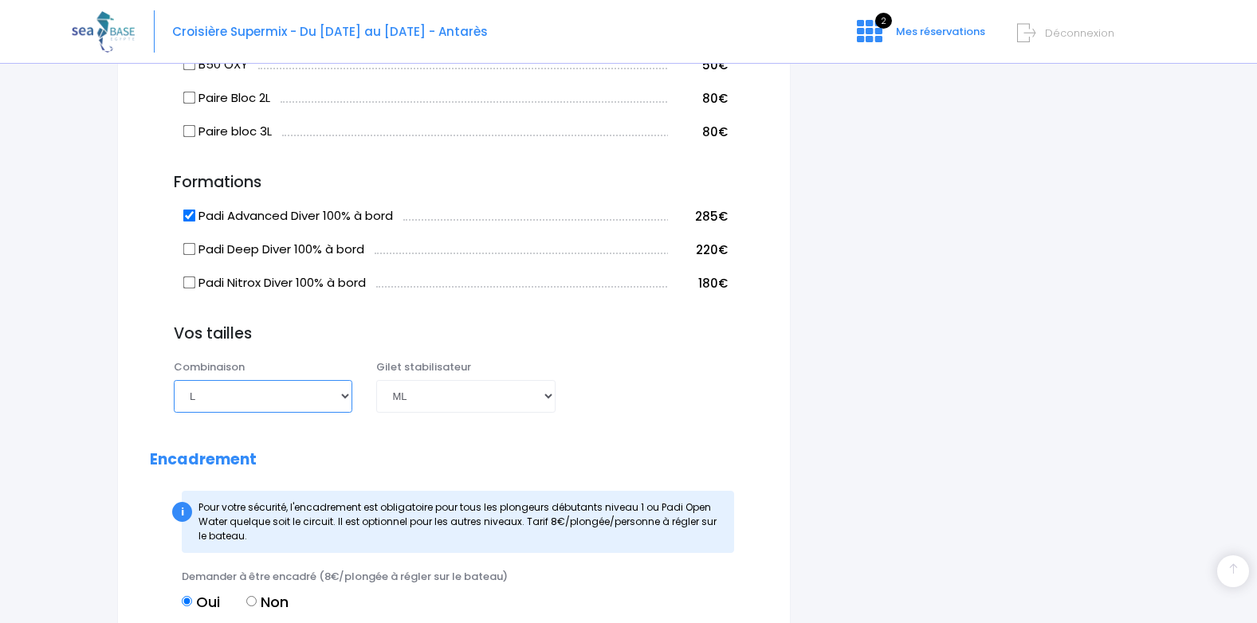
scroll to position [1434, 0]
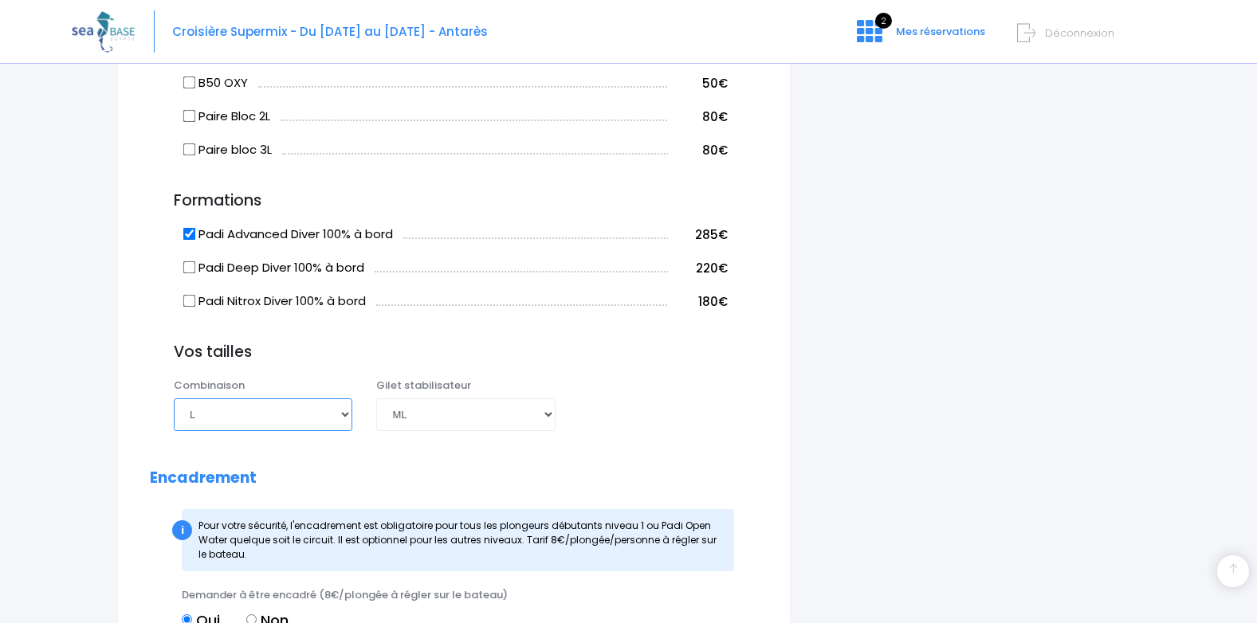
click at [343, 414] on select "Choisir une taille XS S M ML L XL XXL" at bounding box center [263, 414] width 178 height 32
click at [236, 414] on select "Choisir une taille XS S M ML L XL XXL" at bounding box center [263, 414] width 178 height 32
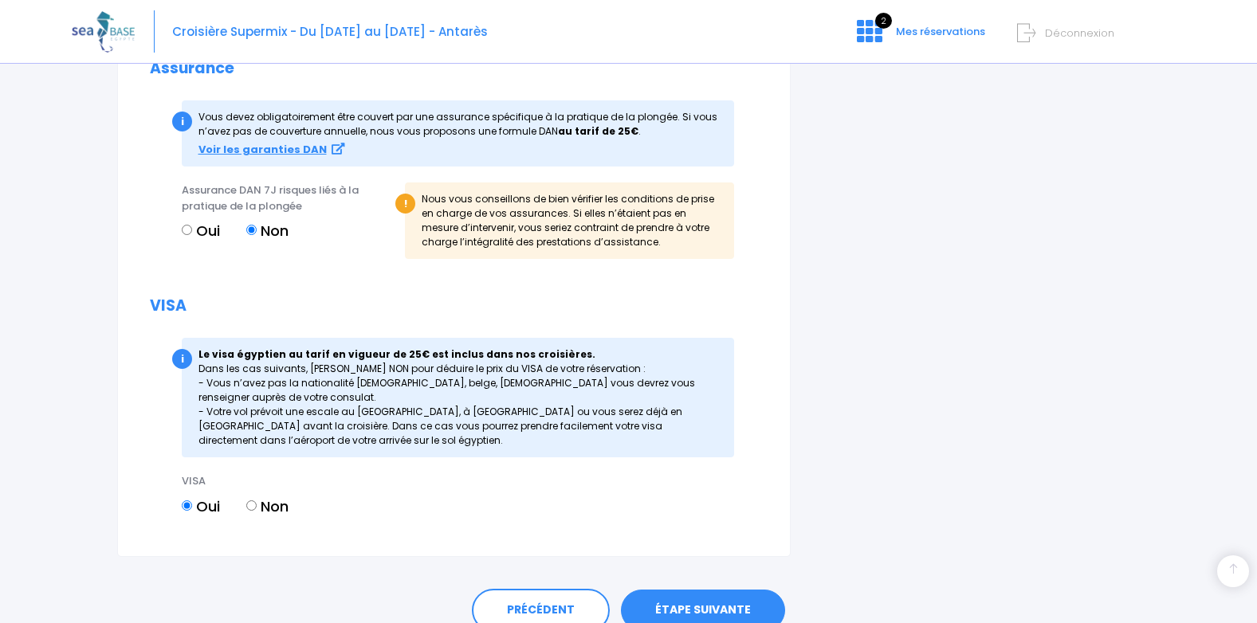
scroll to position [2121, 0]
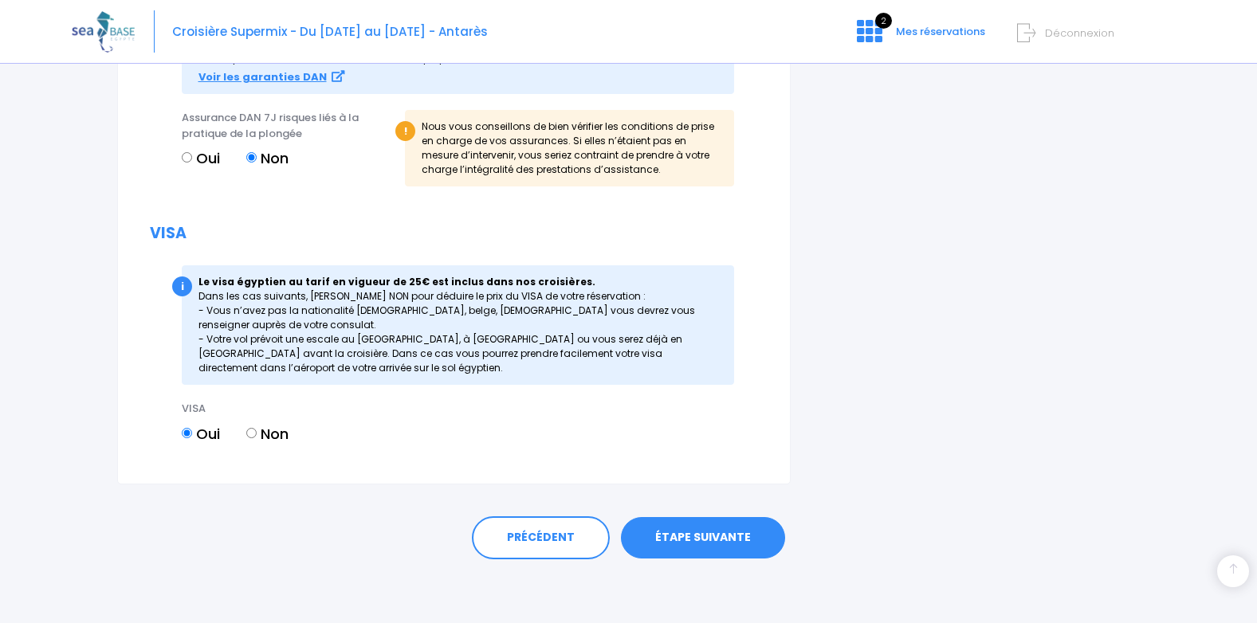
click at [688, 530] on link "ÉTAPE SUIVANTE" at bounding box center [703, 537] width 164 height 41
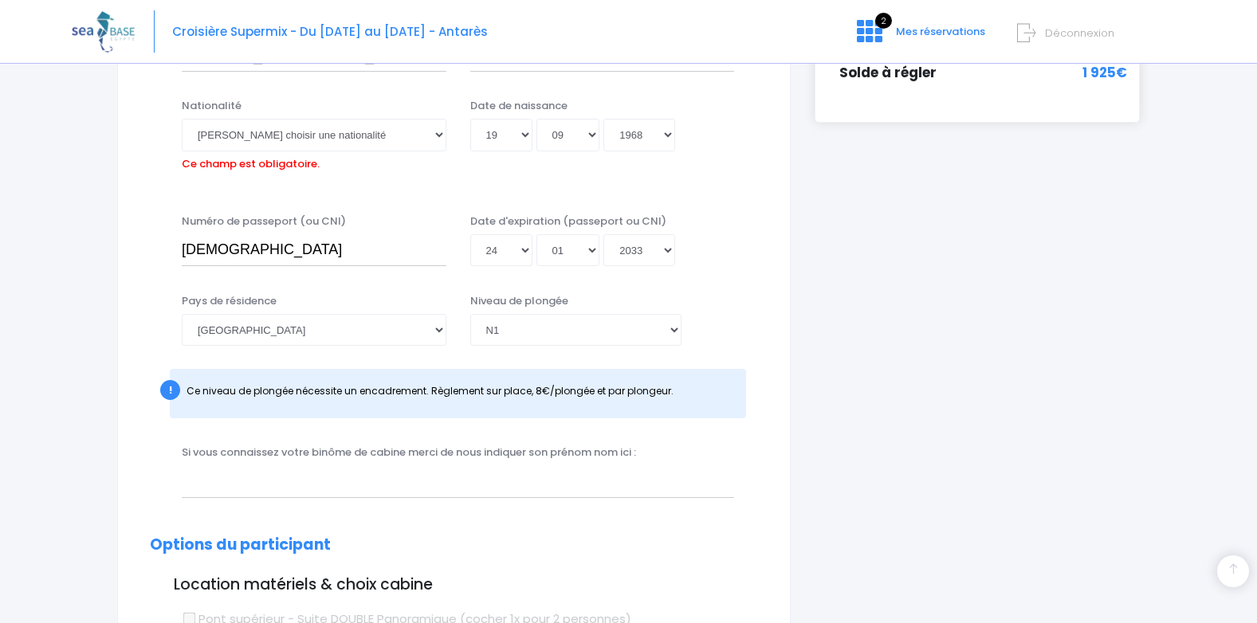
scroll to position [394, 0]
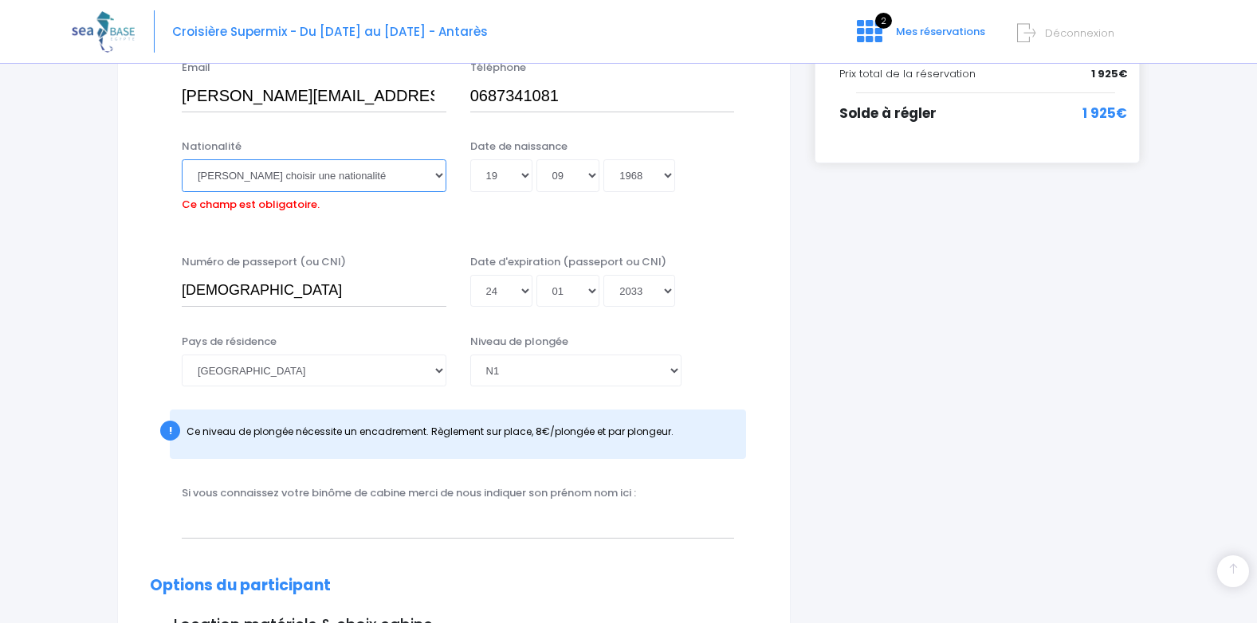
click at [436, 172] on select "Veuillez choisir une nationalité Afghane Albanaise Algerienne Allemande America…" at bounding box center [314, 175] width 265 height 32
select select "Française"
click at [182, 159] on select "Veuillez choisir une nationalité Afghane Albanaise Algerienne Allemande America…" at bounding box center [314, 175] width 265 height 32
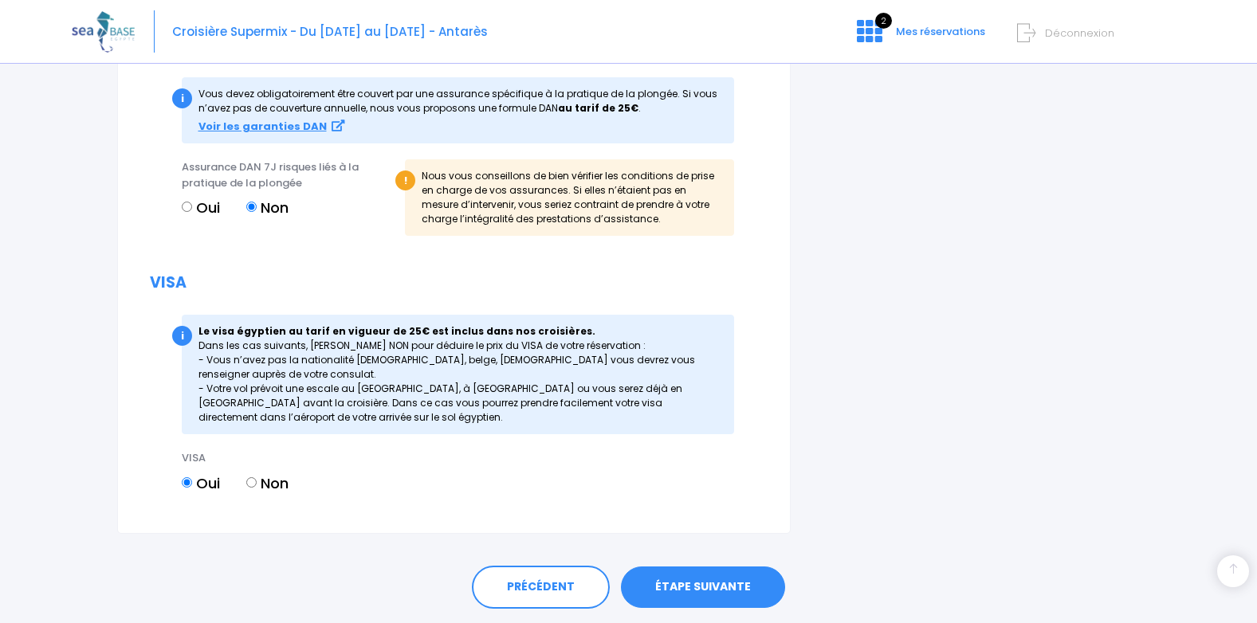
scroll to position [2121, 0]
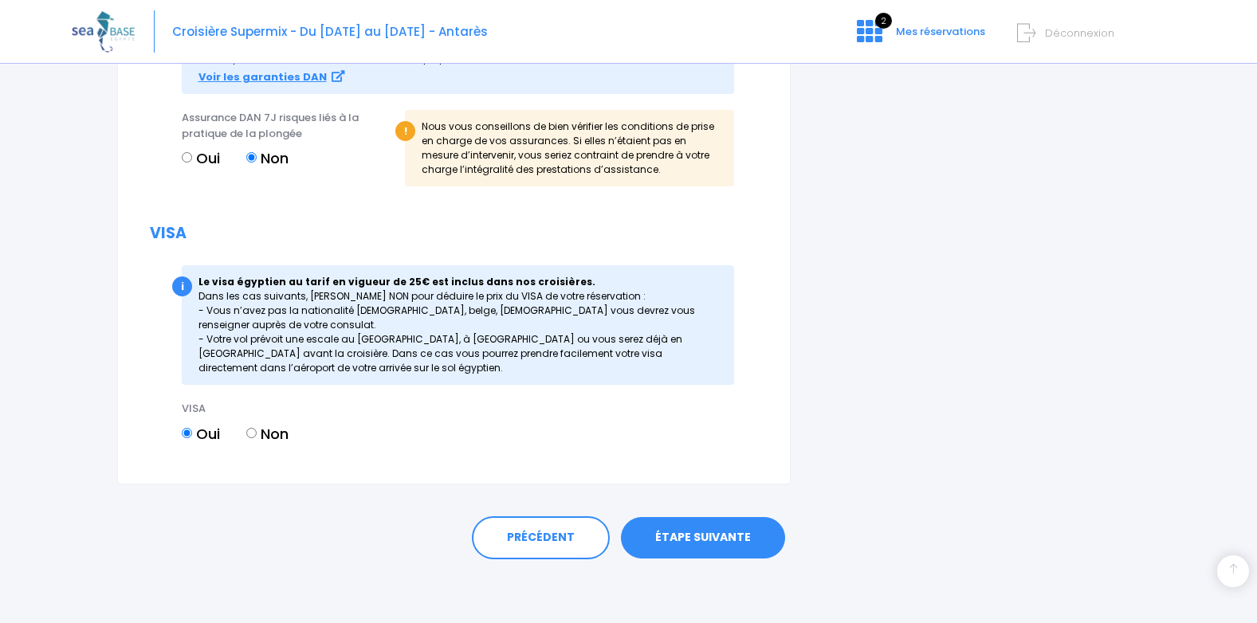
click at [715, 541] on link "ÉTAPE SUIVANTE" at bounding box center [703, 537] width 164 height 41
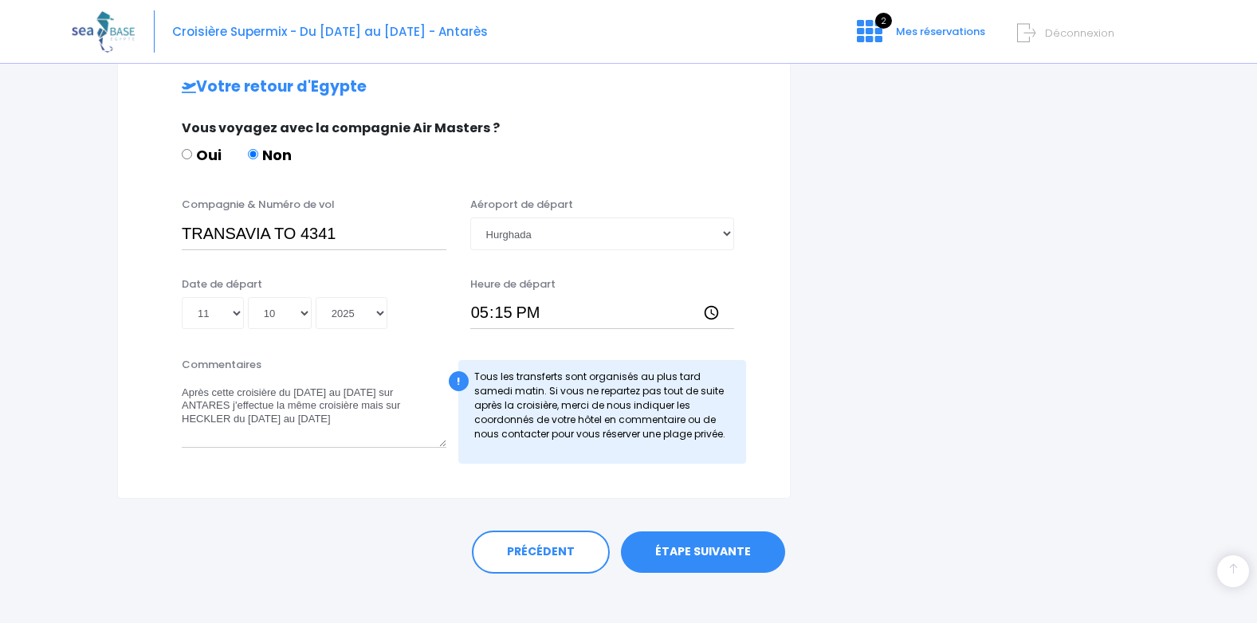
scroll to position [777, 0]
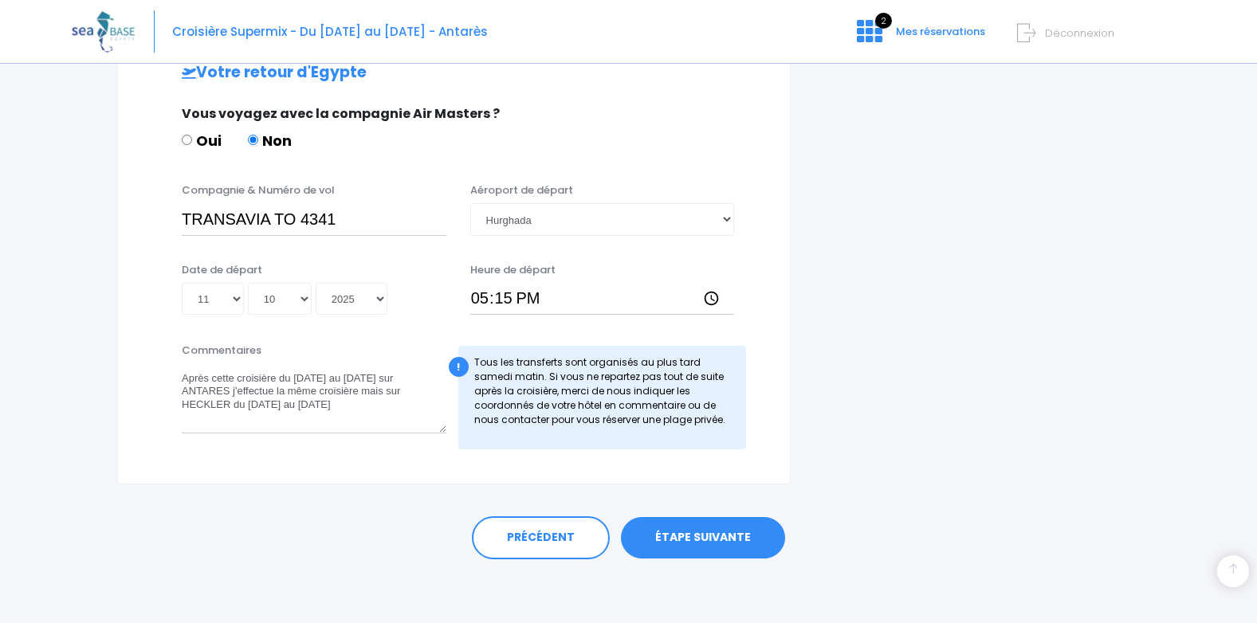
click at [705, 535] on link "ÉTAPE SUIVANTE" at bounding box center [703, 537] width 164 height 41
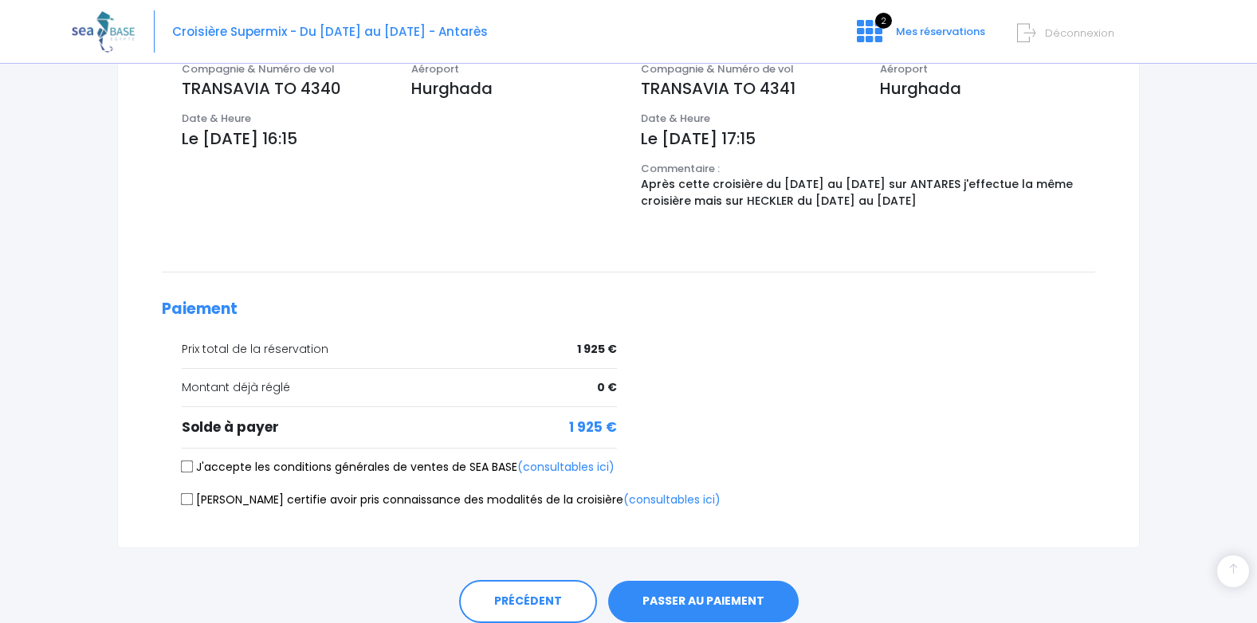
scroll to position [622, 0]
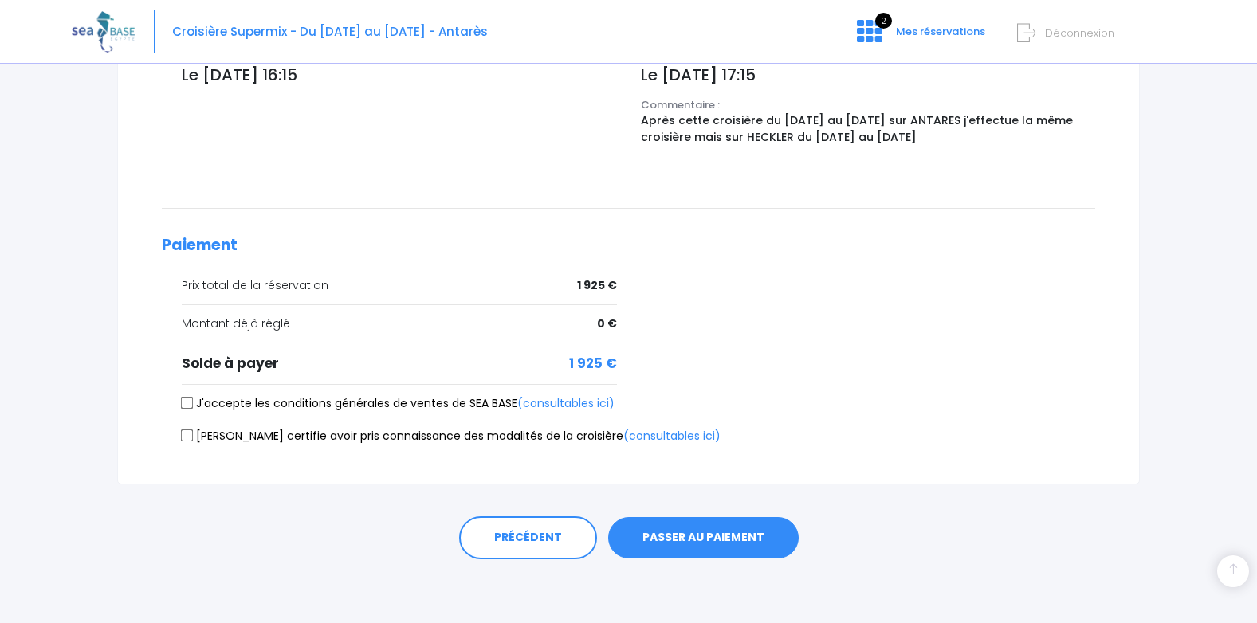
click at [185, 406] on input "J'accepte les conditions générales de ventes de SEA BASE (consultables ici)" at bounding box center [187, 403] width 13 height 13
checkbox input "true"
click at [188, 438] on input "[PERSON_NAME] certifie avoir pris connaissance des modalités de la croisière (c…" at bounding box center [187, 435] width 13 height 13
checkbox input "true"
click at [749, 544] on button "PASSER AU PAIEMENT" at bounding box center [703, 537] width 190 height 41
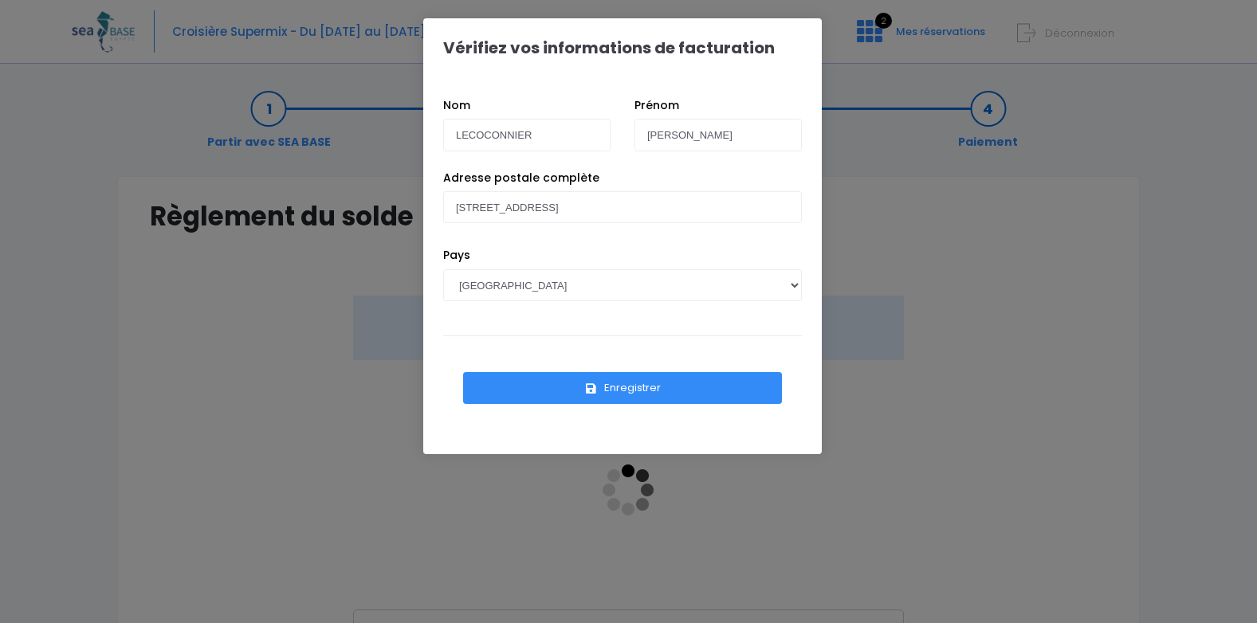
click at [670, 390] on button "Enregistrer" at bounding box center [622, 388] width 319 height 32
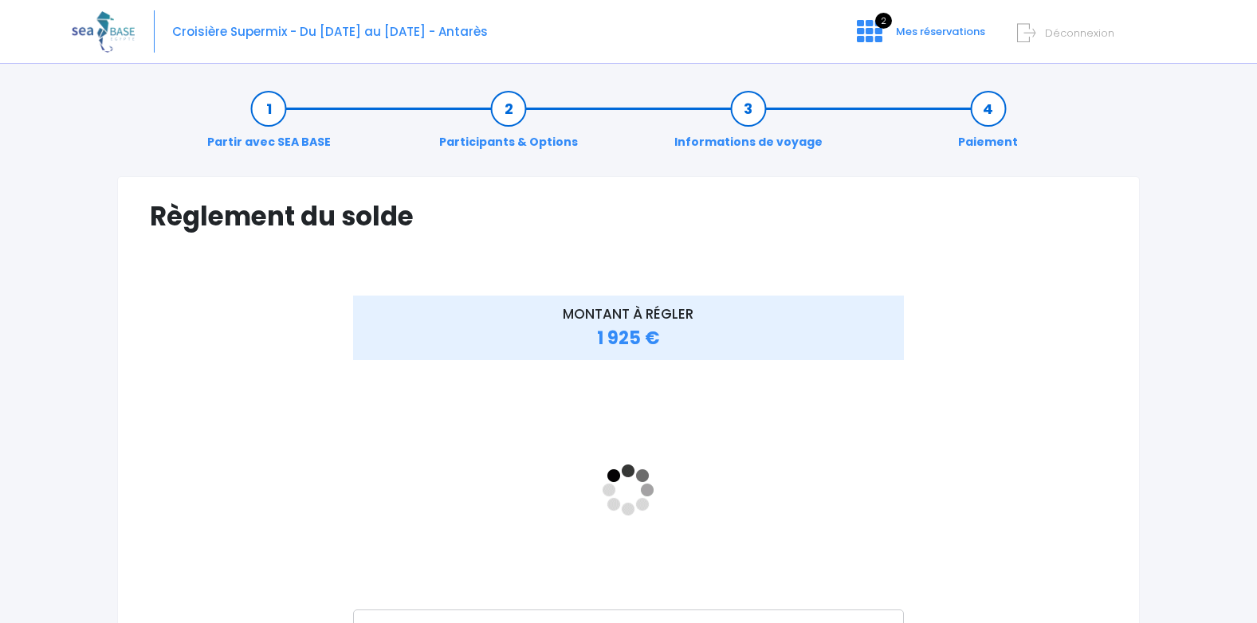
scroll to position [80, 0]
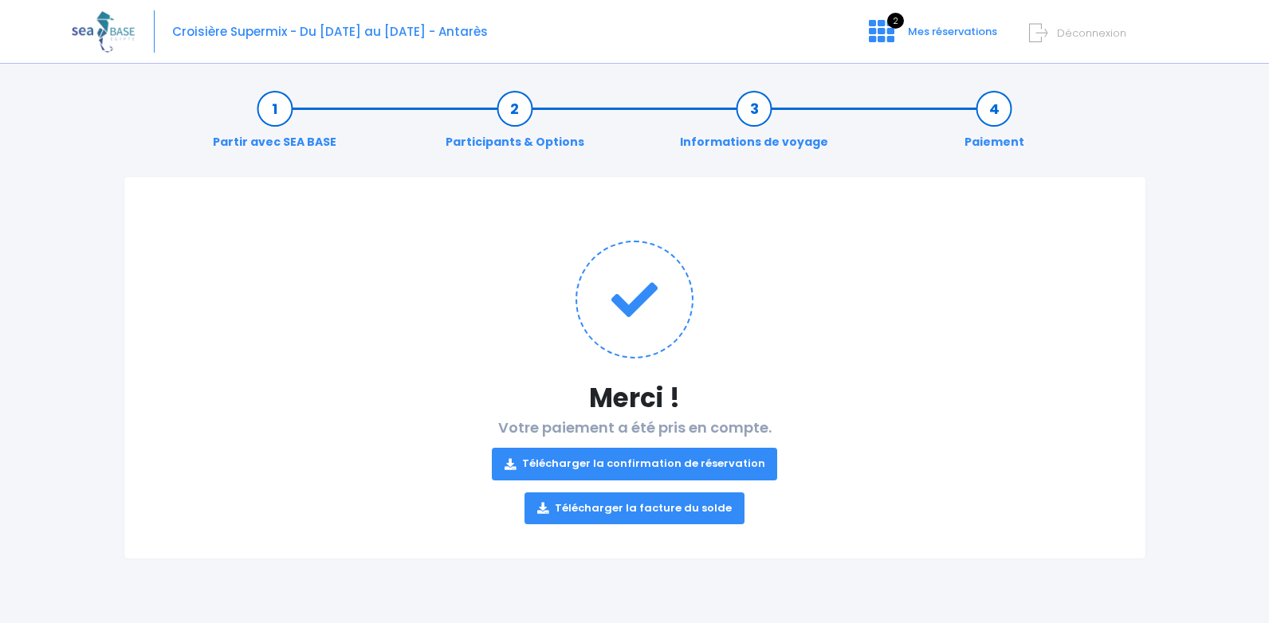
click at [684, 467] on link "Télécharger la confirmation de réservation" at bounding box center [635, 464] width 286 height 32
click at [654, 464] on link "Télécharger la confirmation de réservation" at bounding box center [635, 464] width 286 height 32
click at [882, 27] on icon at bounding box center [881, 30] width 25 height 25
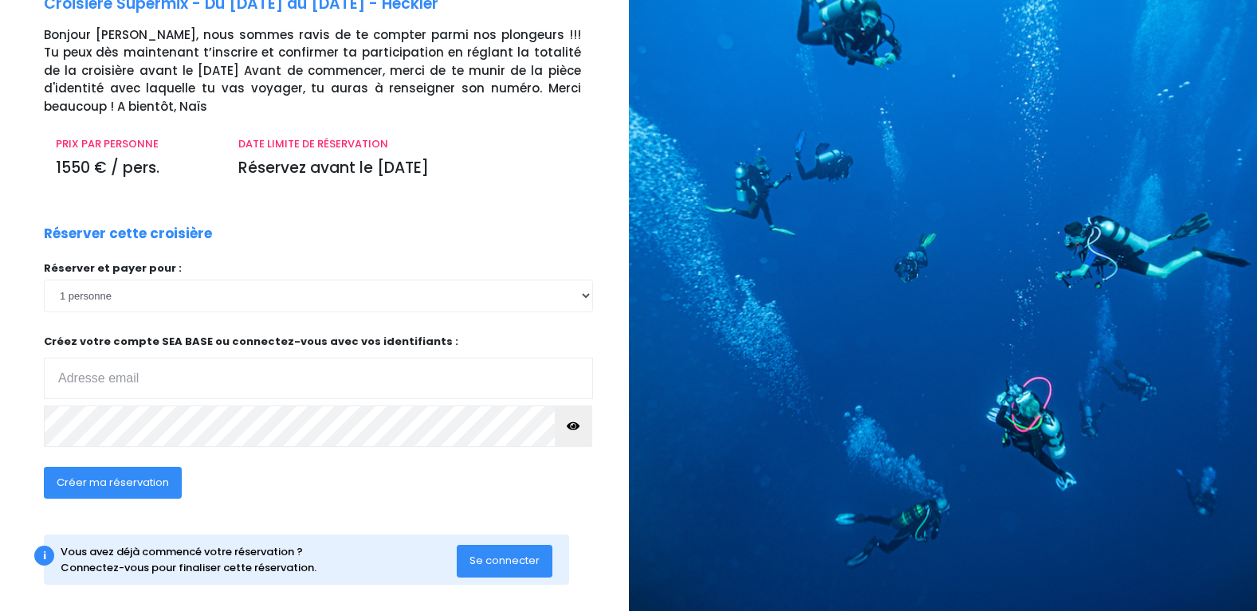
scroll to position [110, 0]
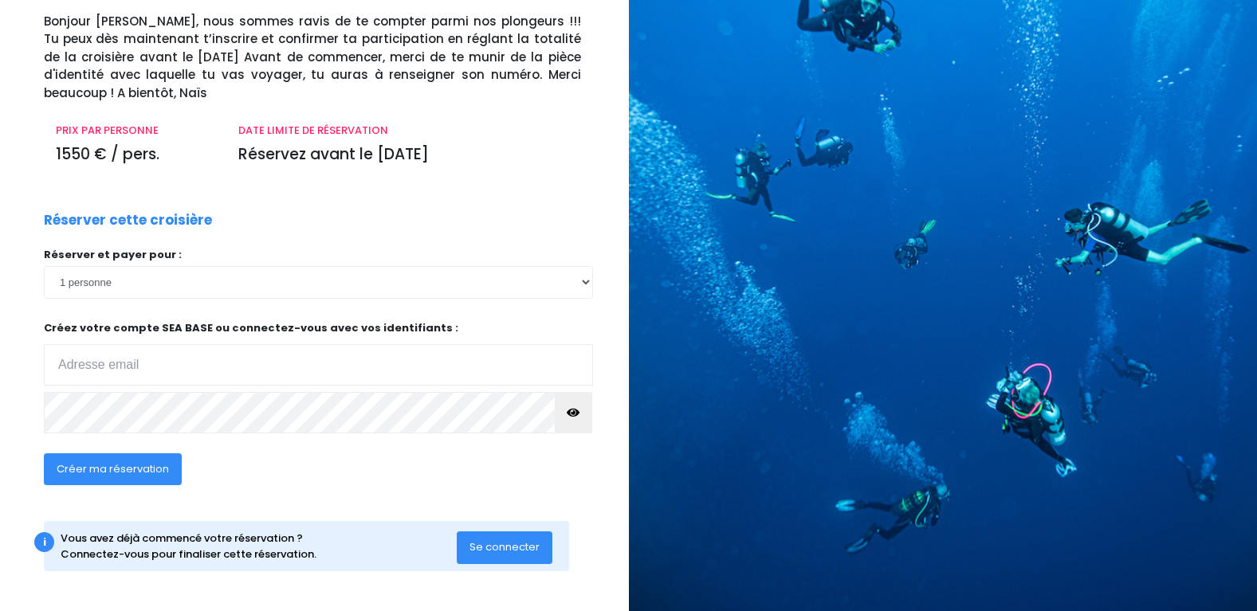
click at [88, 367] on input "email" at bounding box center [318, 364] width 549 height 41
type input "[PERSON_NAME][EMAIL_ADDRESS][DOMAIN_NAME]"
click at [108, 473] on span "Créer ma réservation" at bounding box center [113, 468] width 112 height 15
click at [119, 462] on span "Créer ma réservation" at bounding box center [113, 468] width 112 height 15
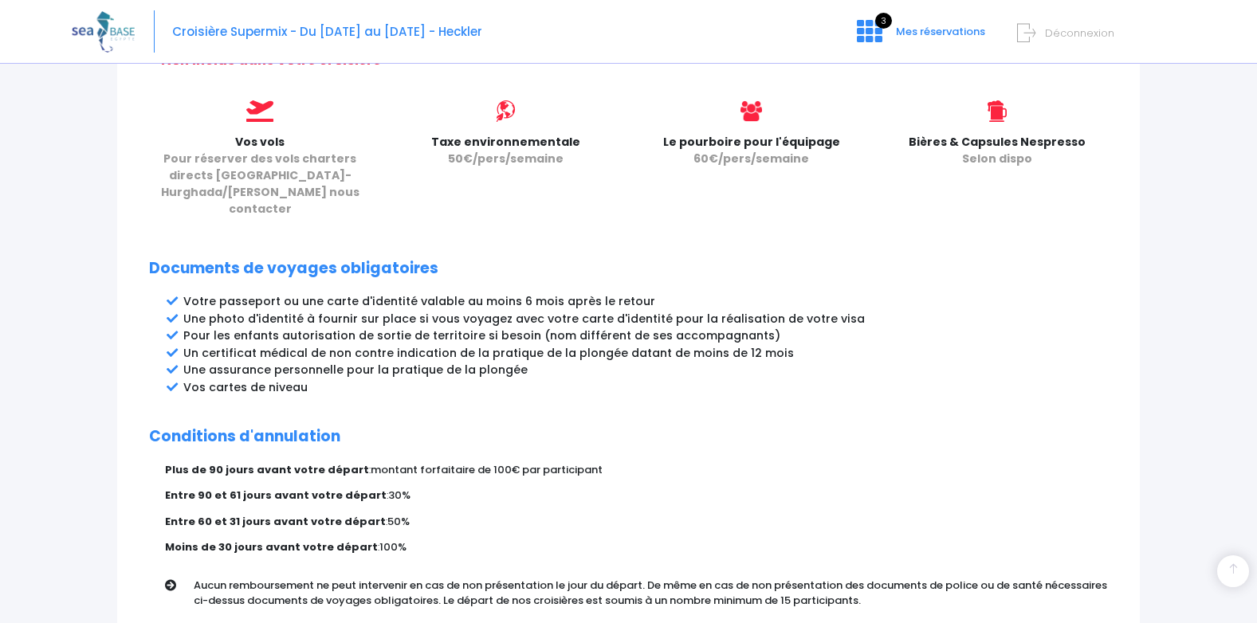
scroll to position [818, 0]
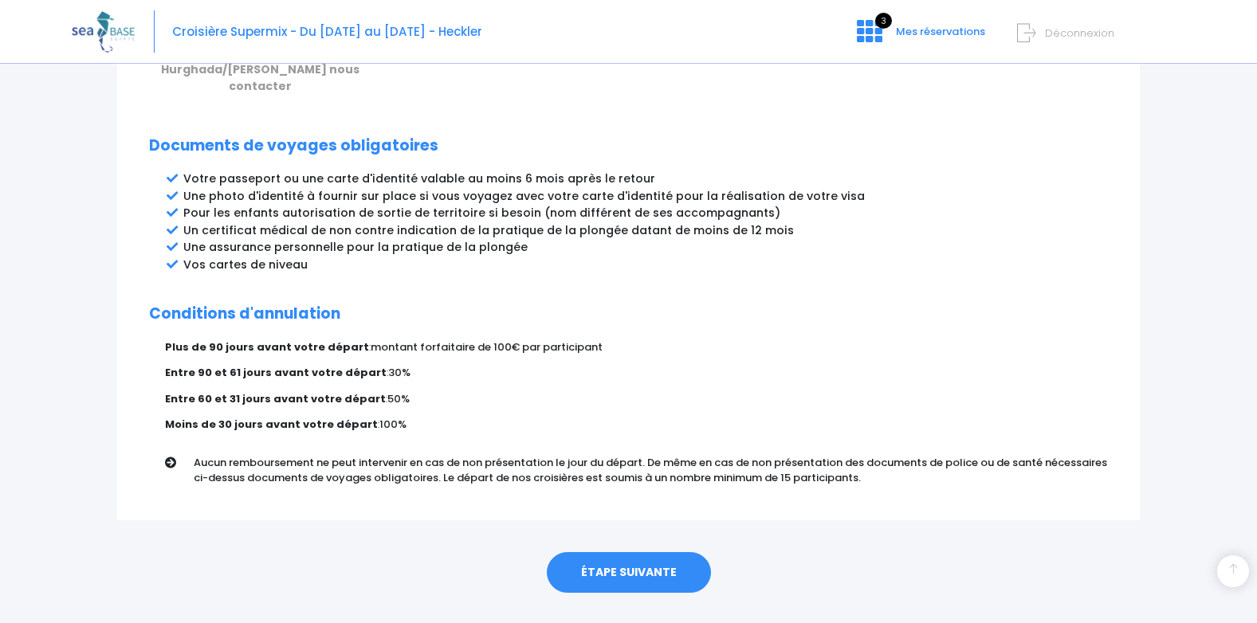
click at [594, 552] on link "ÉTAPE SUIVANTE" at bounding box center [629, 572] width 164 height 41
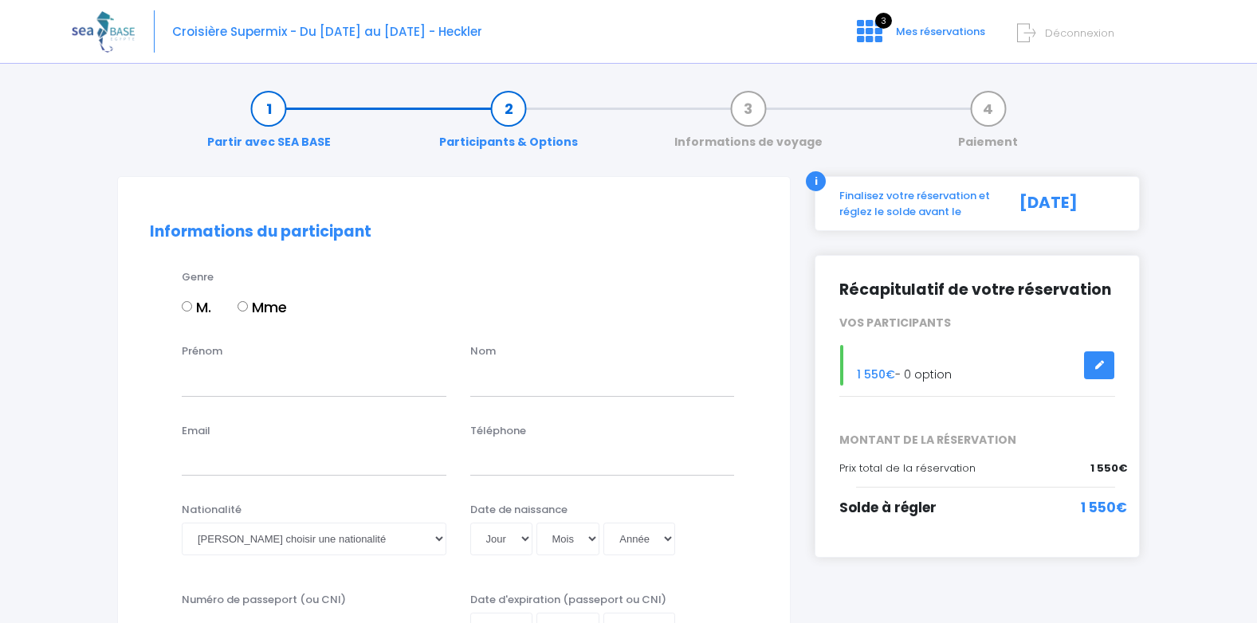
click at [245, 307] on input "Mme" at bounding box center [242, 306] width 10 height 10
radio input "true"
click at [218, 377] on input "Prénom" at bounding box center [314, 380] width 265 height 32
type input "ISABELLE"
type input "LECOCONNIER"
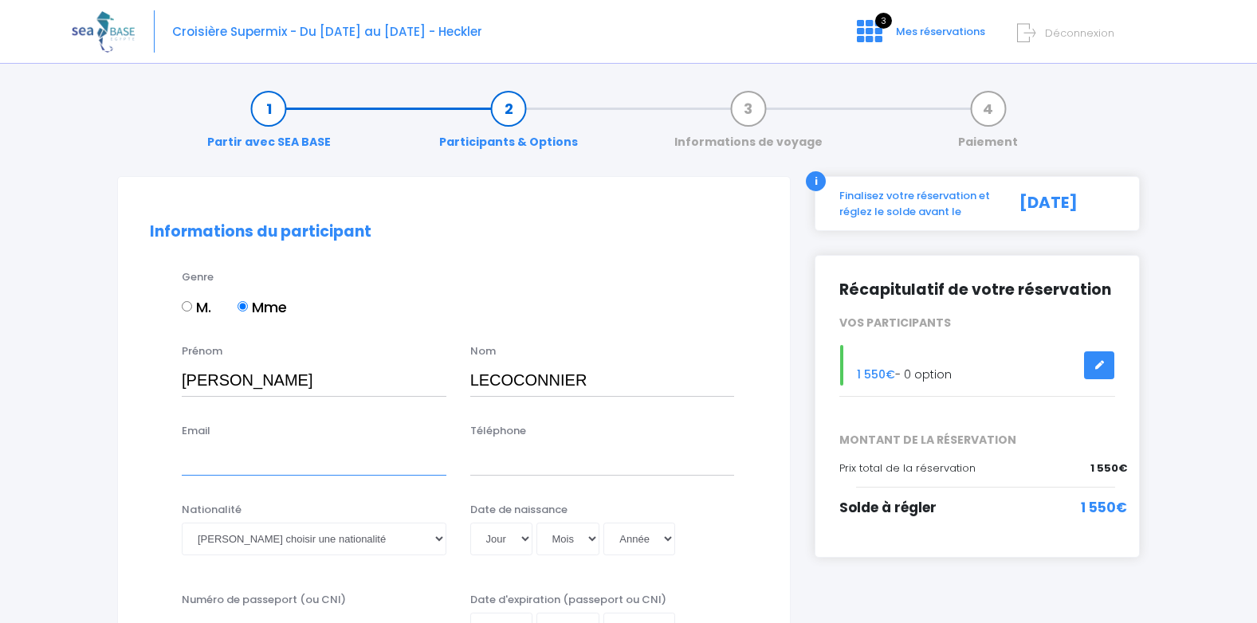
type input "isabelle.lecoconnier@orange.fr"
type input "0687341081"
type input "23AH68797"
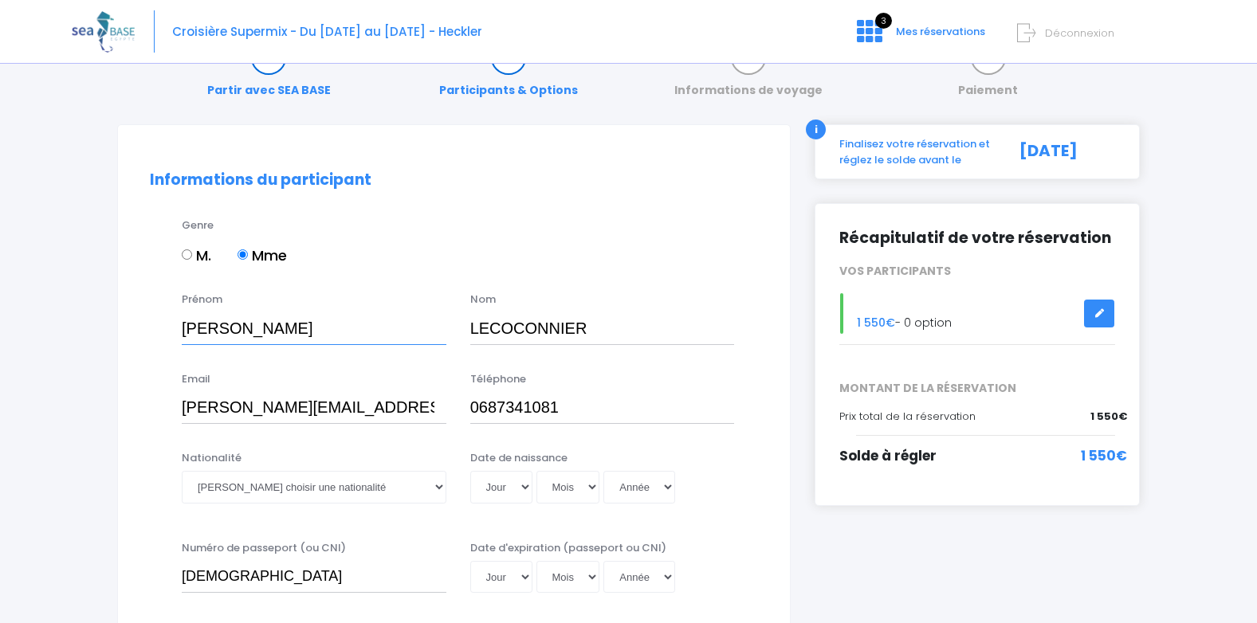
scroll to position [80, 0]
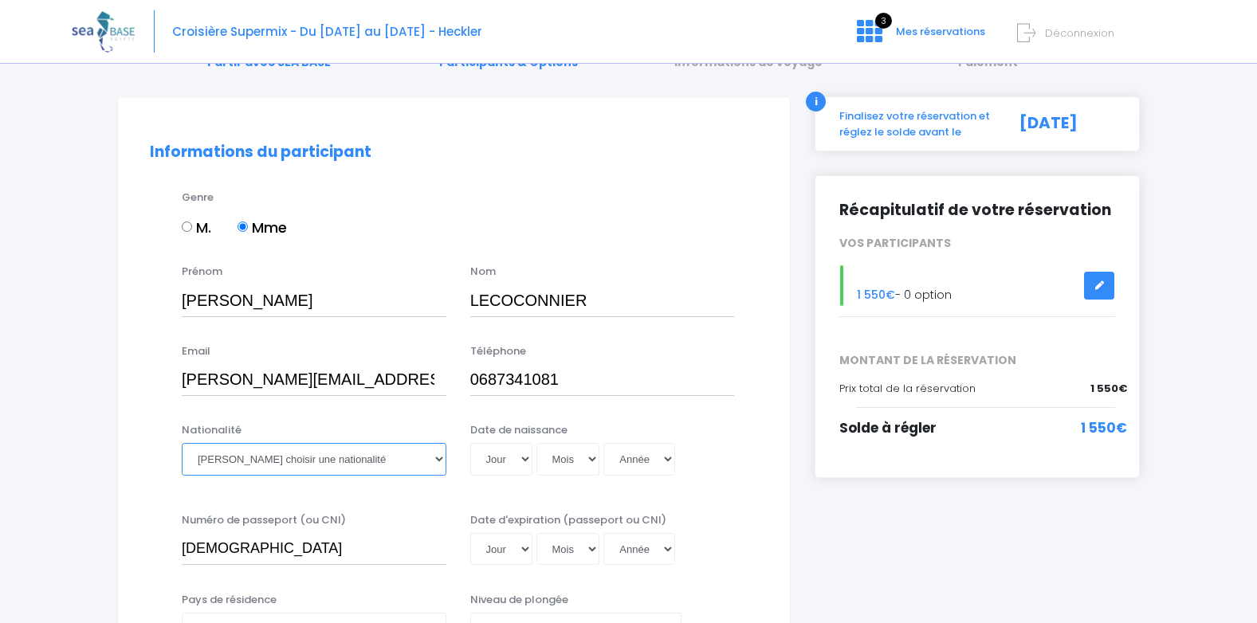
click at [439, 457] on select "Veuillez choisir une nationalité Afghane Albanaise Algerienne Allemande America…" at bounding box center [314, 459] width 265 height 32
select select "Française"
click at [182, 443] on select "Veuillez choisir une nationalité Afghane Albanaise Algerienne Allemande America…" at bounding box center [314, 459] width 265 height 32
click at [523, 457] on select "Jour 01 02 03 04 05 06 07 08 09 10 11 12 13 14 15 16 17 18 19 20 21 22 23 24 25…" at bounding box center [501, 459] width 62 height 32
select select "19"
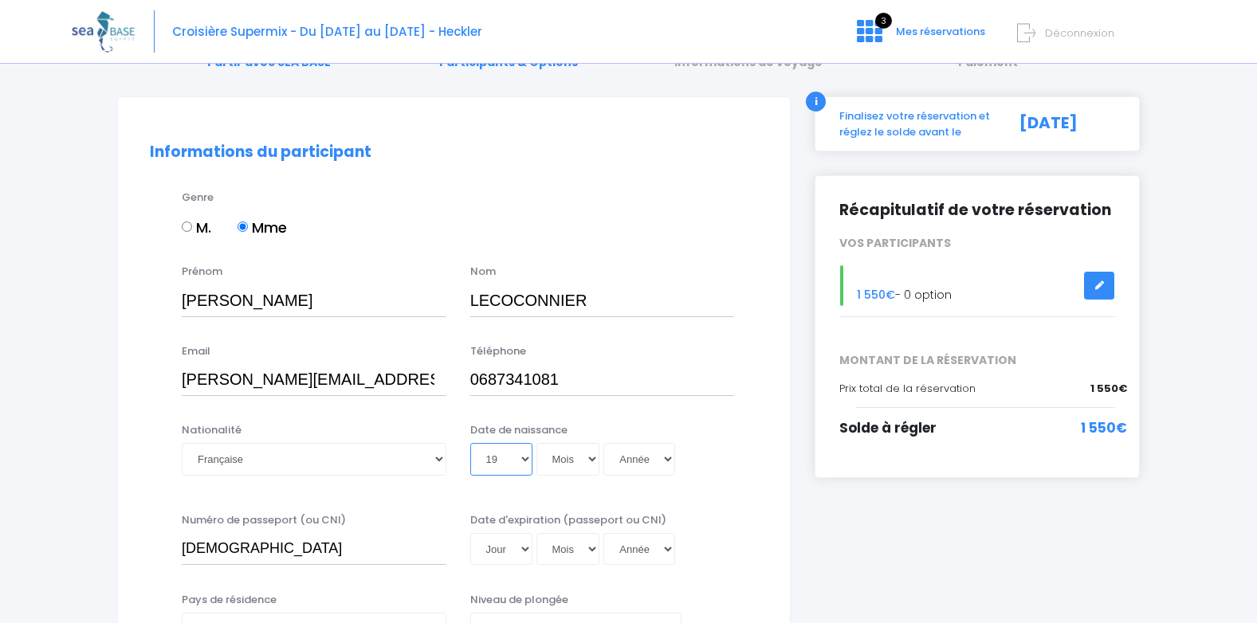
click at [470, 443] on select "Jour 01 02 03 04 05 06 07 08 09 10 11 12 13 14 15 16 17 18 19 20 21 22 23 24 25…" at bounding box center [501, 459] width 62 height 32
click at [592, 458] on select "Mois 01 02 03 04 05 06 07 08 09 10 11 12" at bounding box center [568, 459] width 64 height 32
select select "09"
click at [536, 443] on select "Mois 01 02 03 04 05 06 07 08 09 10 11 12" at bounding box center [568, 459] width 64 height 32
click at [669, 459] on select "Année 2045 2044 2043 2042 2041 2040 2039 2038 2037 2036 2035 2034 2033 2032 203…" at bounding box center [639, 459] width 72 height 32
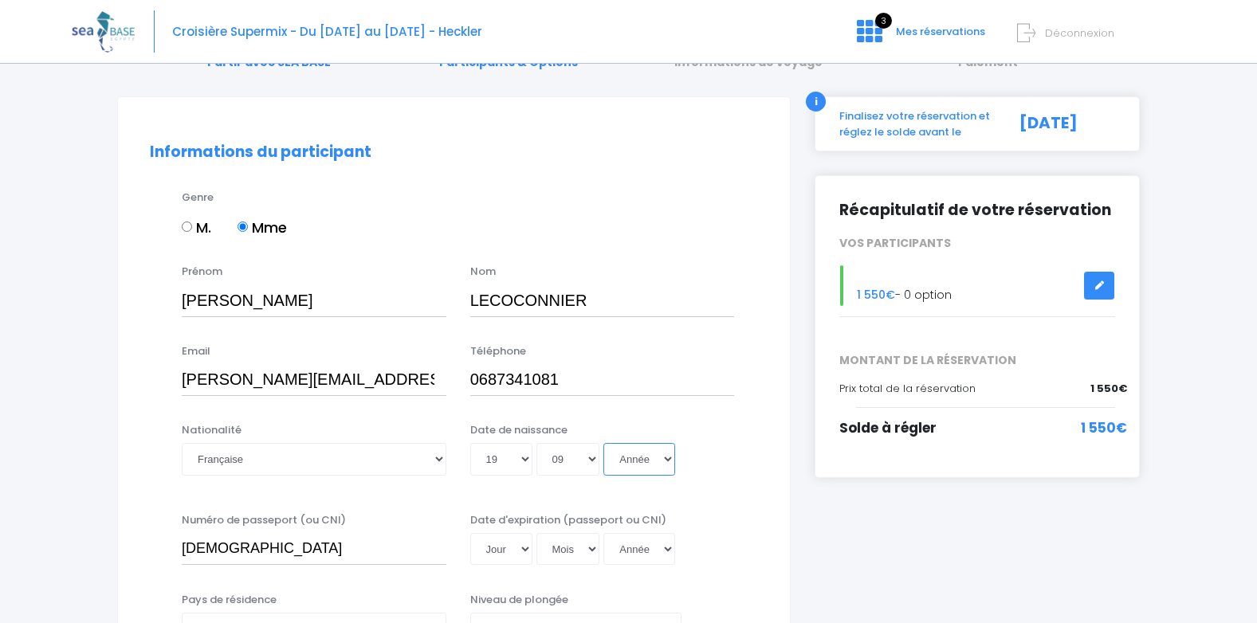
select select "1968"
click at [603, 443] on select "Année 2045 2044 2043 2042 2041 2040 2039 2038 2037 2036 2035 2034 2033 2032 203…" at bounding box center [639, 459] width 72 height 32
type input "1968-09-19"
click at [526, 550] on select "Jour 01 02 03 04 05 06 07 08 09 10 11 12 13 14 15 16 17 18 19 20 21 22 23 24 25…" at bounding box center [501, 549] width 62 height 32
select select "24"
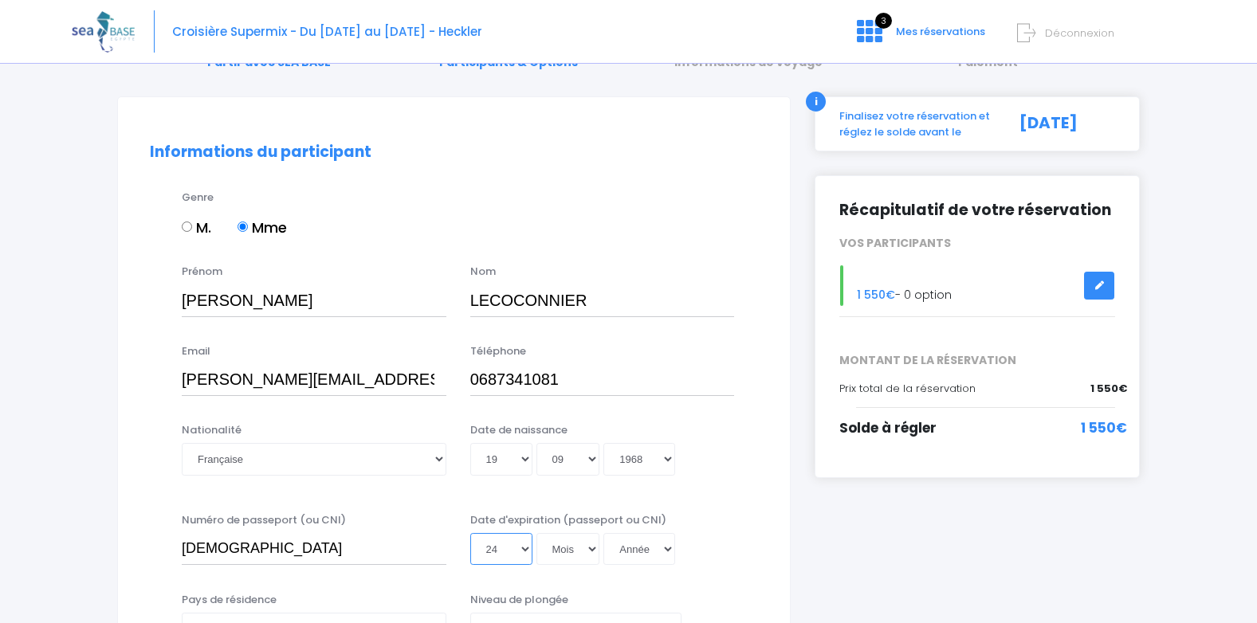
click at [470, 533] on select "Jour 01 02 03 04 05 06 07 08 09 10 11 12 13 14 15 16 17 18 19 20 21 22 23 24 25…" at bounding box center [501, 549] width 62 height 32
click at [590, 548] on select "Mois 01 02 03 04 05 06 07 08 09 10 11 12" at bounding box center [568, 549] width 64 height 32
select select "01"
click at [536, 533] on select "Mois 01 02 03 04 05 06 07 08 09 10 11 12" at bounding box center [568, 549] width 64 height 32
click at [667, 554] on select "Année 2045 2044 2043 2042 2041 2040 2039 2038 2037 2036 2035 2034 2033 2032 203…" at bounding box center [639, 549] width 72 height 32
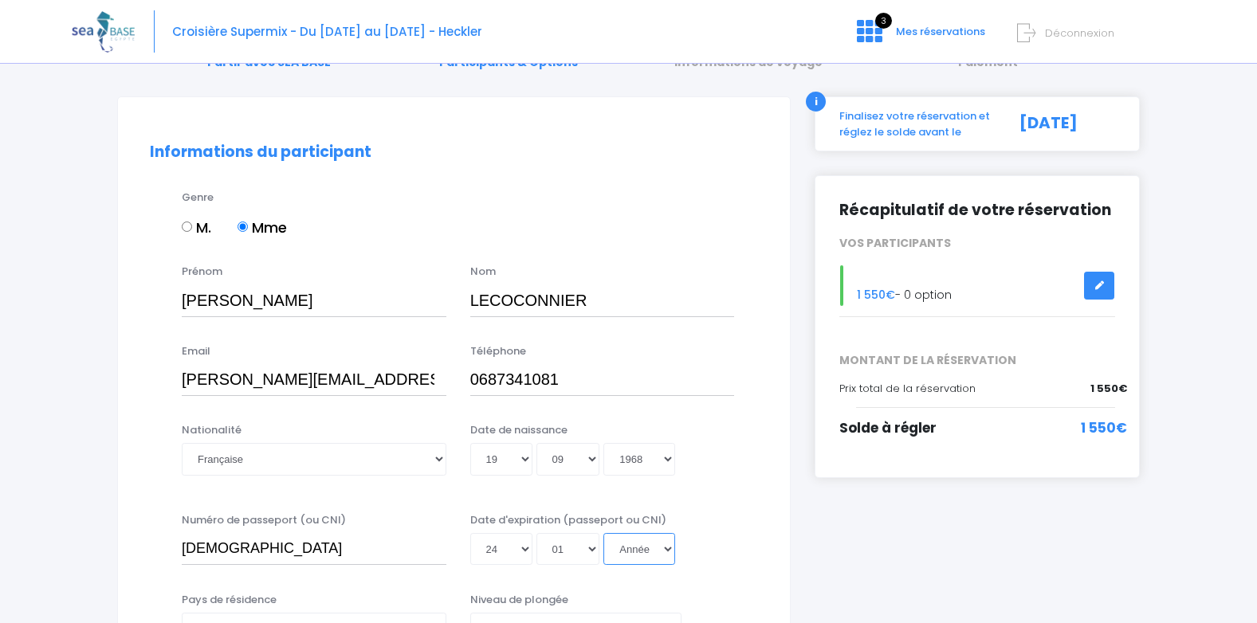
select select "2033"
click at [603, 533] on select "Année 2045 2044 2043 2042 2041 2040 2039 2038 2037 2036 2035 2034 2033 2032 203…" at bounding box center [639, 549] width 72 height 32
type input "2033-01-24"
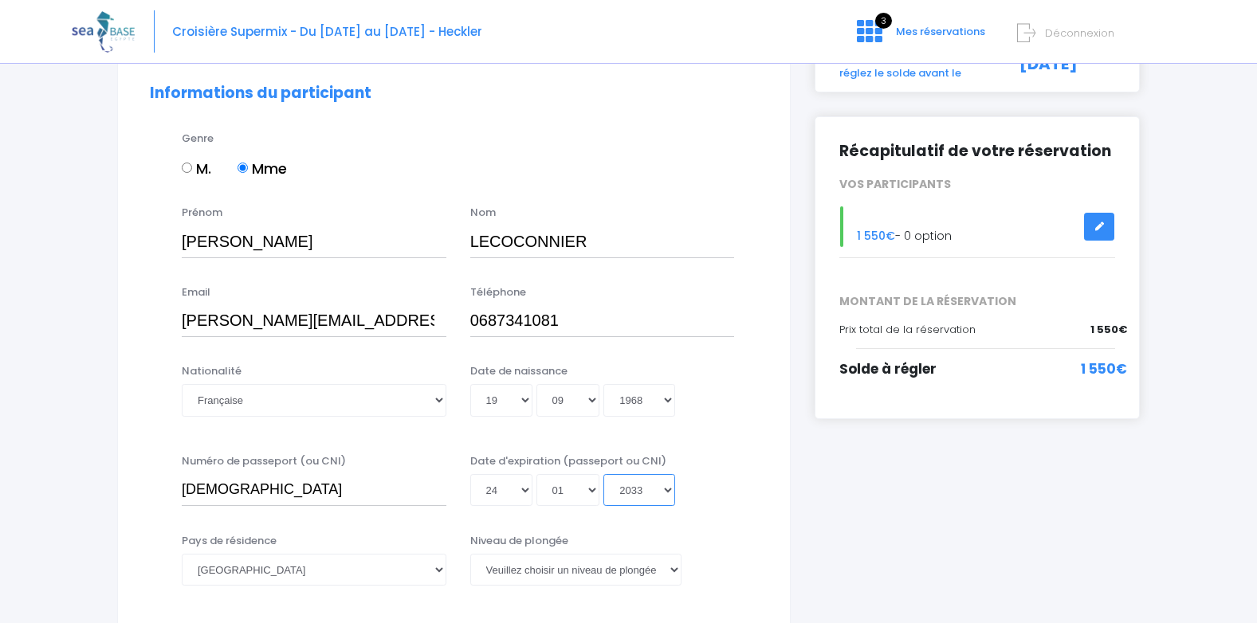
scroll to position [319, 0]
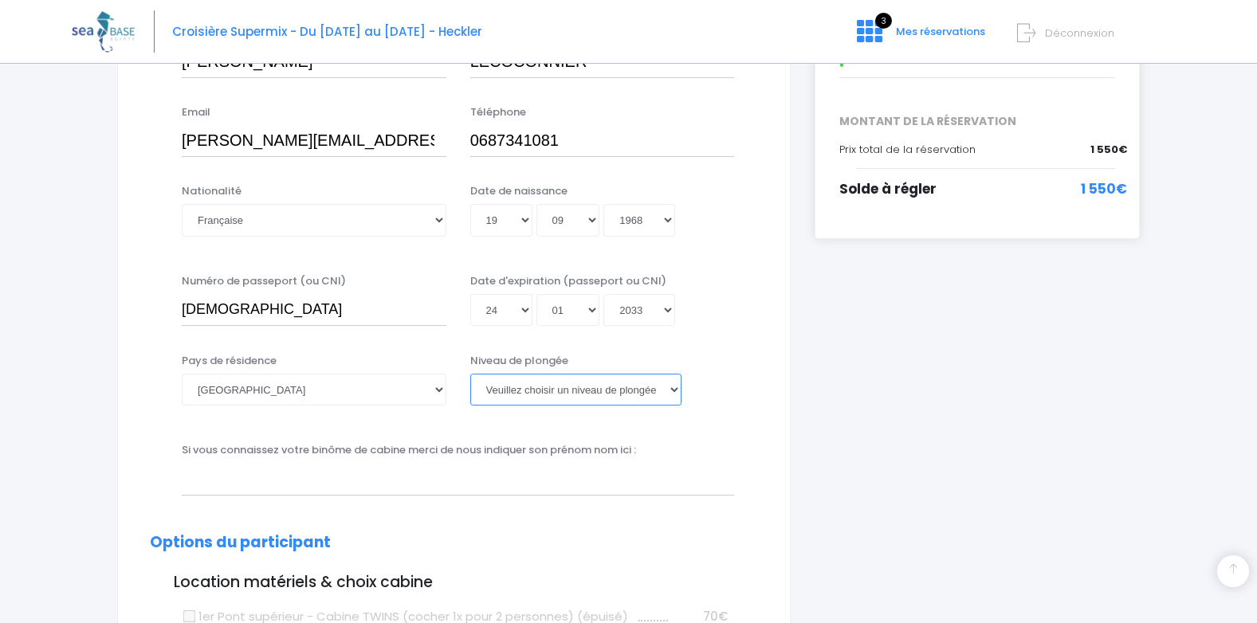
click at [672, 387] on select "Veuillez choisir un niveau de plongée Non plongeur Junior OW diver Adventure OW…" at bounding box center [575, 390] width 211 height 32
select select "N1"
click at [470, 374] on select "Veuillez choisir un niveau de plongée Non plongeur Junior OW diver Adventure OW…" at bounding box center [575, 390] width 211 height 32
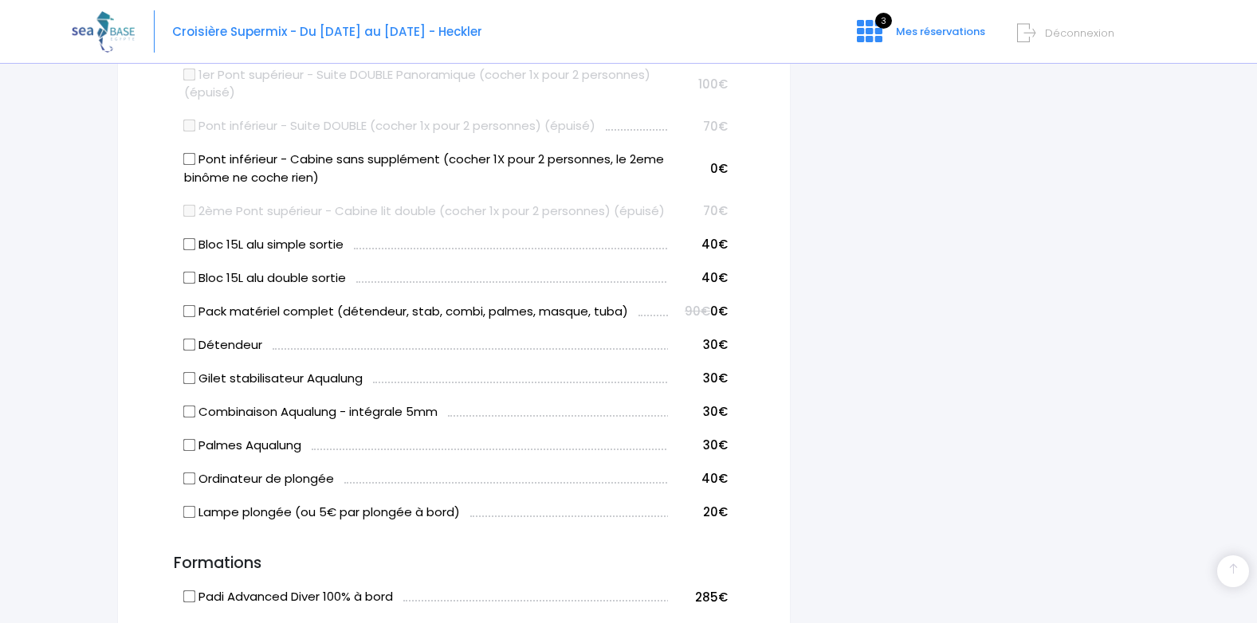
scroll to position [877, 0]
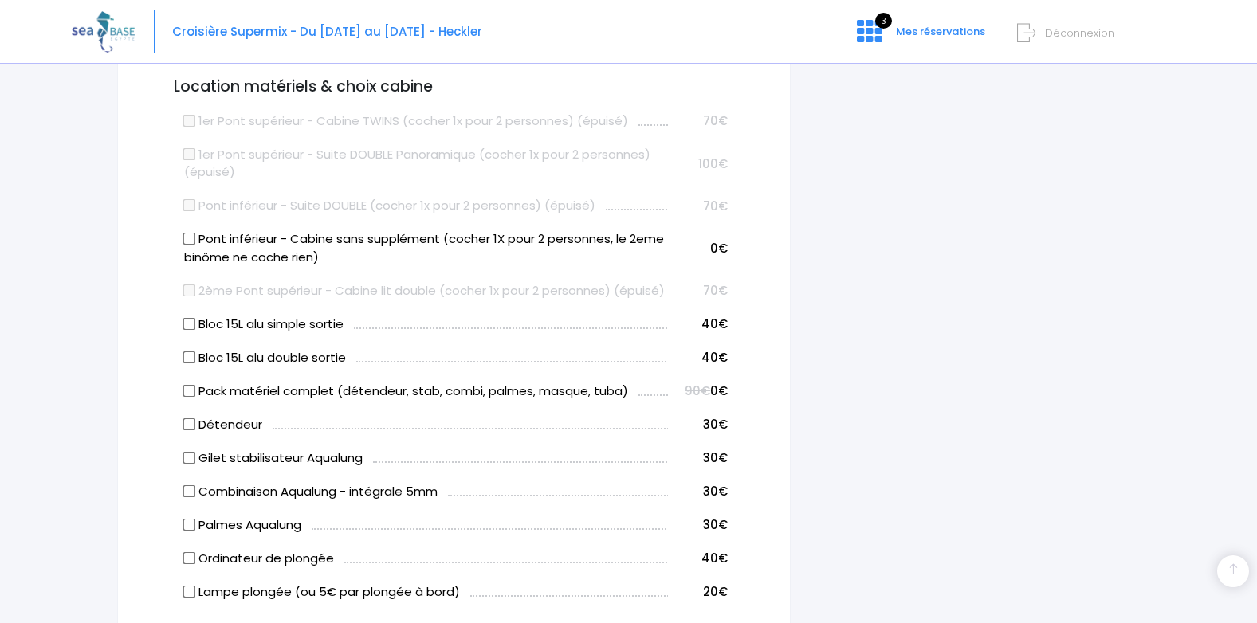
click at [191, 241] on input "Pont inférieur - Cabine sans supplément (cocher 1X pour 2 personnes, le 2eme bi…" at bounding box center [189, 239] width 13 height 13
checkbox input "true"
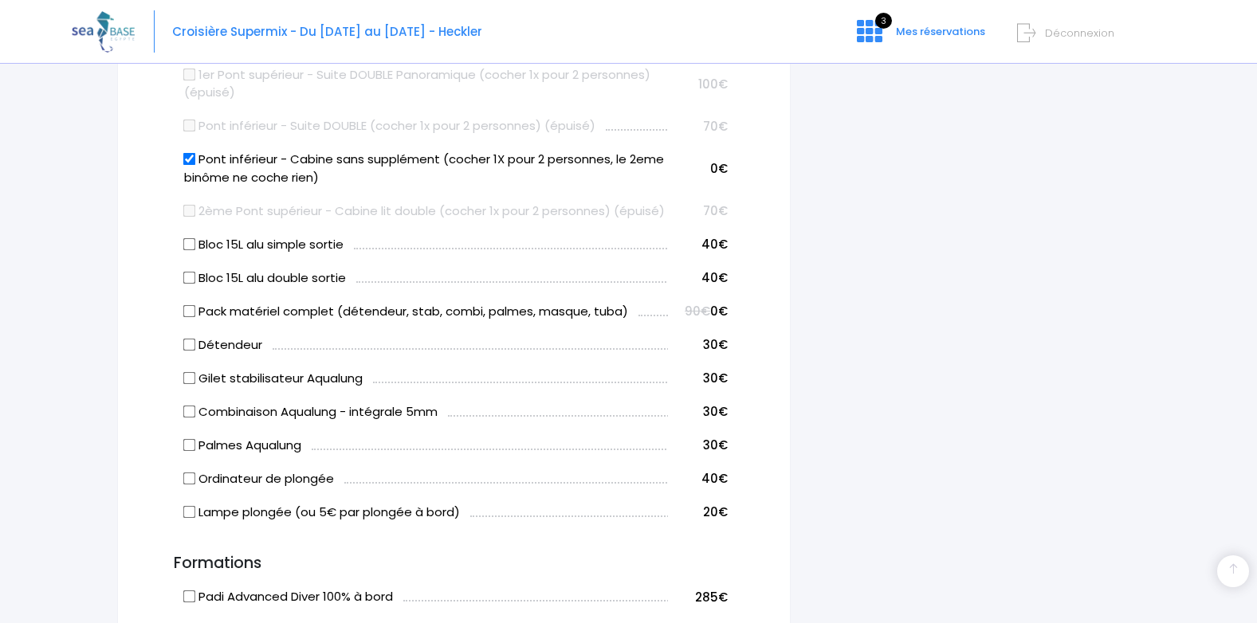
click at [190, 317] on input "Pack matériel complet (détendeur, stab, combi, palmes, masque, tuba)" at bounding box center [189, 310] width 13 height 13
checkbox input "true"
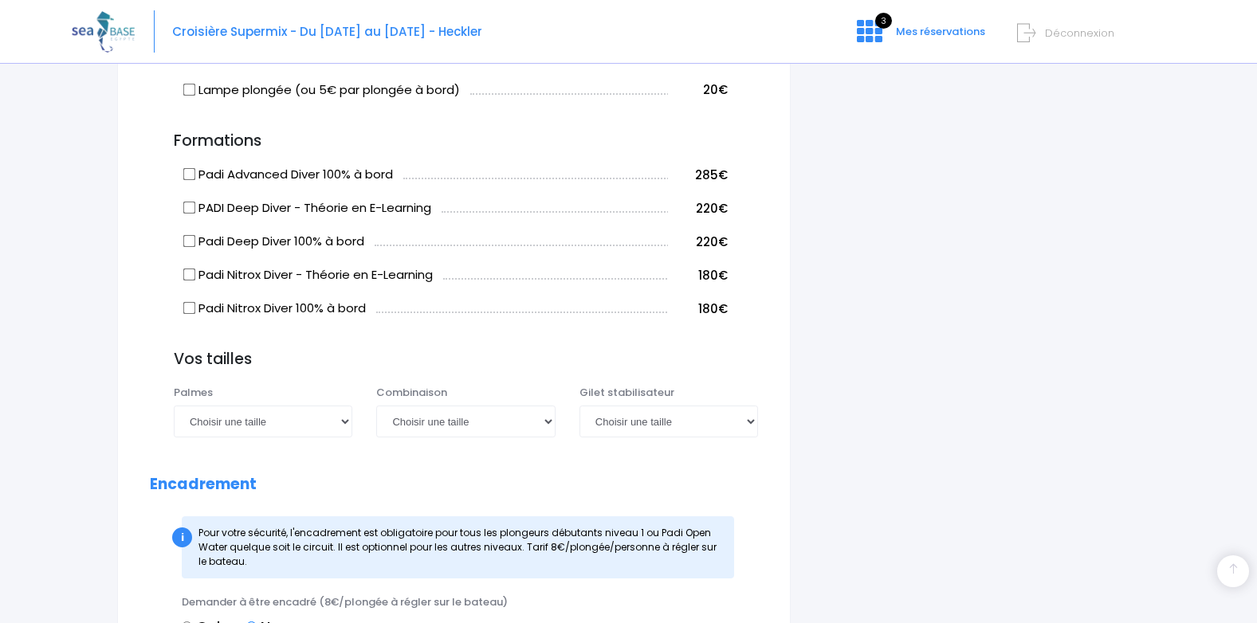
scroll to position [1434, 0]
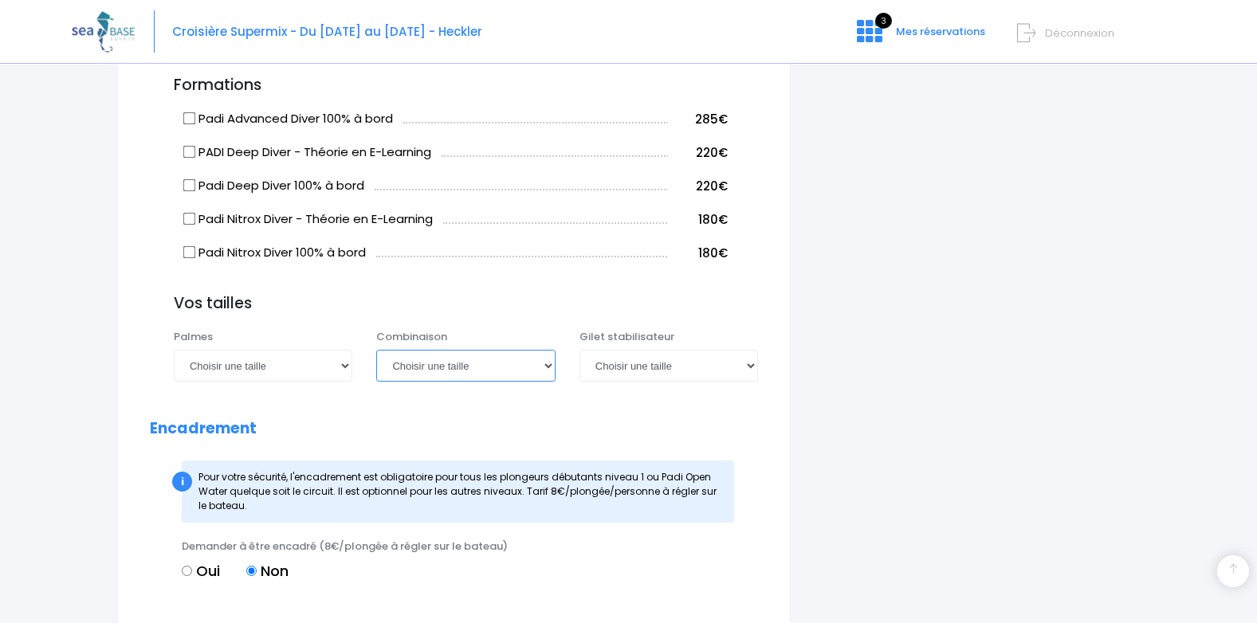
click at [549, 382] on select "Choisir une taille XS S M ML L XL XXL" at bounding box center [465, 366] width 178 height 32
select select "L"
click at [376, 367] on select "Choisir une taille XS S M ML L XL XXL" at bounding box center [465, 366] width 178 height 32
click at [754, 382] on select "Choisir une taille XXS XS S M ML L XL XXL" at bounding box center [668, 366] width 178 height 32
select select "ML"
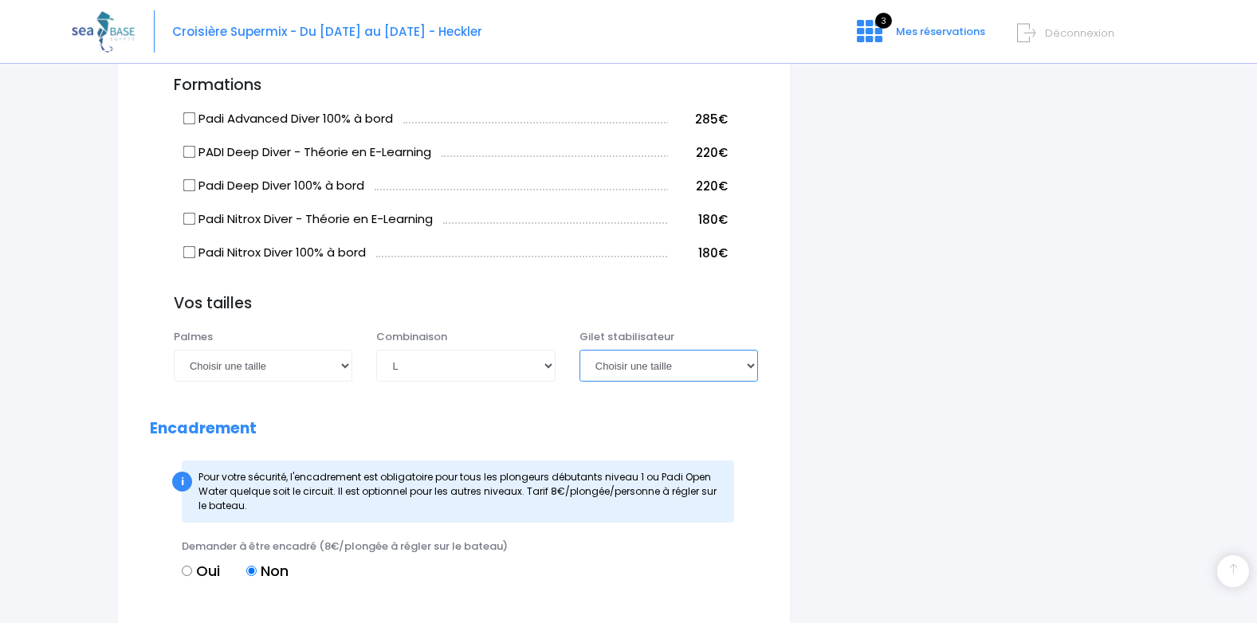
click at [579, 367] on select "Choisir une taille XXS XS S M ML L XL XXL" at bounding box center [668, 366] width 178 height 32
click at [341, 382] on select "Choisir une taille 36/37 38/39 40/41 42/43 44/45 46/47" at bounding box center [263, 366] width 178 height 32
click at [465, 438] on h2 "Encadrement" at bounding box center [454, 429] width 608 height 18
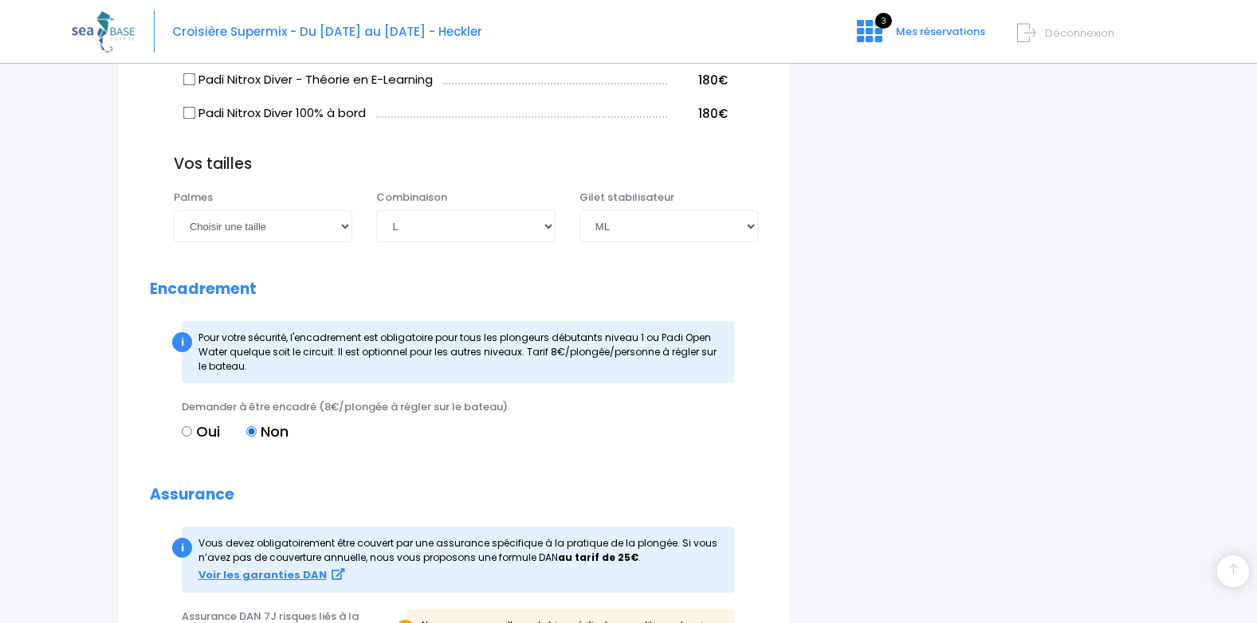
scroll to position [1594, 0]
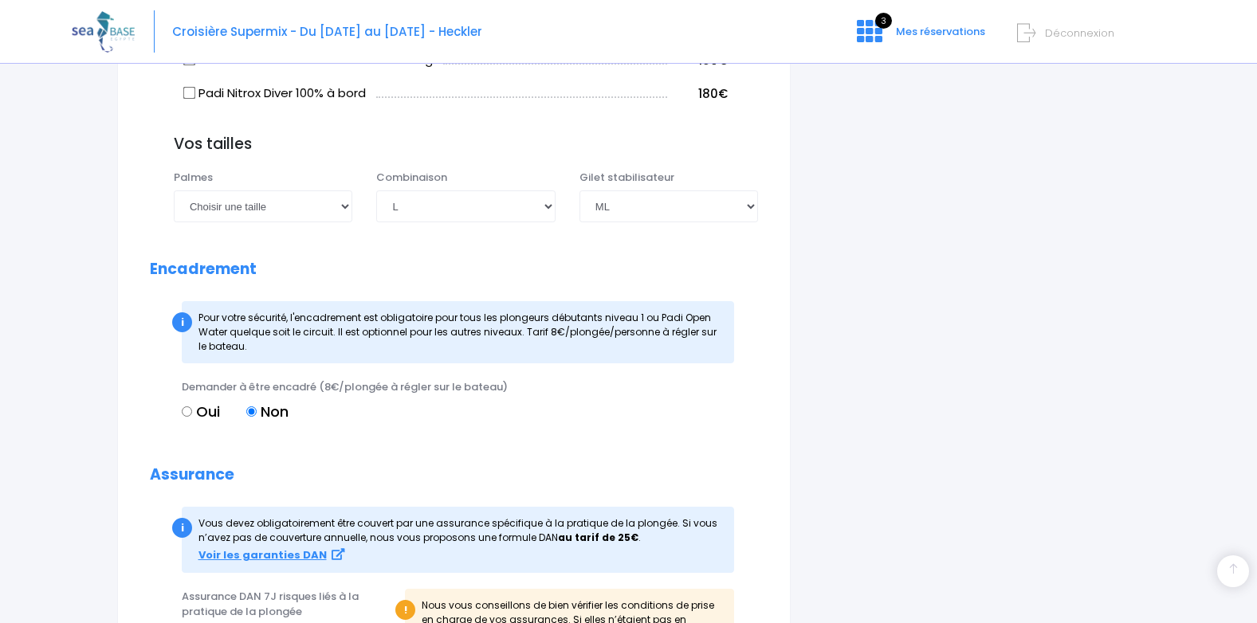
click at [186, 417] on input "Oui" at bounding box center [187, 411] width 10 height 10
radio input "true"
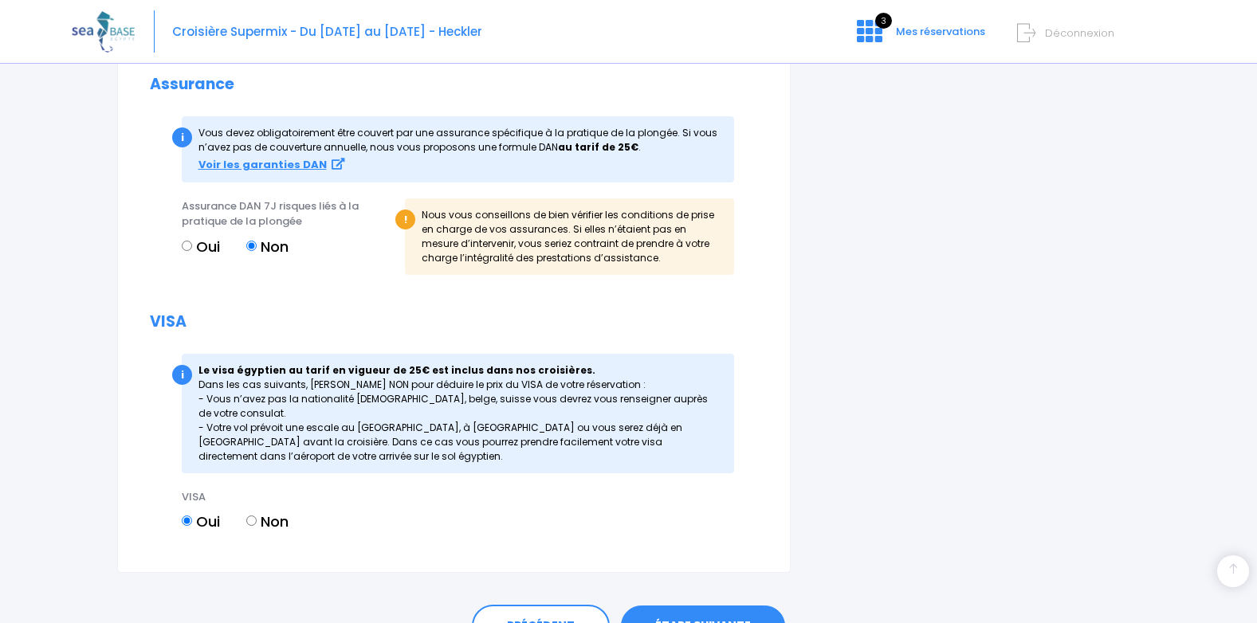
scroll to position [1992, 0]
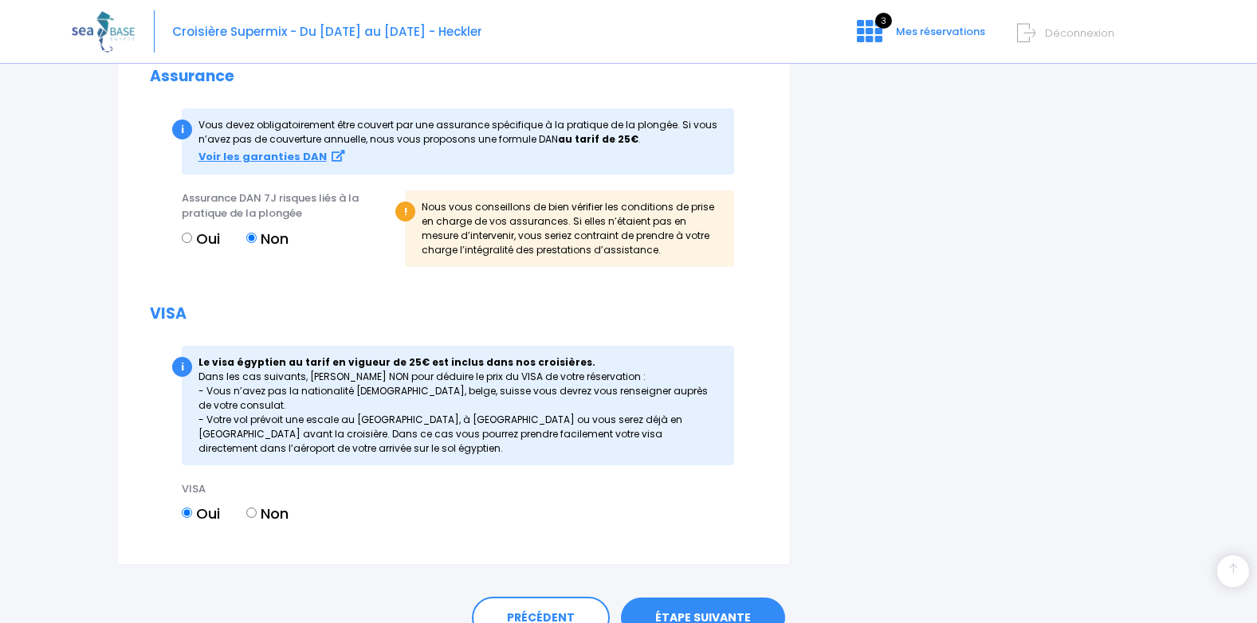
click at [253, 518] on input "Non" at bounding box center [251, 513] width 10 height 10
radio input "true"
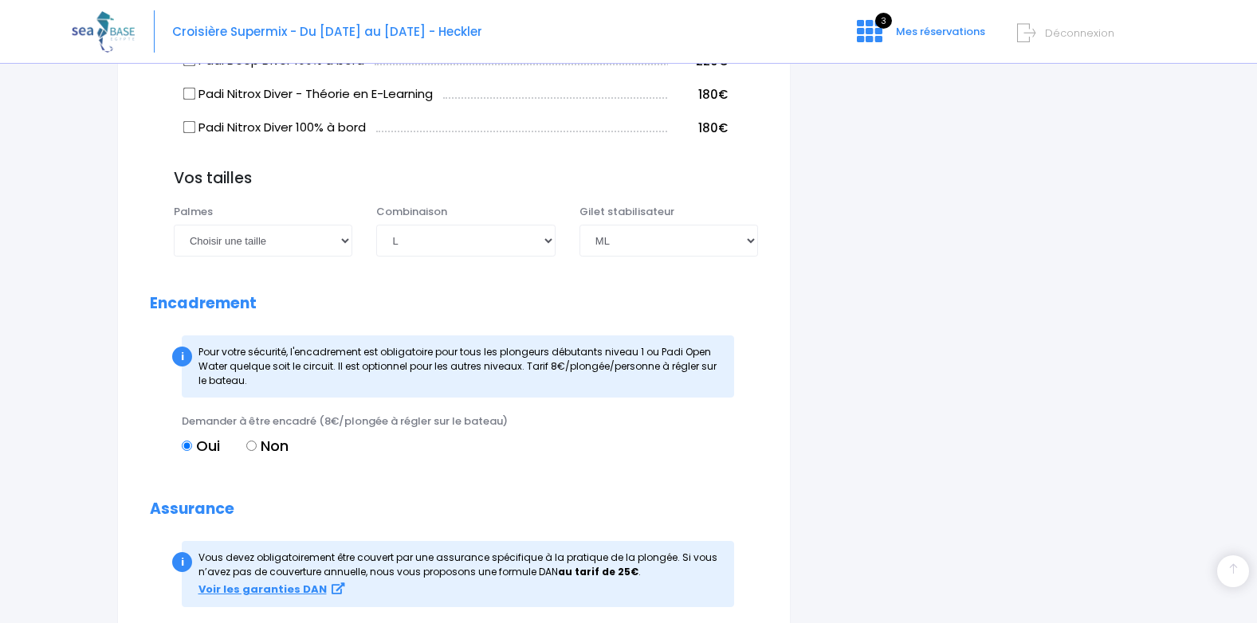
scroll to position [1556, 0]
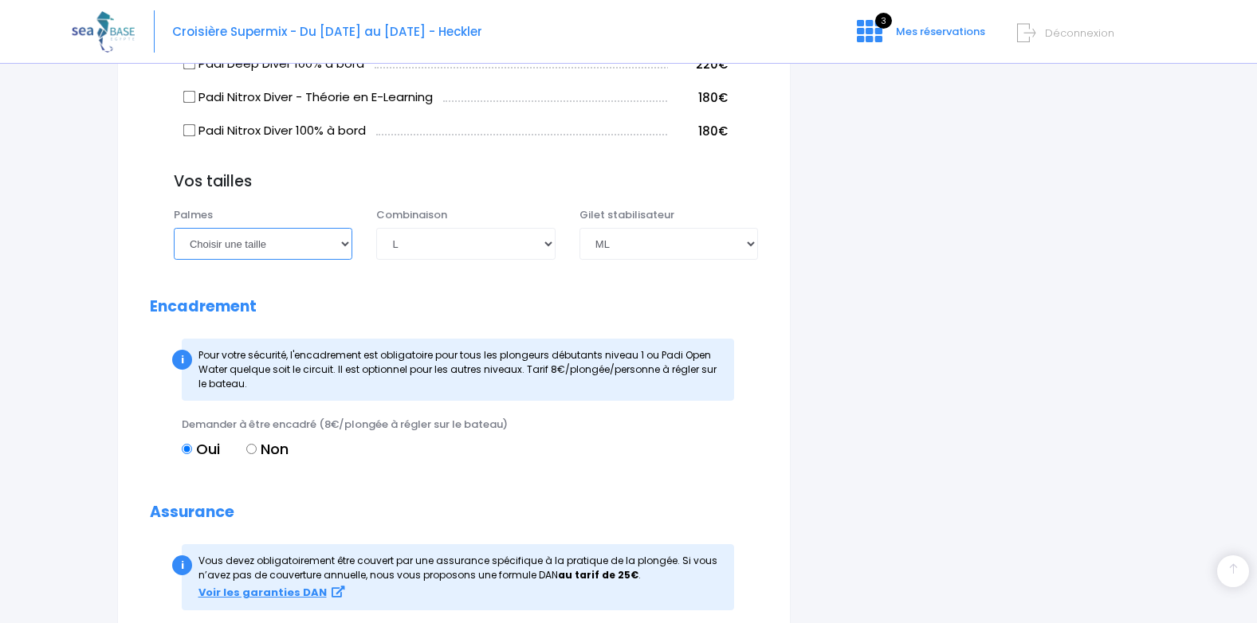
click at [346, 260] on select "Choisir une taille 36/37 38/39 40/41 42/43 44/45 46/47" at bounding box center [263, 244] width 178 height 32
select select "36/37"
click at [174, 245] on select "Choisir une taille 36/37 38/39 40/41 42/43 44/45 46/47" at bounding box center [263, 244] width 178 height 32
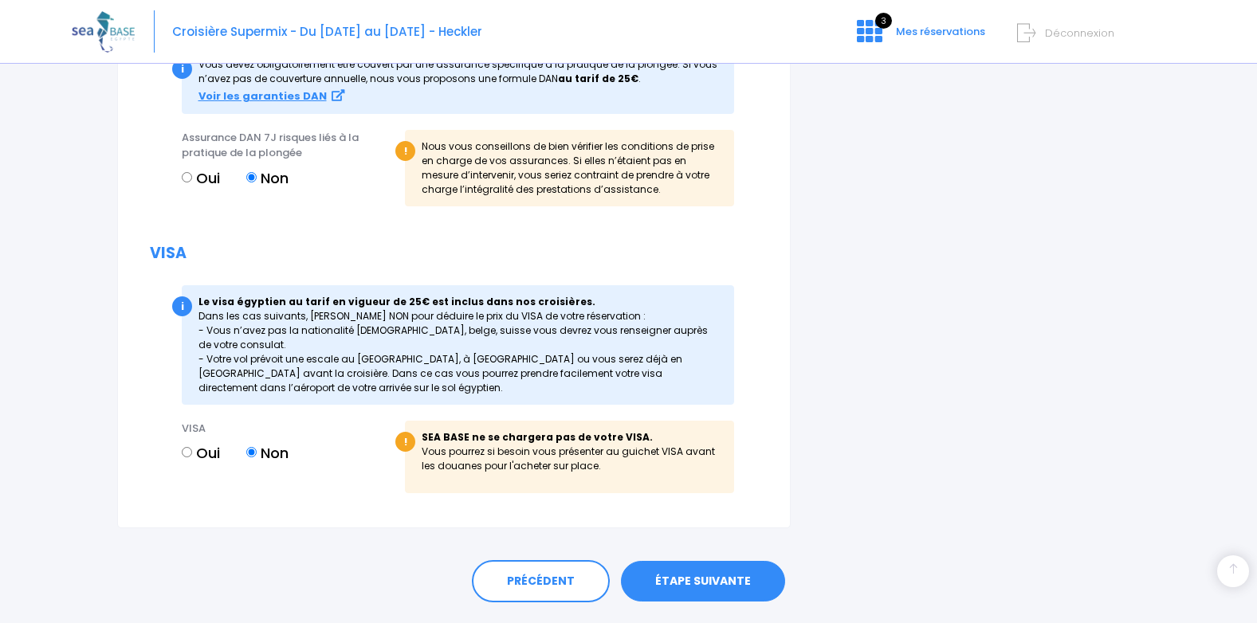
scroll to position [2114, 0]
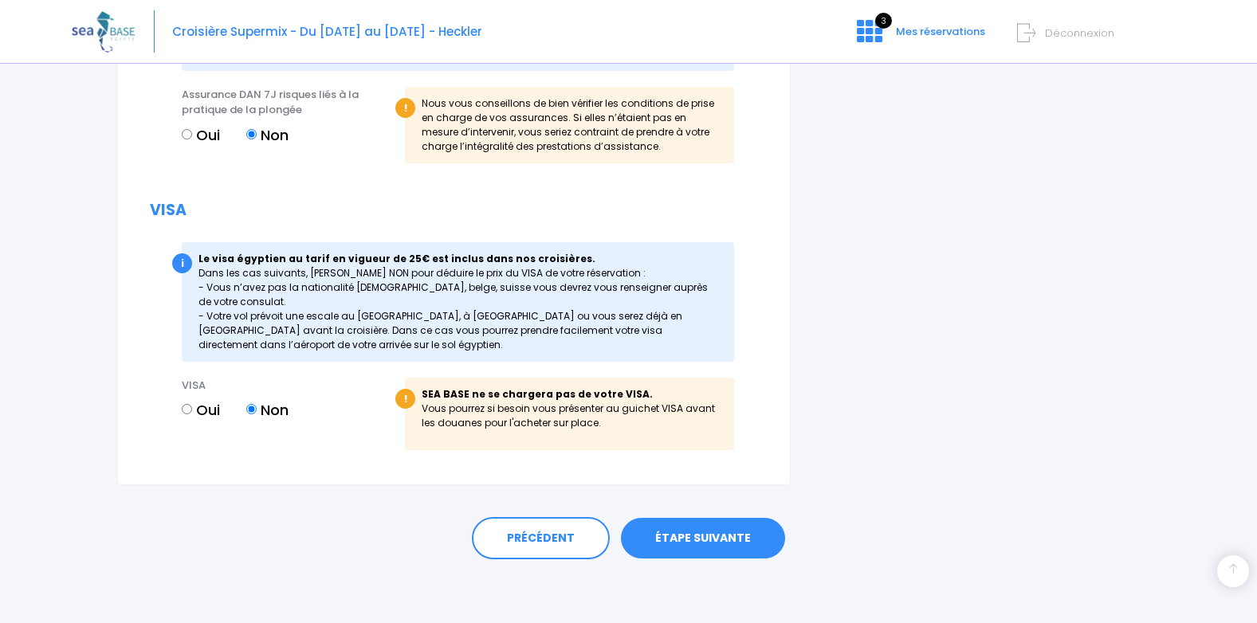
click at [719, 536] on link "ÉTAPE SUIVANTE" at bounding box center [703, 538] width 164 height 41
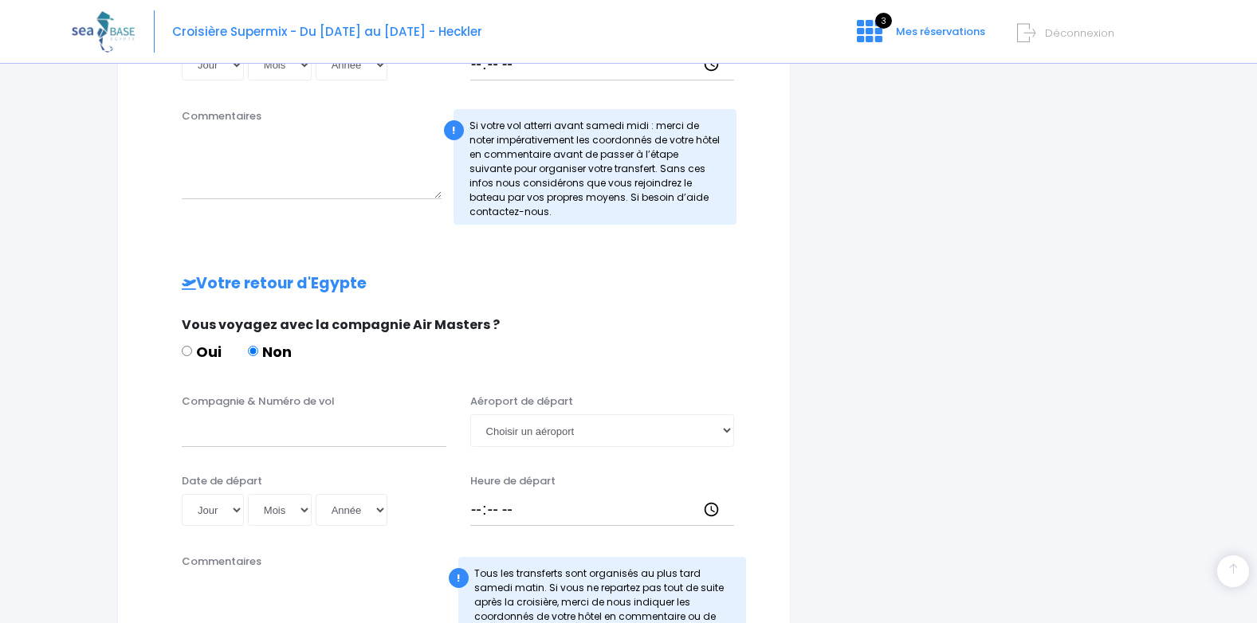
scroll to position [637, 0]
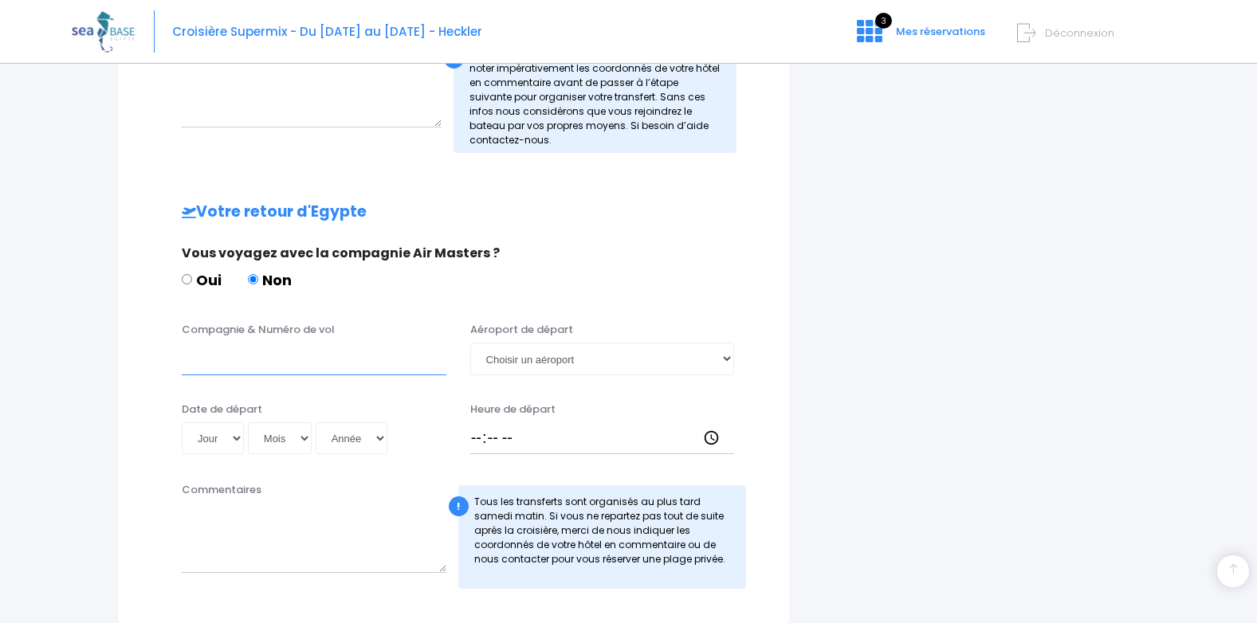
click at [212, 368] on input "Compagnie & Numéro de vol" at bounding box center [314, 359] width 265 height 32
click at [232, 367] on input "Compagnie & Numéro de vol" at bounding box center [314, 359] width 265 height 32
type input "t"
type input "TRANSAVIA TO 4341"
click at [724, 358] on select "Choisir un aéroport Hurghada Marsa Alam" at bounding box center [602, 359] width 265 height 32
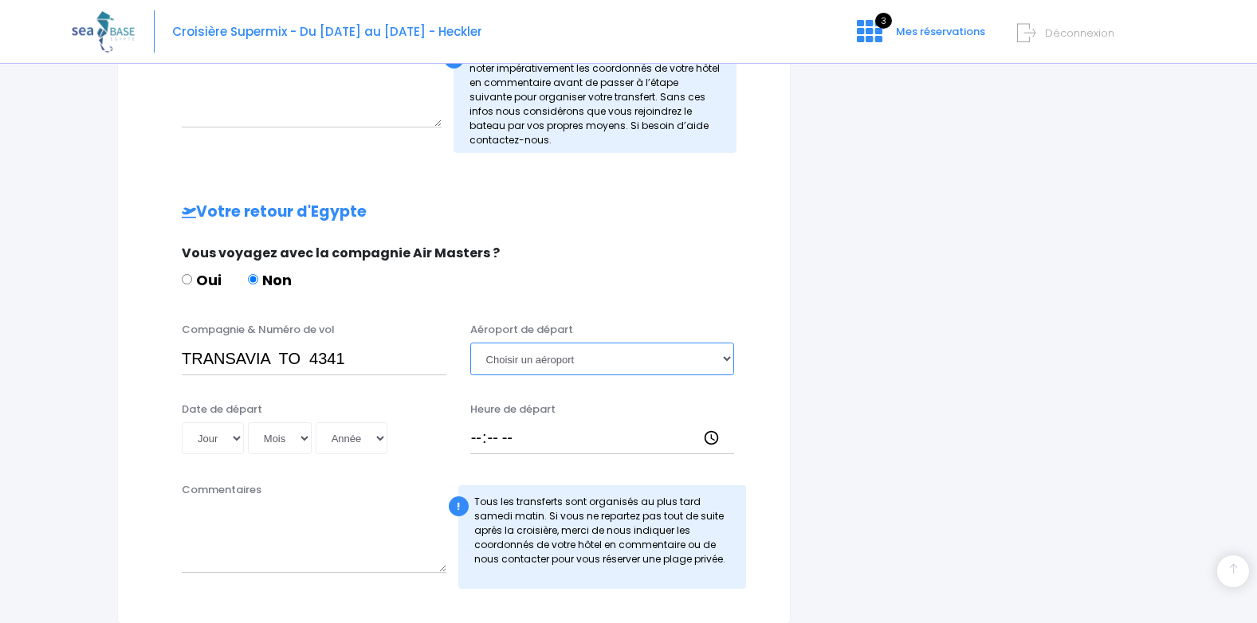
select select "Hurghada"
click at [470, 343] on select "Choisir un aéroport Hurghada Marsa Alam" at bounding box center [602, 359] width 265 height 32
click at [482, 440] on input "Heure de départ" at bounding box center [602, 438] width 265 height 32
type input "17:15"
click at [300, 524] on textarea "Commentaires" at bounding box center [314, 538] width 265 height 70
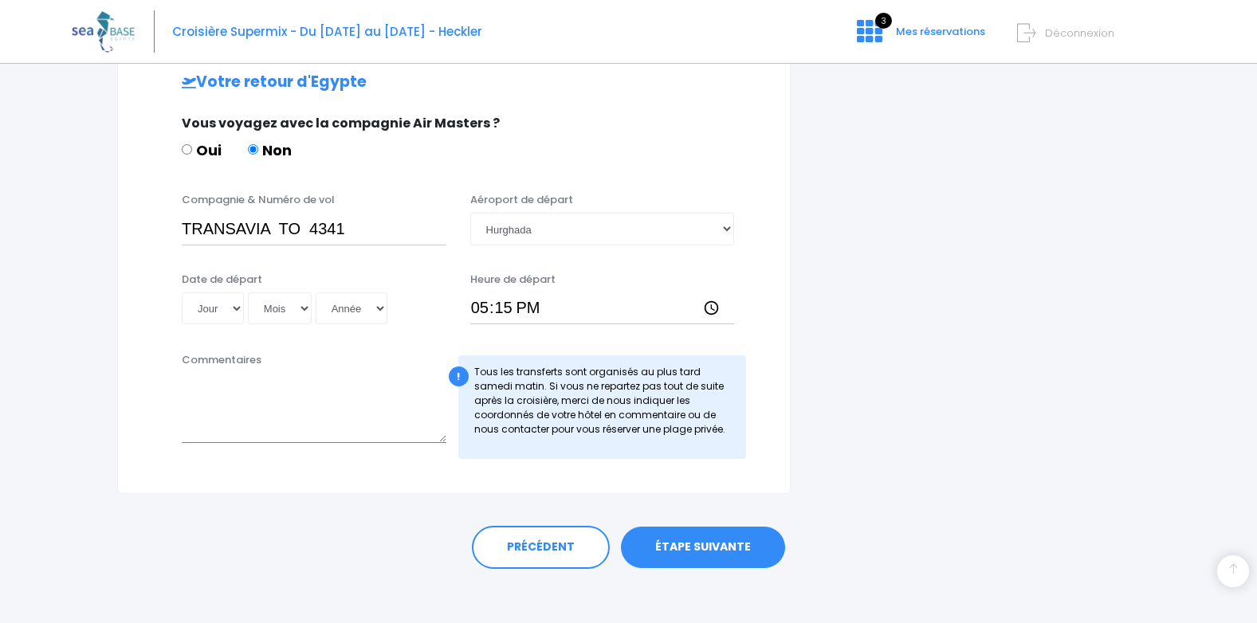
scroll to position [777, 0]
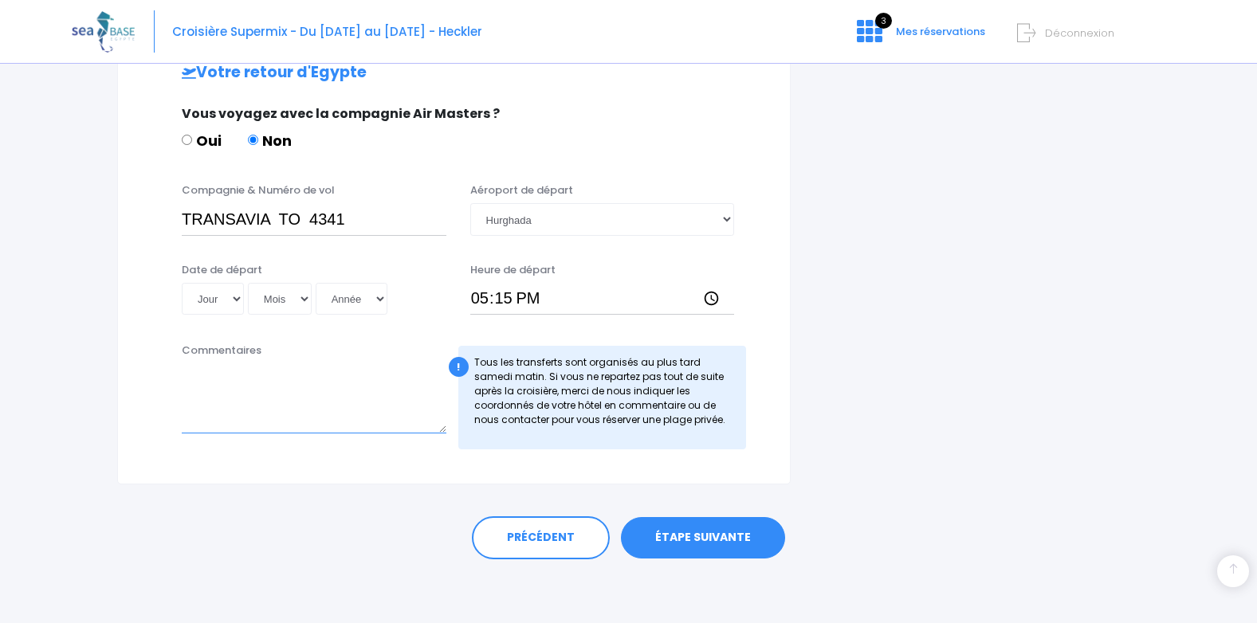
click at [204, 380] on textarea "Commentaires" at bounding box center [314, 398] width 265 height 70
click at [192, 379] on textarea "Commentaires" at bounding box center [314, 398] width 265 height 70
click at [237, 302] on select "Jour 01 02 03 04 05 06 07 08 09 10 11 12 13 14 15 16 17 18 19 20 21 22 23 24 25…" at bounding box center [213, 299] width 62 height 32
select select "11"
click at [182, 283] on select "Jour 01 02 03 04 05 06 07 08 09 10 11 12 13 14 15 16 17 18 19 20 21 22 23 24 25…" at bounding box center [213, 299] width 62 height 32
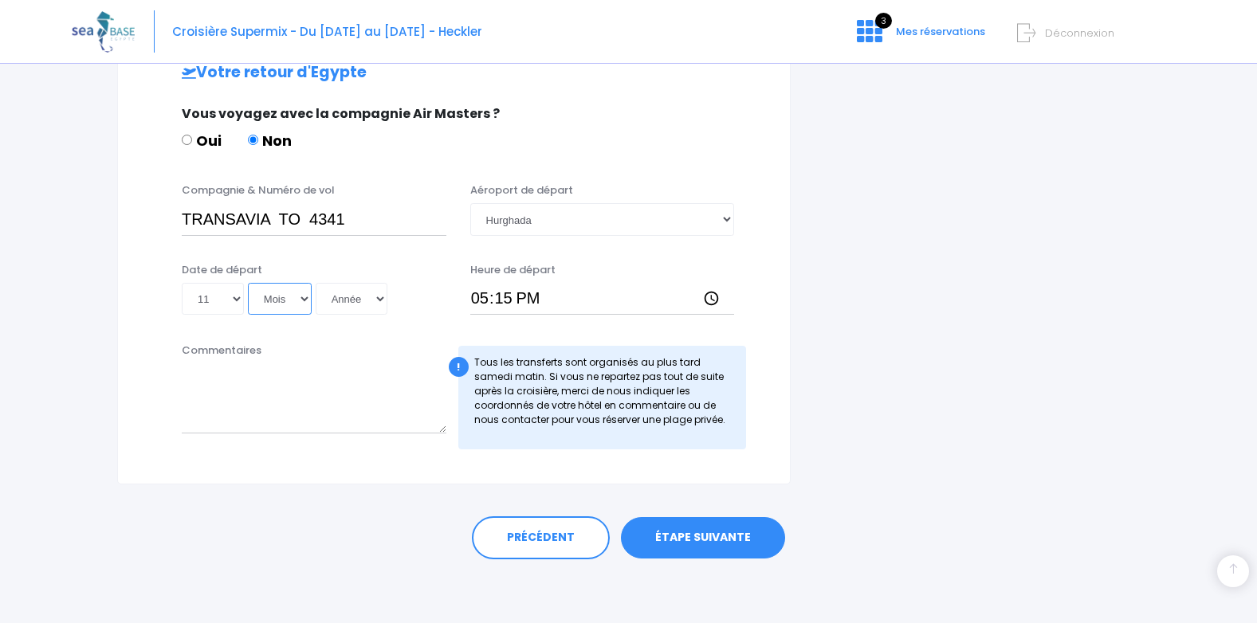
click at [304, 298] on select "Mois 01 02 03 04 05 06 07 08 09 10 11 12" at bounding box center [280, 299] width 64 height 32
select select "10"
click at [248, 283] on select "Mois 01 02 03 04 05 06 07 08 09 10 11 12" at bounding box center [280, 299] width 64 height 32
click at [379, 298] on select "Année 2045 2044 2043 2042 2041 2040 2039 2038 2037 2036 2035 2034 2033 2032 203…" at bounding box center [352, 299] width 72 height 32
select select "2025"
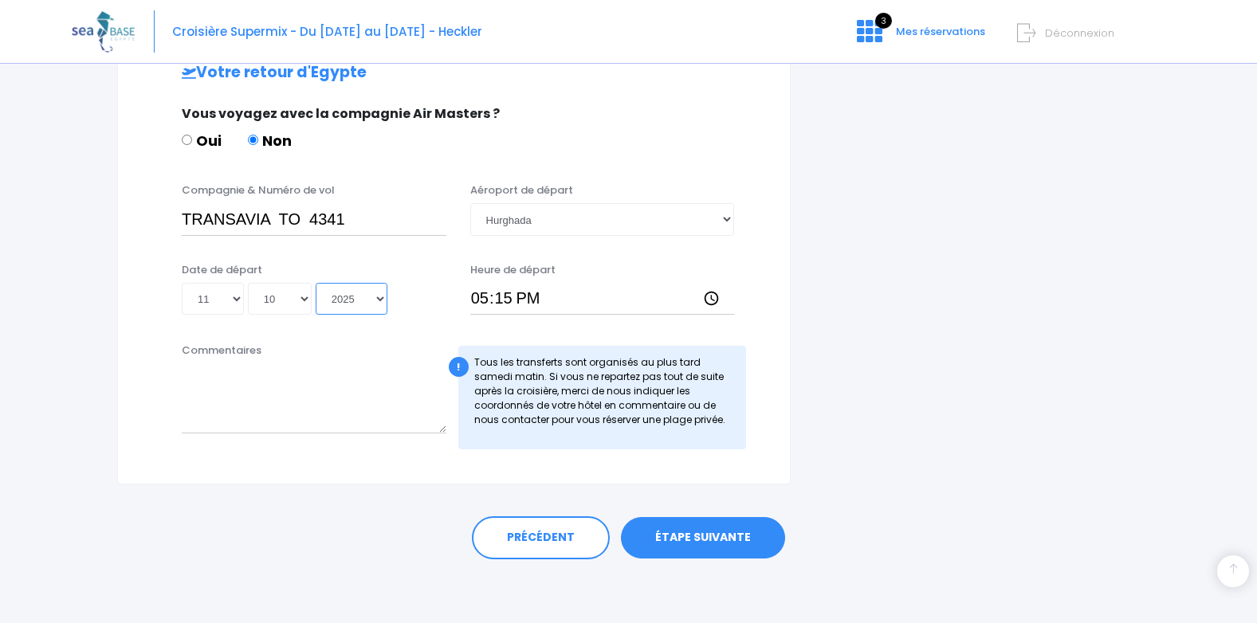
click at [316, 283] on select "Année 2045 2044 2043 2042 2041 2040 2039 2038 2037 2036 2035 2034 2033 2032 203…" at bounding box center [352, 299] width 72 height 32
type input "[DATE]"
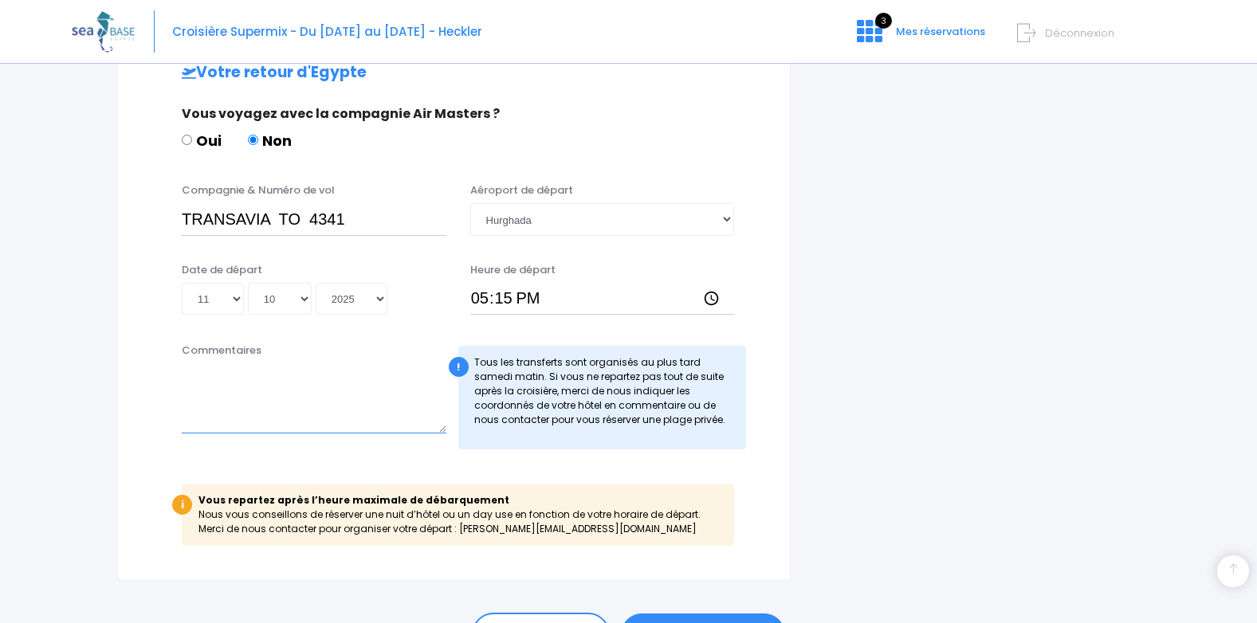
click at [228, 375] on textarea "Commentaires" at bounding box center [314, 398] width 265 height 70
click at [178, 507] on div "i" at bounding box center [182, 505] width 20 height 20
click at [182, 504] on div "i" at bounding box center [182, 505] width 20 height 20
click at [460, 372] on div "!" at bounding box center [459, 367] width 20 height 20
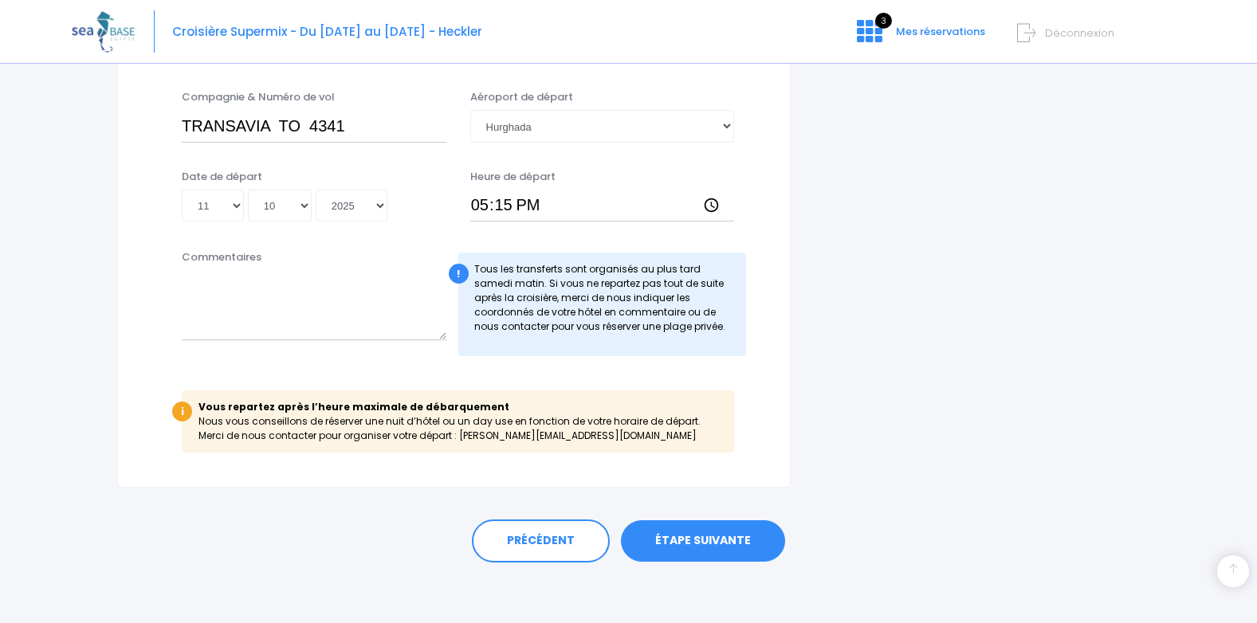
scroll to position [873, 0]
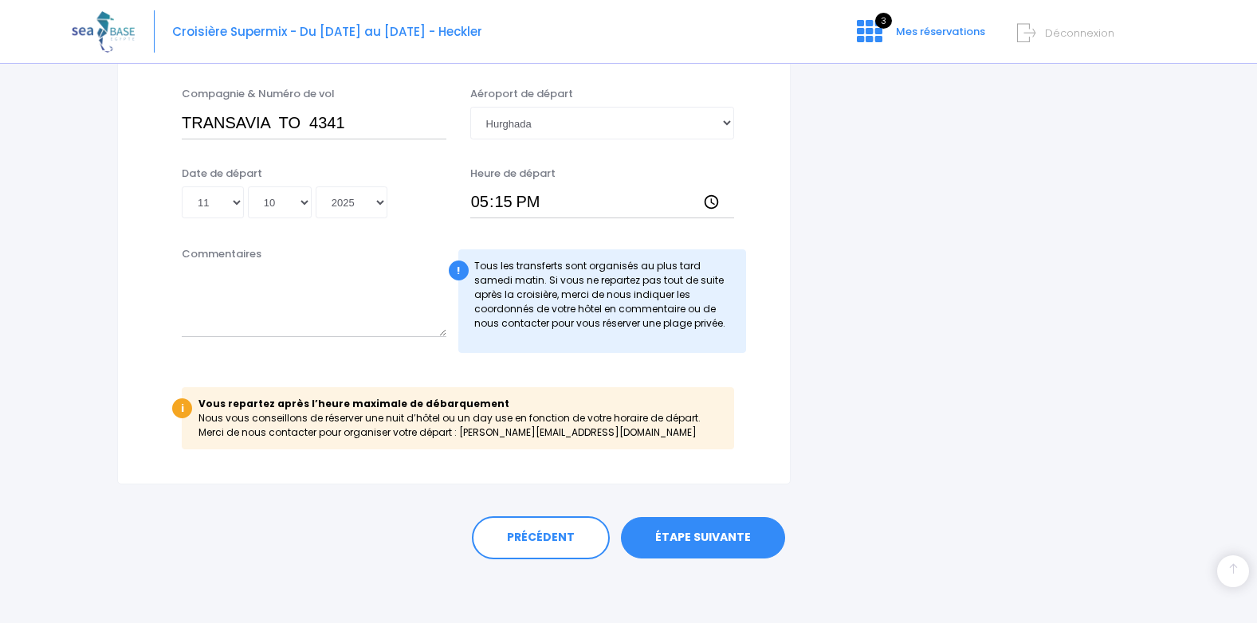
click at [710, 534] on link "ÉTAPE SUIVANTE" at bounding box center [703, 537] width 164 height 41
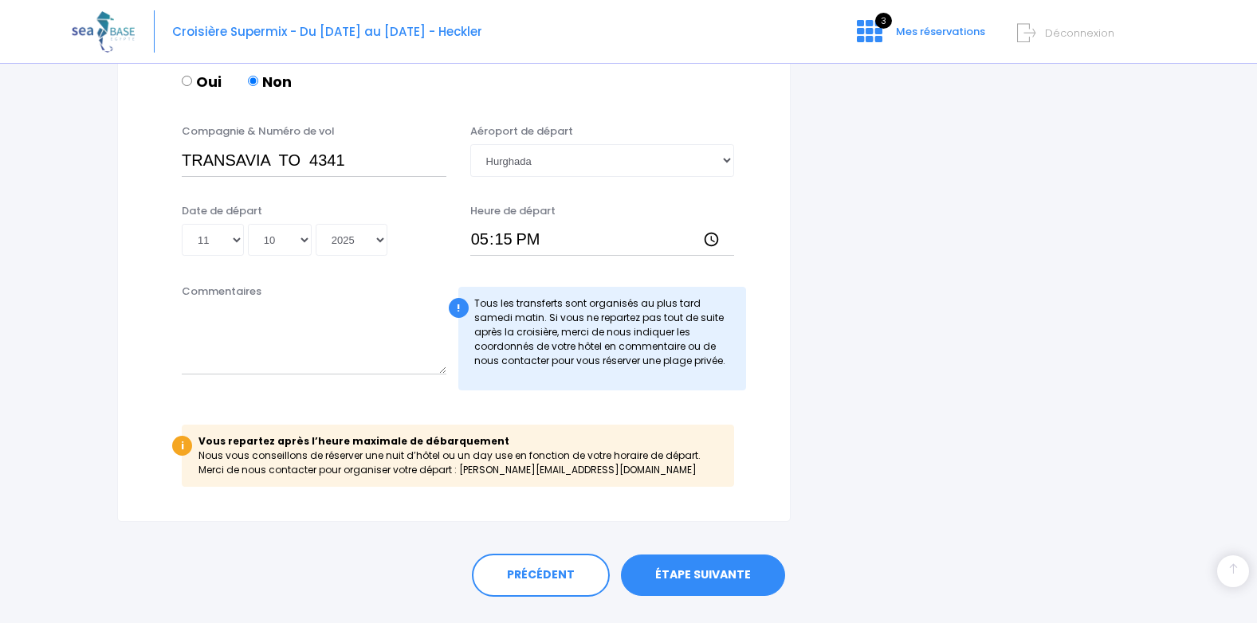
scroll to position [924, 0]
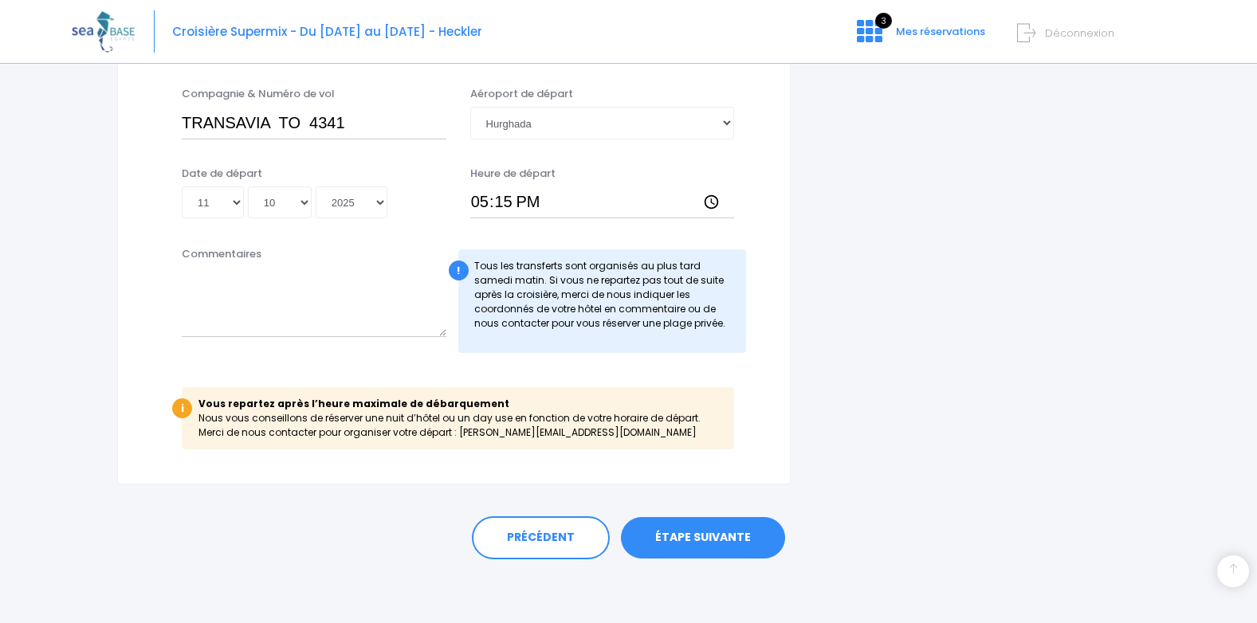
click at [684, 543] on link "ÉTAPE SUIVANTE" at bounding box center [703, 537] width 164 height 41
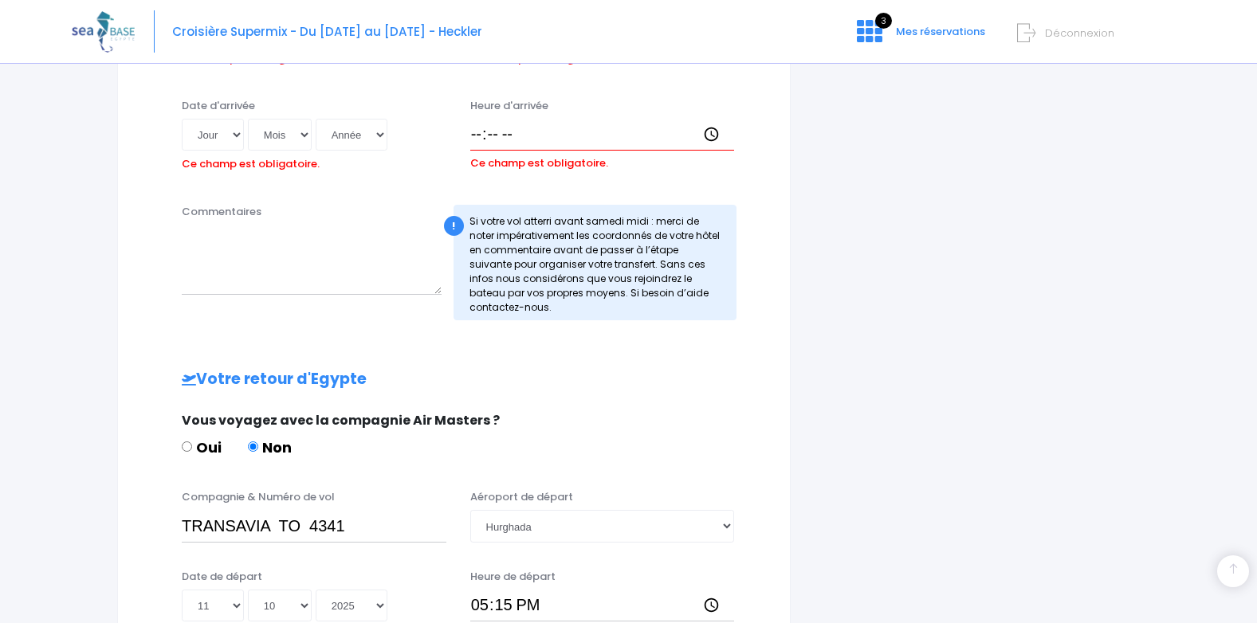
scroll to position [375, 0]
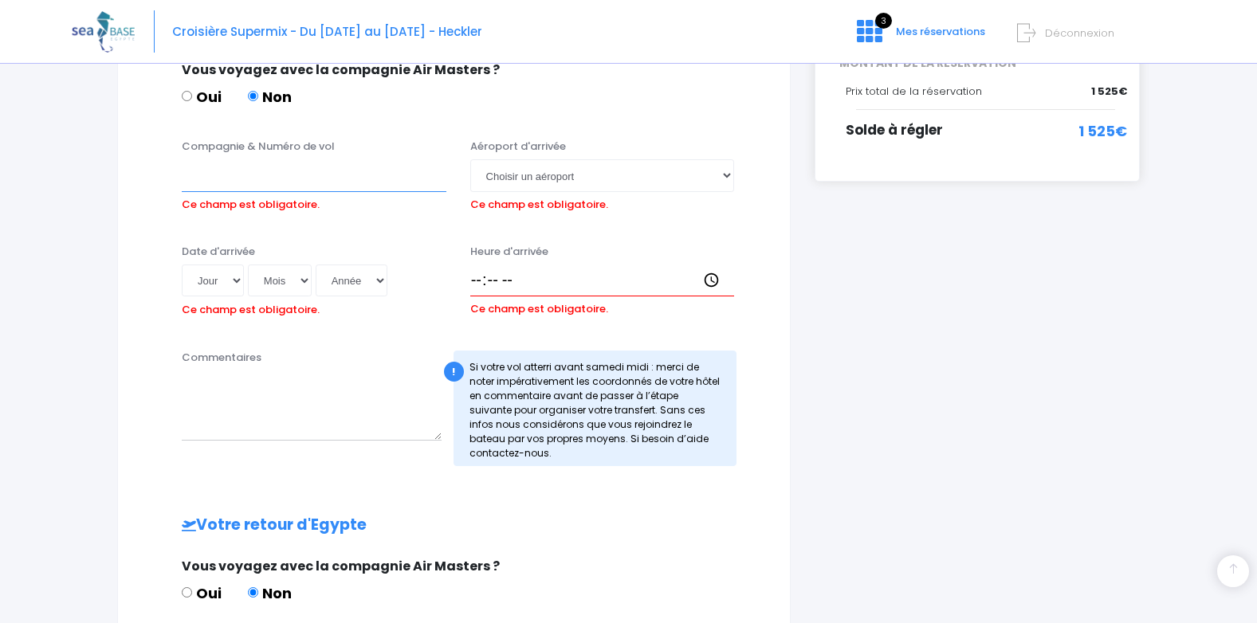
click at [221, 182] on input "Compagnie & Numéro de vol" at bounding box center [314, 175] width 265 height 32
type input "TRANSAVIA TO 4340"
click at [723, 177] on select "Choisir un aéroport Hurghada Marsa Alam" at bounding box center [602, 175] width 265 height 32
select select "Hurghada"
click at [470, 159] on select "Choisir un aéroport Hurghada Marsa Alam" at bounding box center [602, 175] width 265 height 32
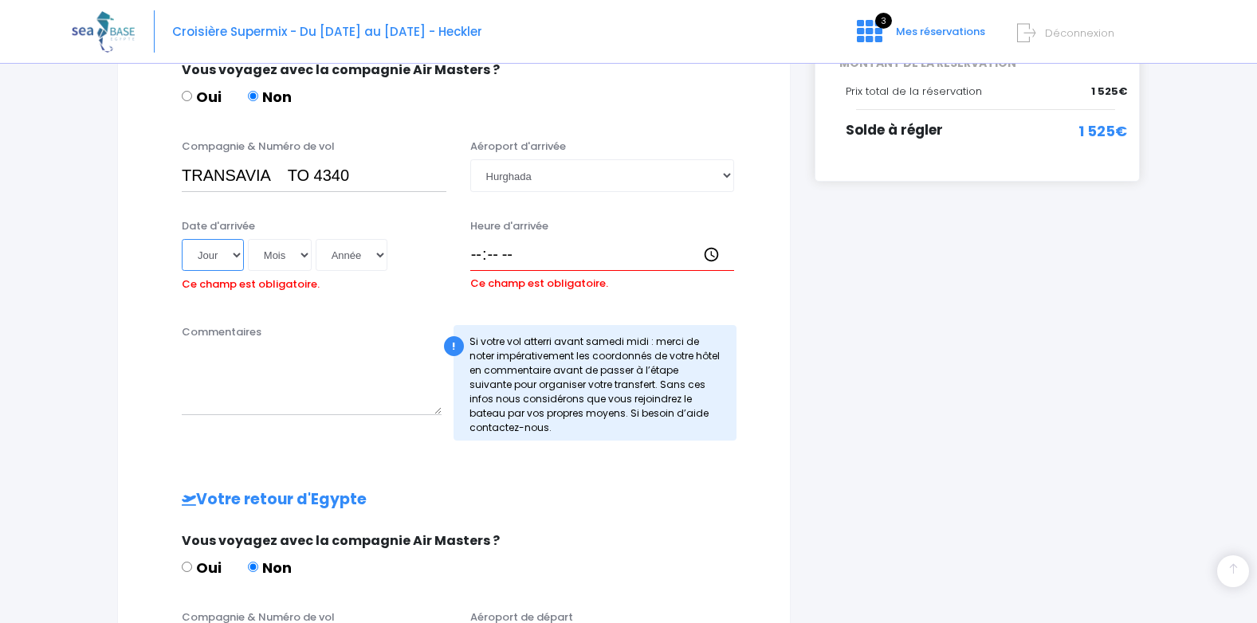
click at [236, 255] on select "Jour 01 02 03 04 05 06 07 08 09 10 11 12 13 14 15 16 17 18 19 20 21 22 23 24 25…" at bounding box center [213, 255] width 62 height 32
click at [182, 239] on select "Jour 01 02 03 04 05 06 07 08 09 10 11 12 13 14 15 16 17 18 19 20 21 22 23 24 25…" at bounding box center [213, 255] width 62 height 32
click at [308, 254] on select "Mois 01 02 03 04 05 06 07 08 09 10 11 12" at bounding box center [280, 255] width 64 height 32
click at [236, 257] on select "Jour 01 02 03 04 05 06 07 08 09 10 11 12 13 14 15 16 17 18 19 20 21 22 23 24 25…" at bounding box center [213, 255] width 62 height 32
select select "27"
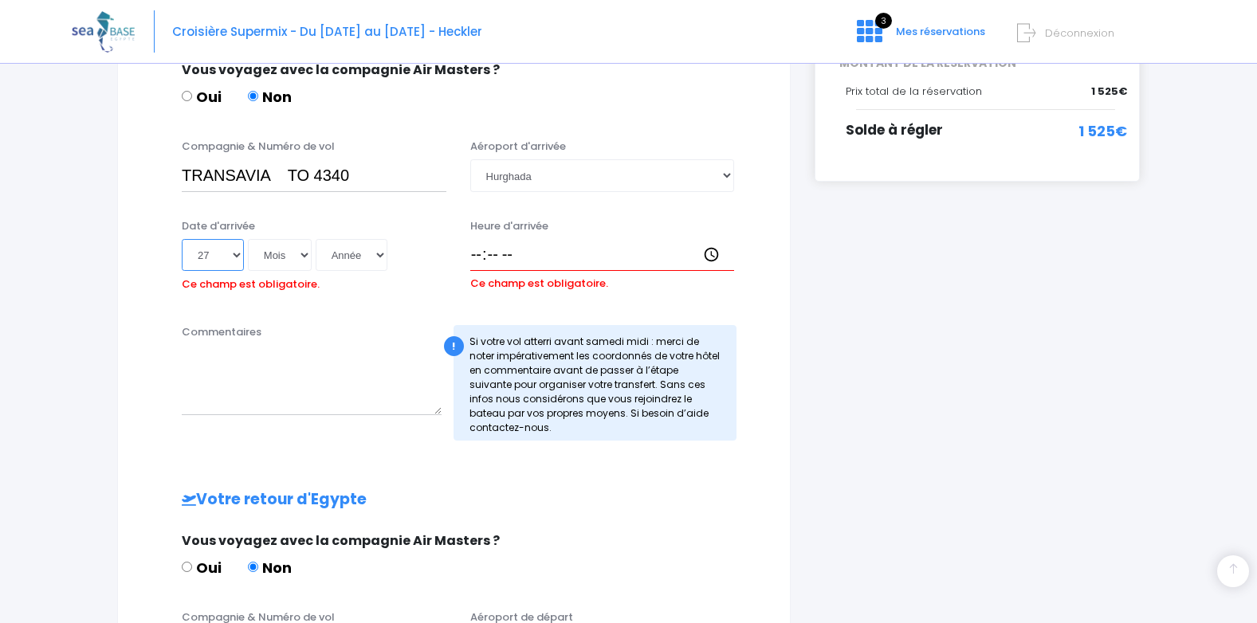
click at [182, 239] on select "Jour 01 02 03 04 05 06 07 08 09 10 11 12 13 14 15 16 17 18 19 20 21 22 23 24 25…" at bounding box center [213, 255] width 62 height 32
click at [304, 255] on select "Mois 01 02 03 04 05 06 07 08 09 10 11 12" at bounding box center [280, 255] width 64 height 32
select select "09"
click at [248, 239] on select "Mois 01 02 03 04 05 06 07 08 09 10 11 12" at bounding box center [280, 255] width 64 height 32
click at [380, 254] on select "Année 2045 2044 2043 2042 2041 2040 2039 2038 2037 2036 2035 2034 2033 2032 203…" at bounding box center [352, 255] width 72 height 32
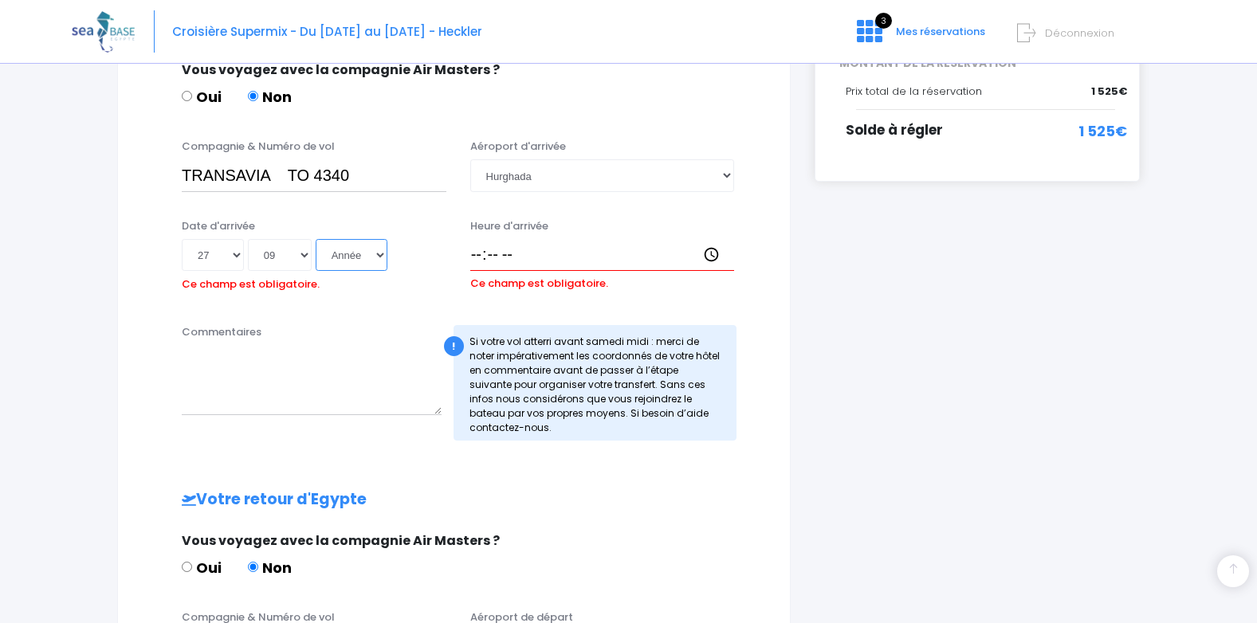
select select "2025"
click at [316, 239] on select "Année 2045 2044 2043 2042 2041 2040 2039 2038 2037 2036 2035 2034 2033 2032 203…" at bounding box center [352, 255] width 72 height 32
type input "2025-09-27"
click at [470, 255] on input "Heure d'arrivée" at bounding box center [602, 255] width 265 height 32
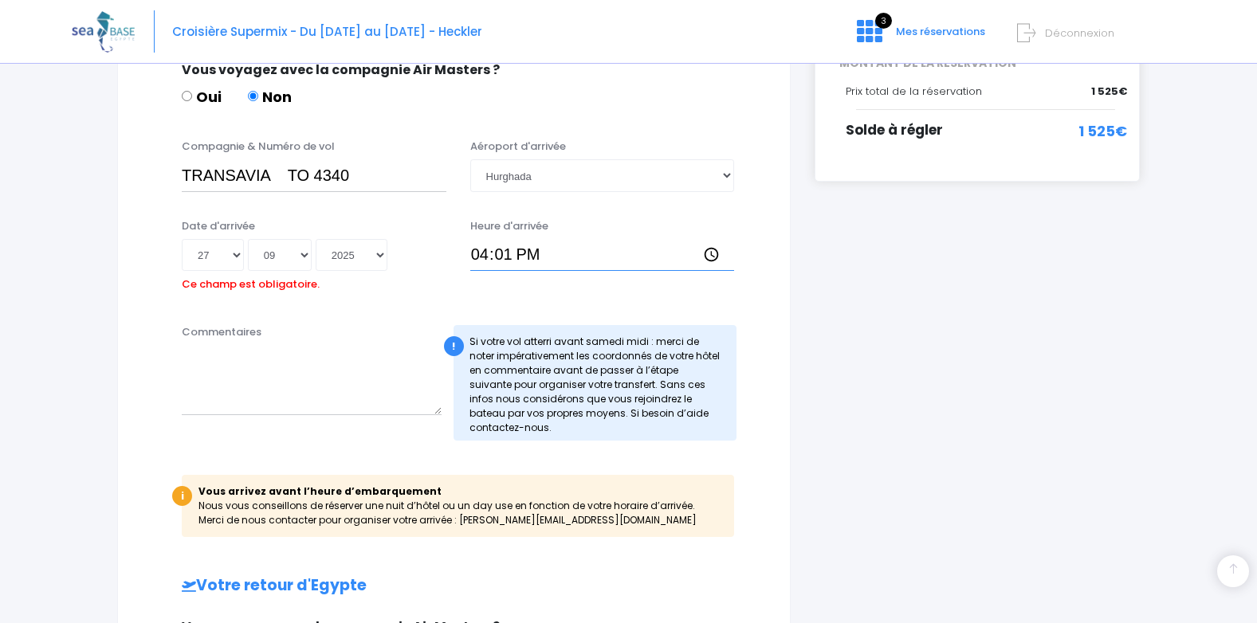
type input "16:15"
click at [265, 359] on textarea "Commentaires" at bounding box center [312, 380] width 260 height 70
click at [282, 359] on textarea "Je suis déjà sur place !!!" at bounding box center [312, 380] width 260 height 70
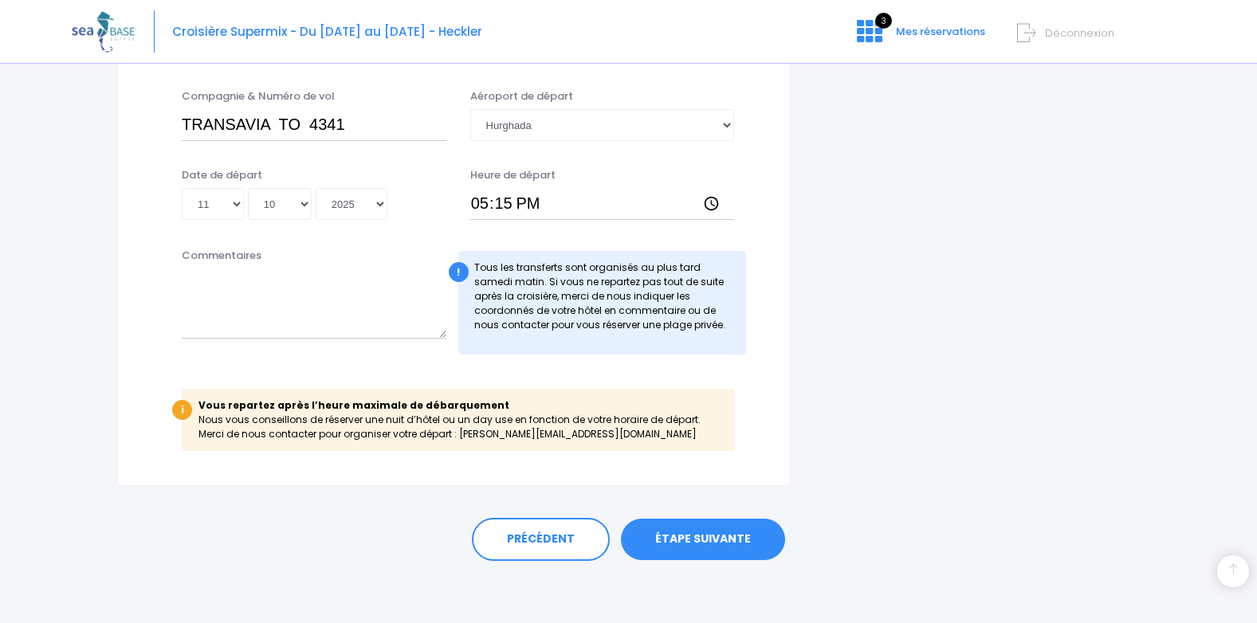
scroll to position [985, 0]
type textarea "Je suis déjà sur place !!!"
click at [711, 547] on link "ÉTAPE SUIVANTE" at bounding box center [703, 537] width 164 height 41
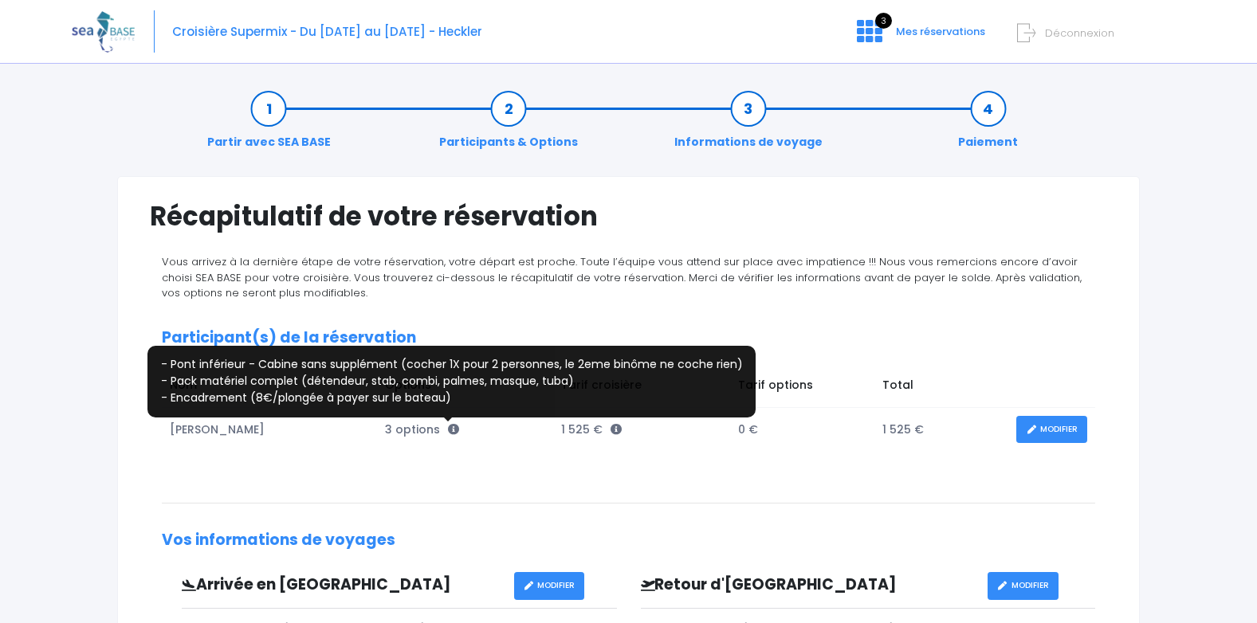
click at [448, 429] on icon at bounding box center [453, 429] width 11 height 11
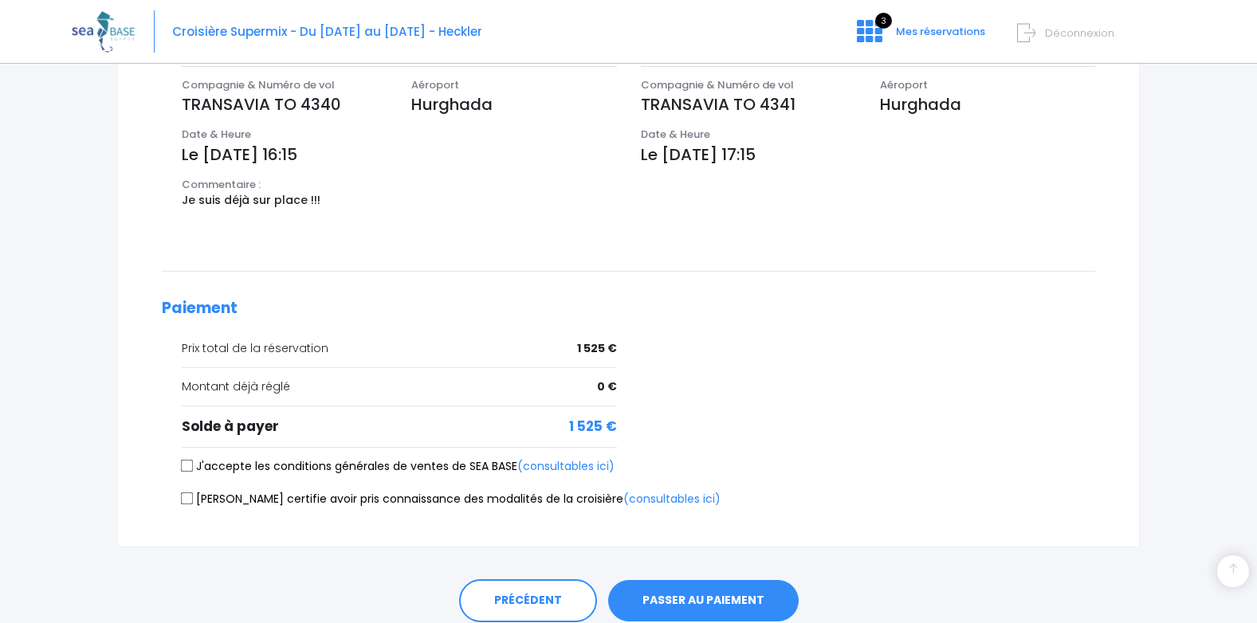
scroll to position [605, 0]
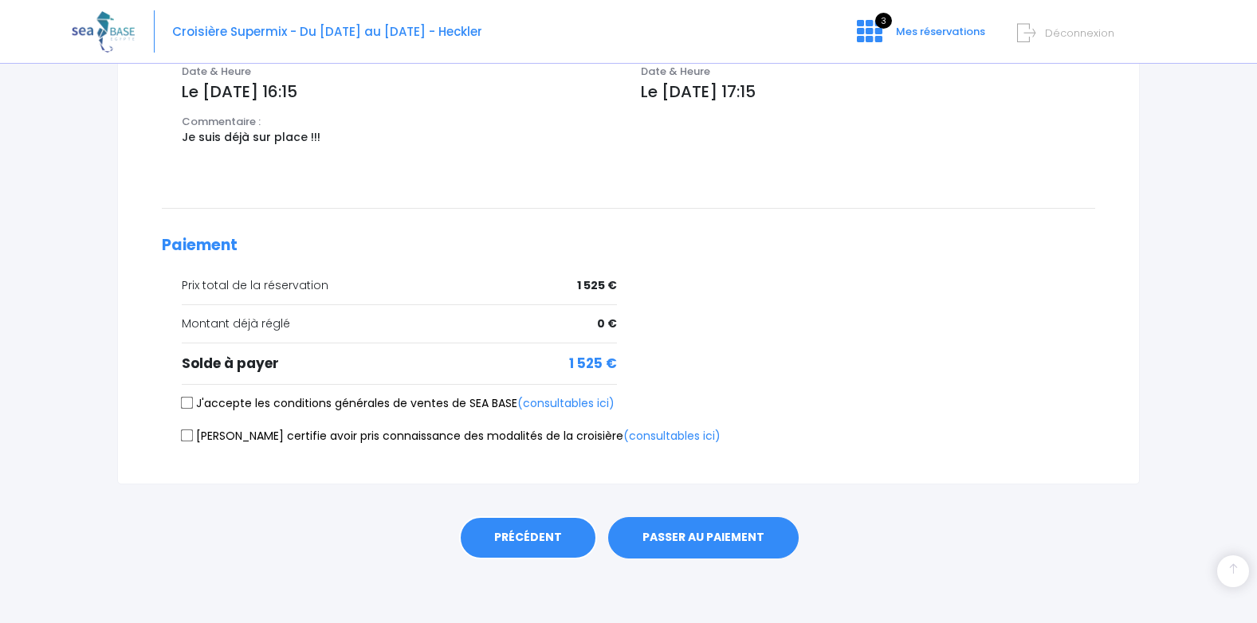
click at [525, 551] on link "PRÉCÉDENT" at bounding box center [528, 537] width 138 height 43
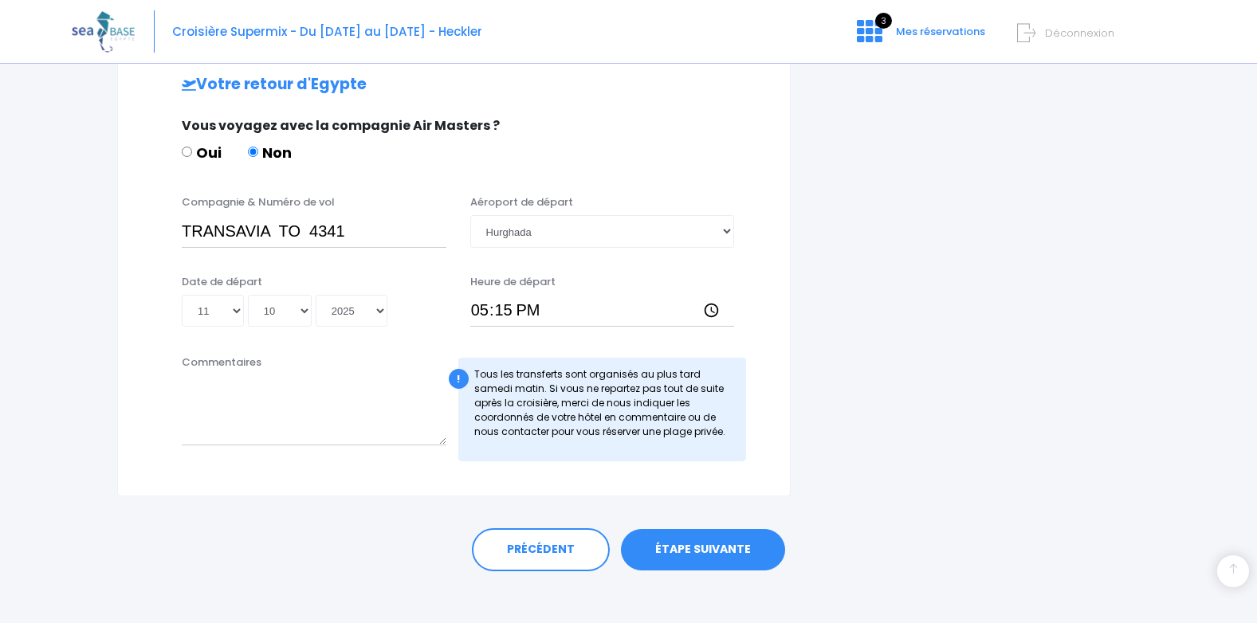
scroll to position [777, 0]
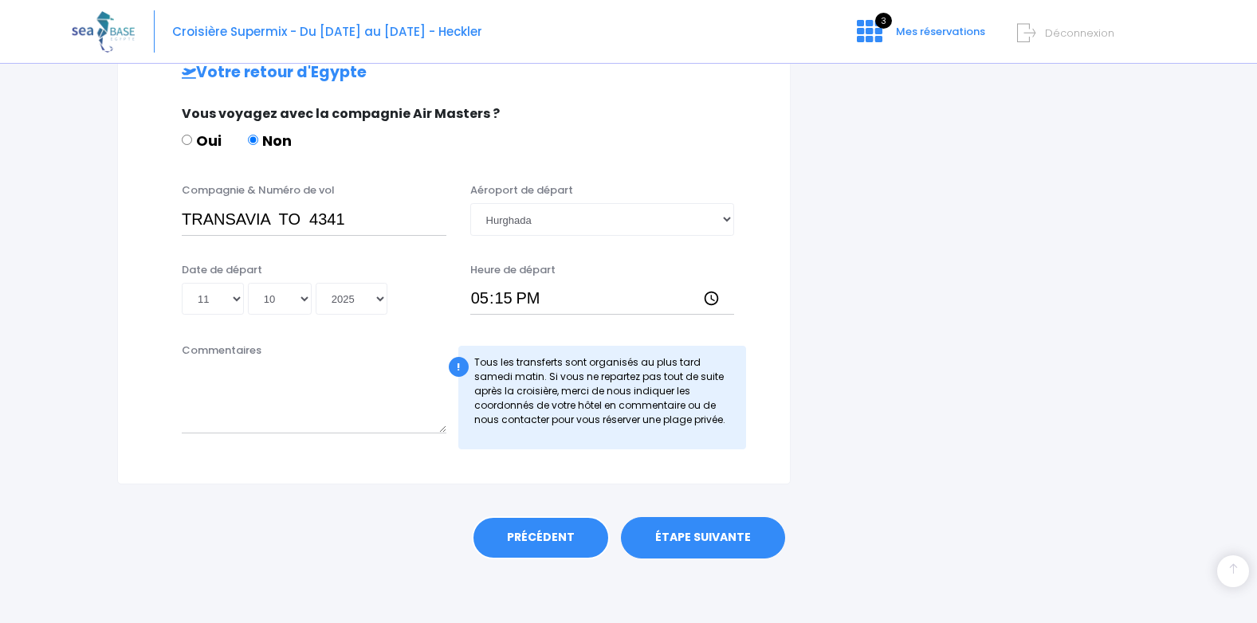
click at [577, 535] on link "PRÉCÉDENT" at bounding box center [541, 537] width 138 height 43
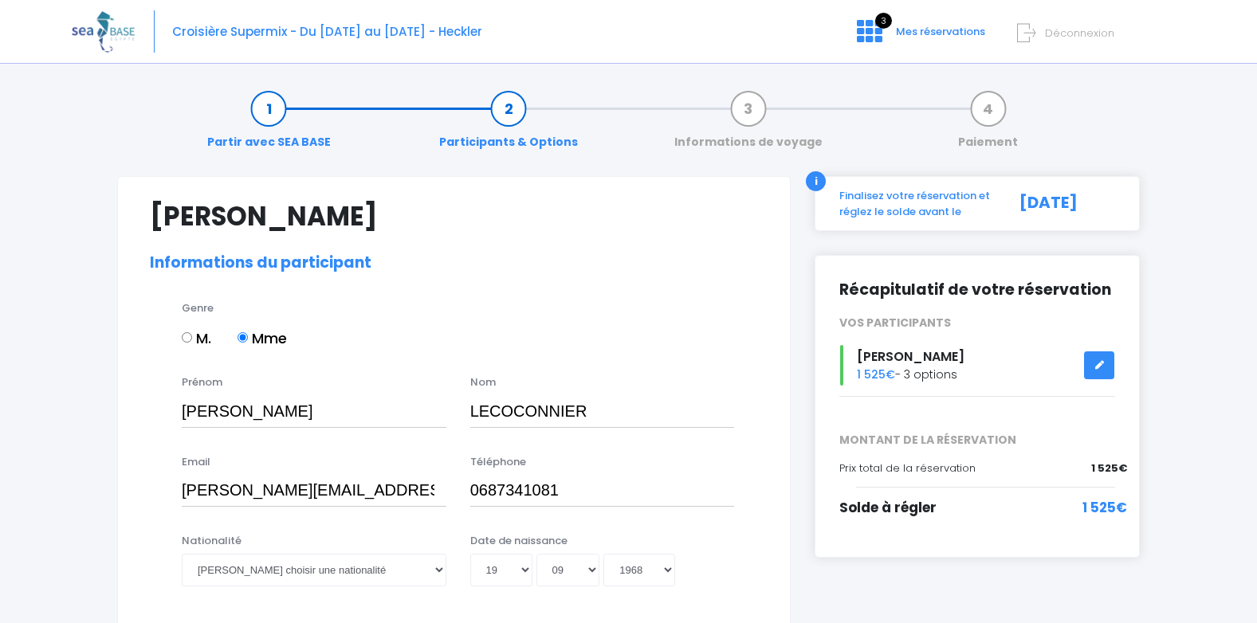
select select "N1"
select select "36/37"
select select "L"
select select "ML"
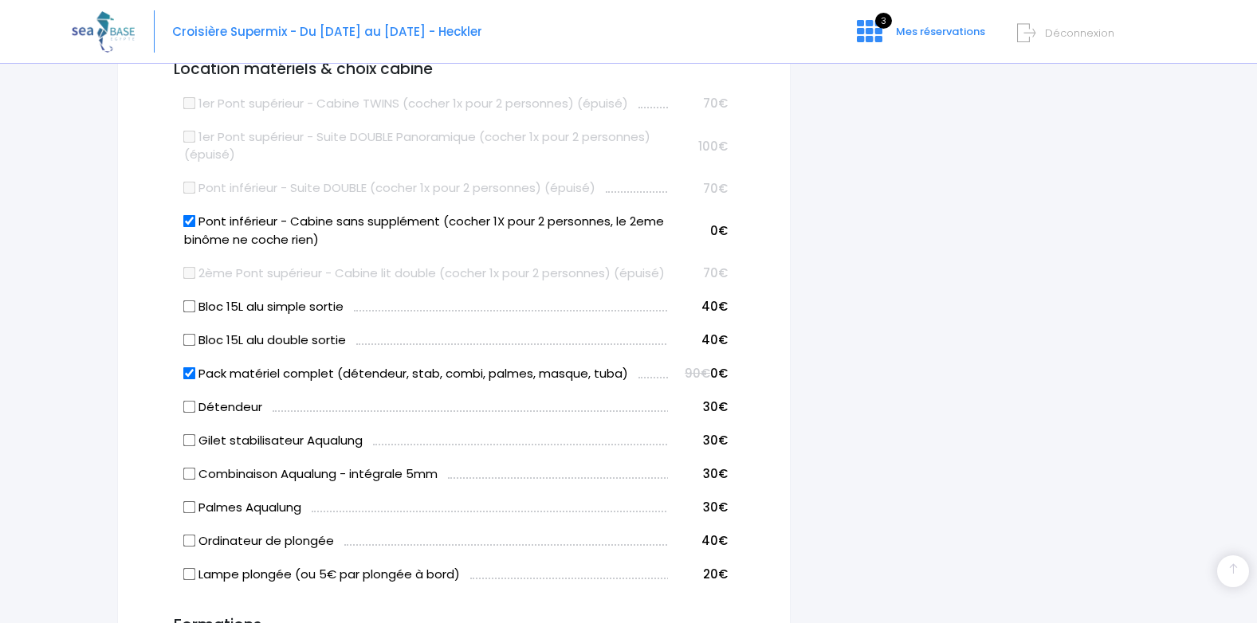
scroll to position [956, 0]
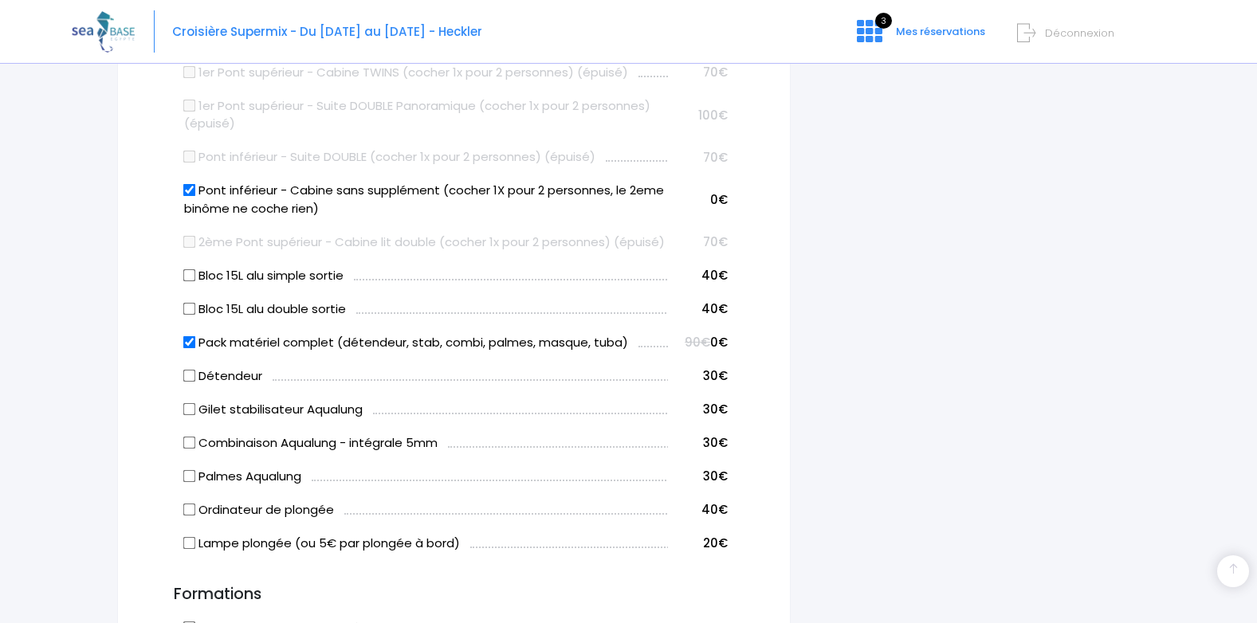
click at [190, 190] on input "Pont inférieur - Cabine sans supplément (cocher 1X pour 2 personnes, le 2eme bi…" at bounding box center [189, 190] width 13 height 13
click at [192, 191] on input "Pont inférieur - Cabine sans supplément (cocher 1X pour 2 personnes, le 2eme bi…" at bounding box center [189, 190] width 13 height 13
checkbox input "true"
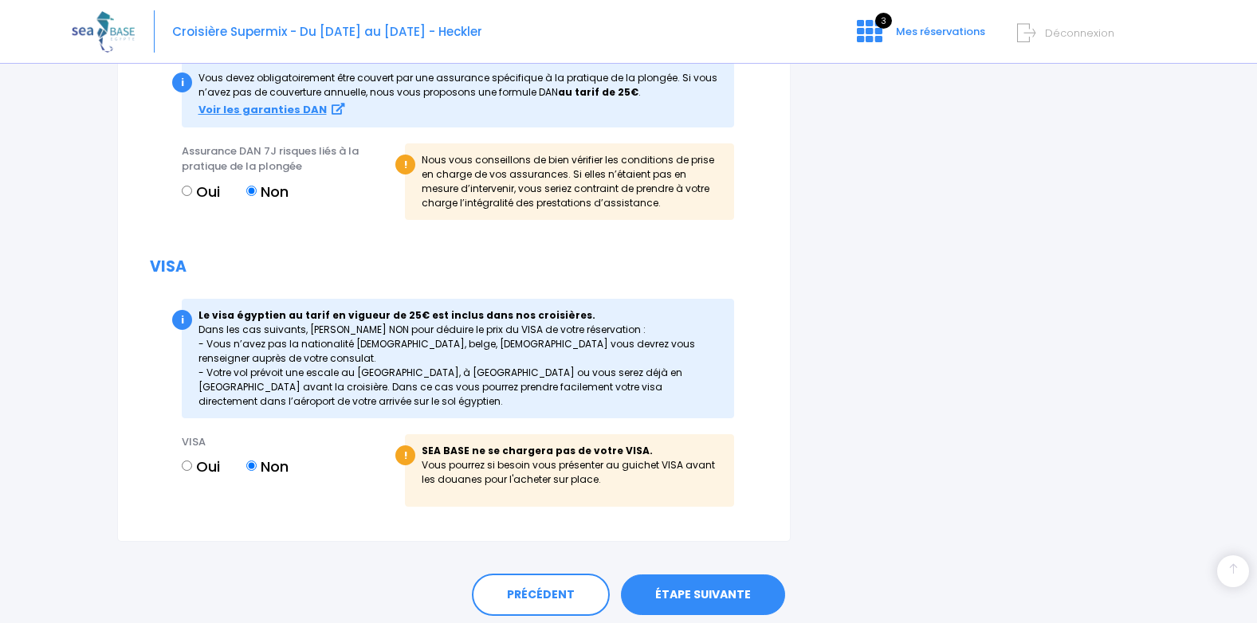
scroll to position [2145, 0]
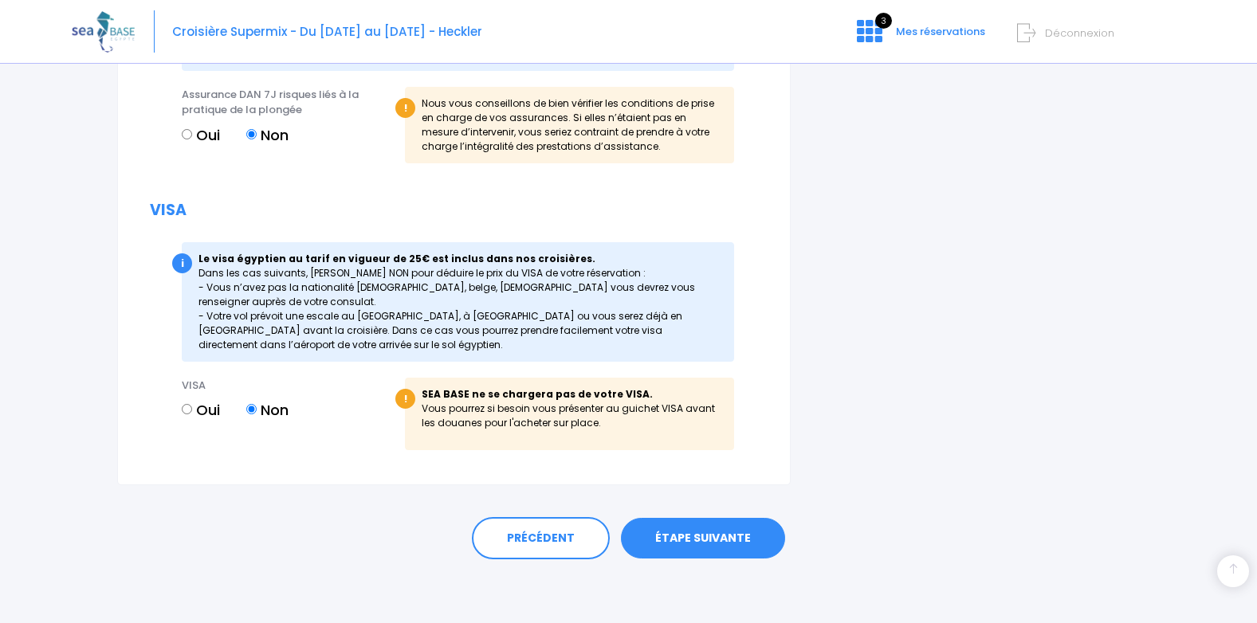
click at [719, 531] on link "ÉTAPE SUIVANTE" at bounding box center [703, 538] width 164 height 41
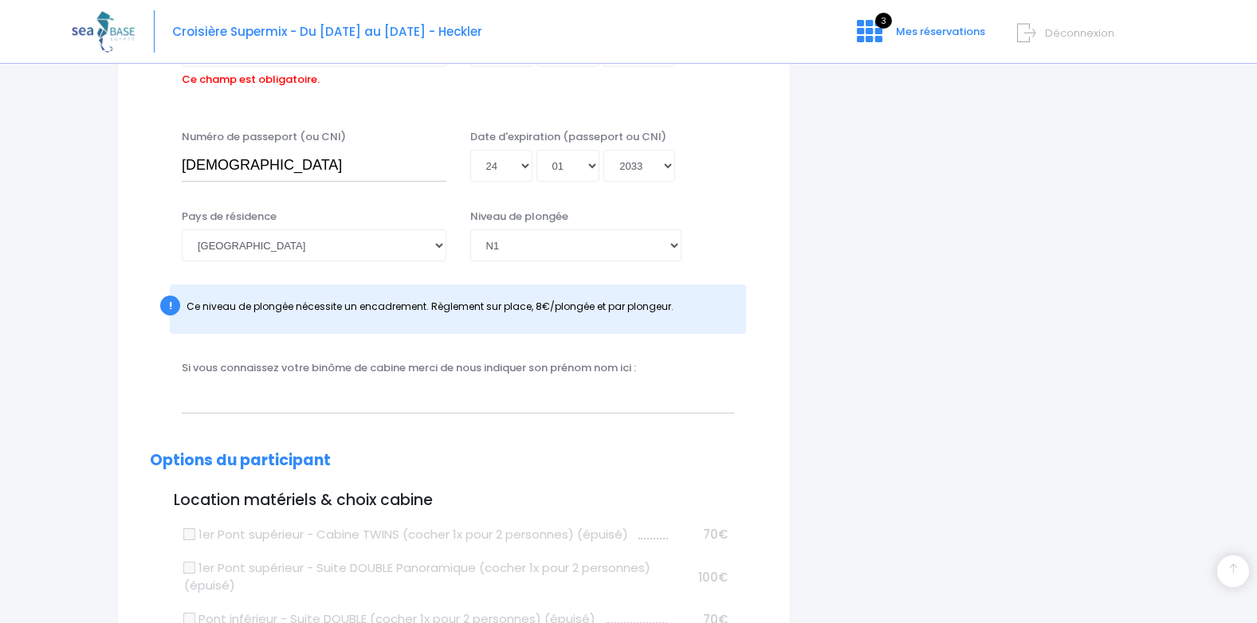
scroll to position [394, 0]
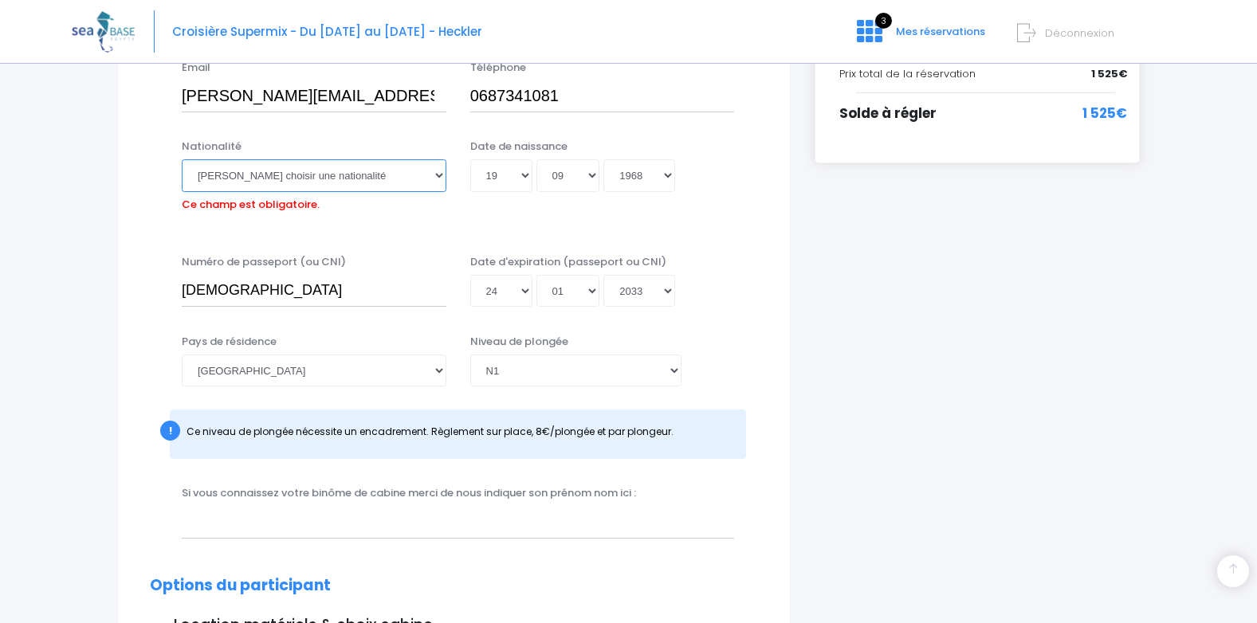
click at [439, 180] on select "Veuillez choisir une nationalité Afghane Albanaise Algerienne Allemande America…" at bounding box center [314, 175] width 265 height 32
select select "Française"
click at [182, 159] on select "Veuillez choisir une nationalité Afghane Albanaise Algerienne Allemande America…" at bounding box center [314, 175] width 265 height 32
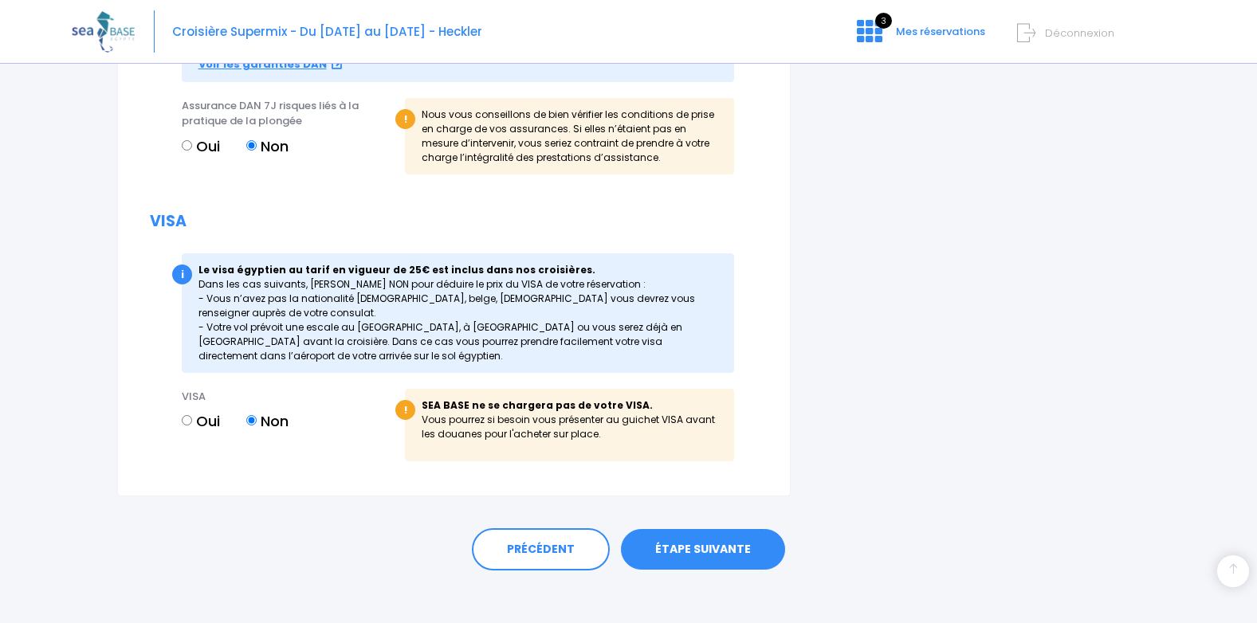
scroll to position [2145, 0]
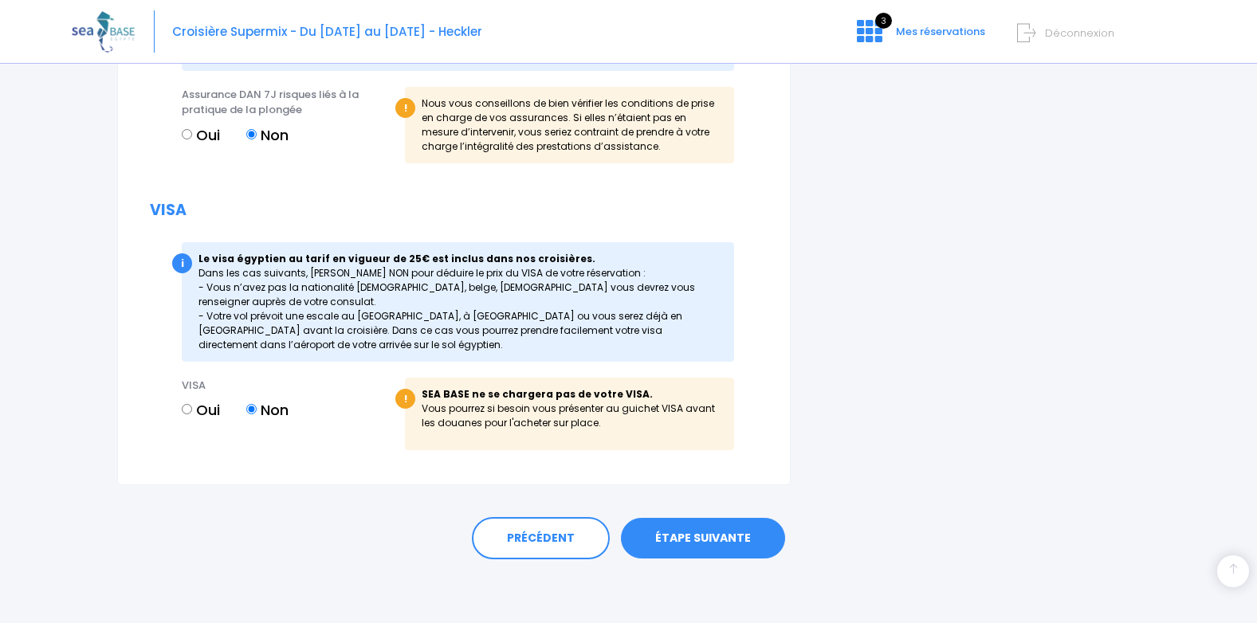
click at [724, 524] on link "ÉTAPE SUIVANTE" at bounding box center [703, 538] width 164 height 41
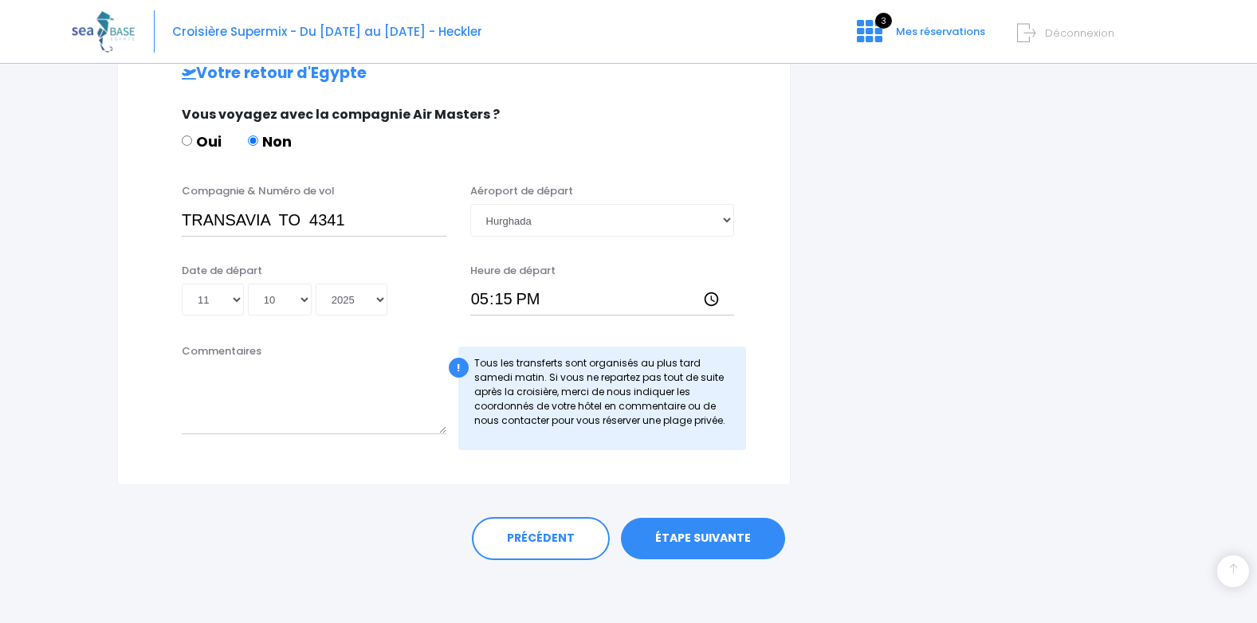
scroll to position [777, 0]
click at [713, 532] on link "ÉTAPE SUIVANTE" at bounding box center [703, 537] width 164 height 41
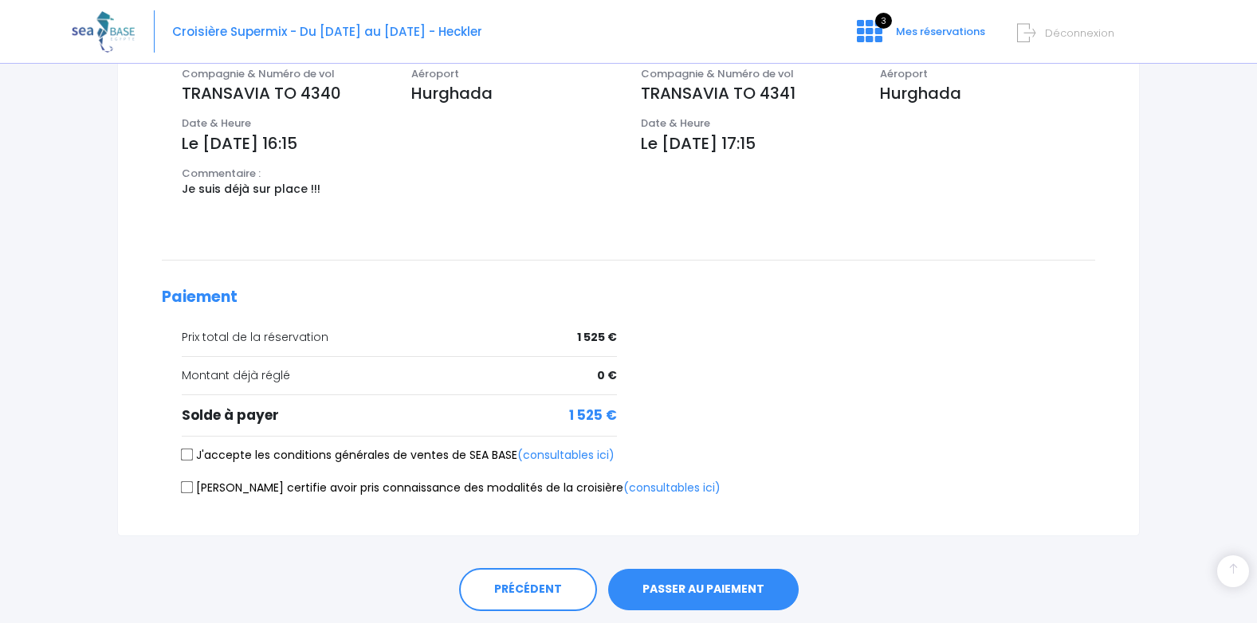
scroll to position [605, 0]
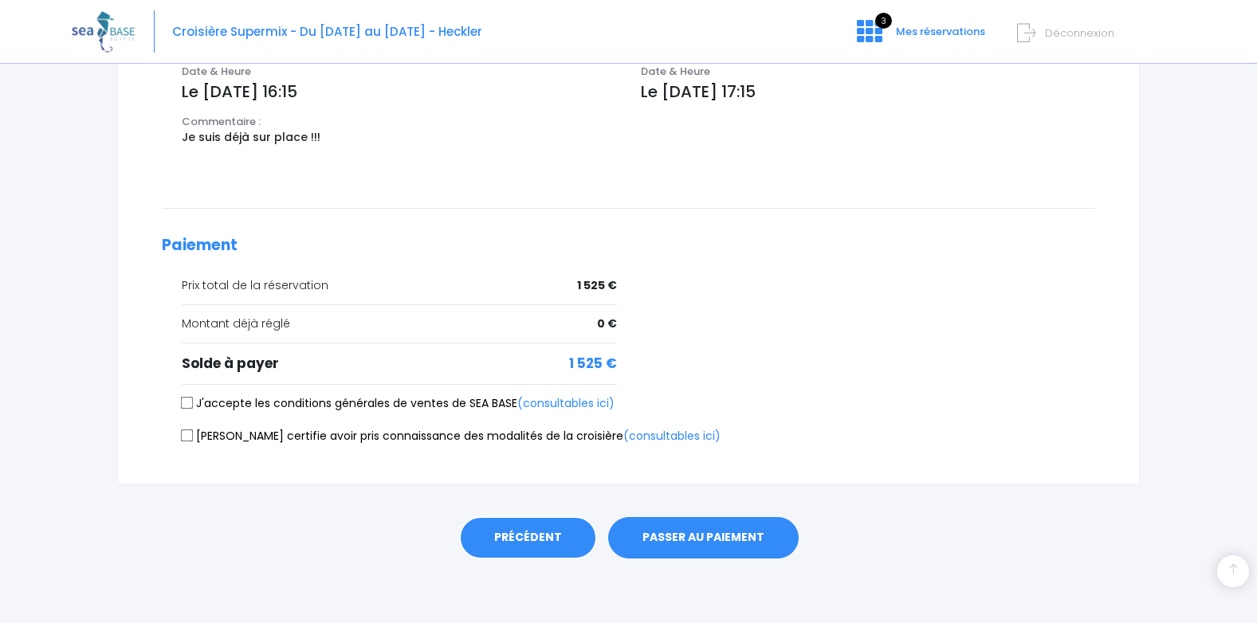
click at [531, 535] on link "PRÉCÉDENT" at bounding box center [528, 537] width 138 height 43
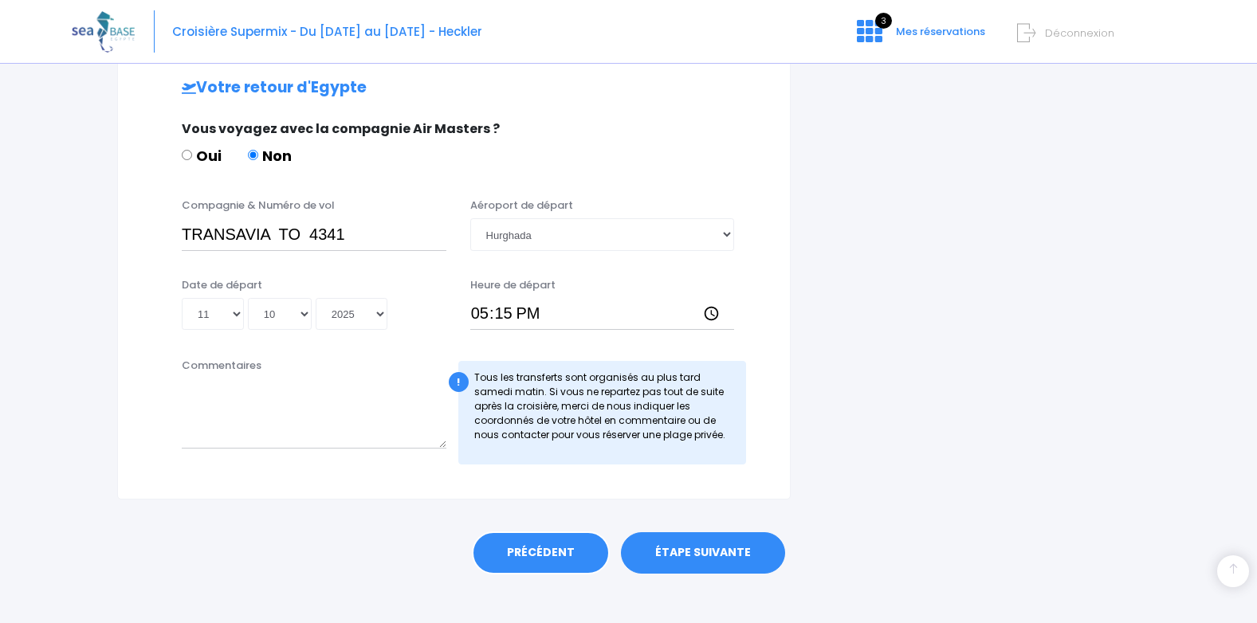
scroll to position [777, 0]
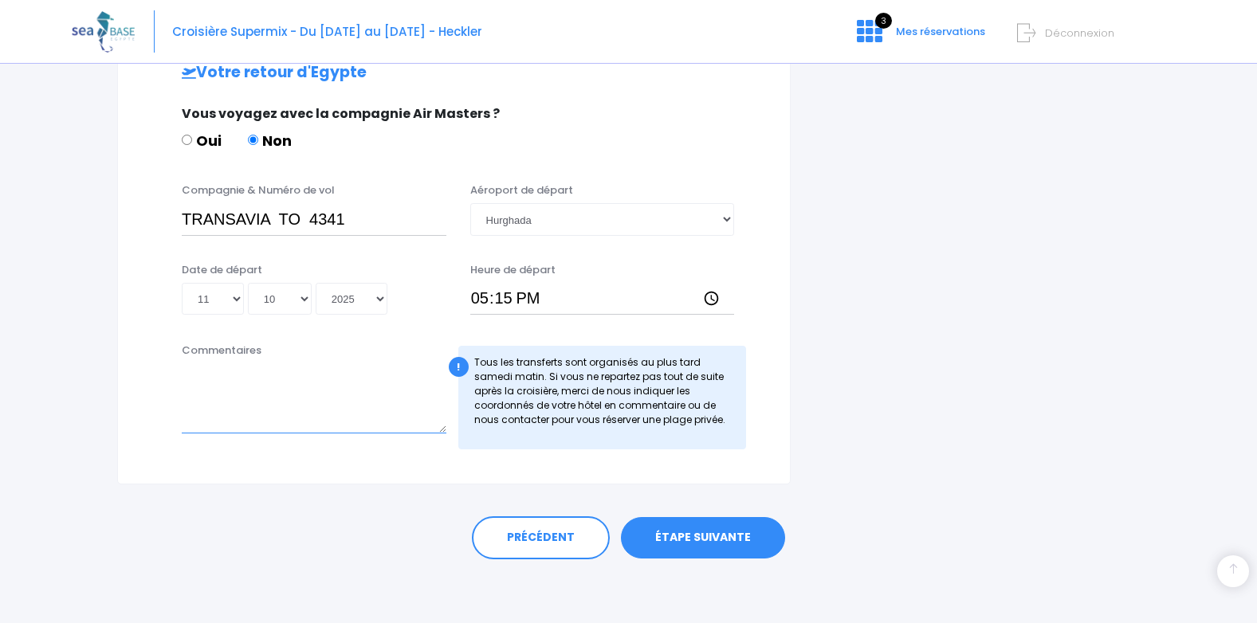
click at [210, 379] on textarea "Commentaires" at bounding box center [314, 398] width 265 height 70
click at [673, 535] on link "ÉTAPE SUIVANTE" at bounding box center [703, 537] width 164 height 41
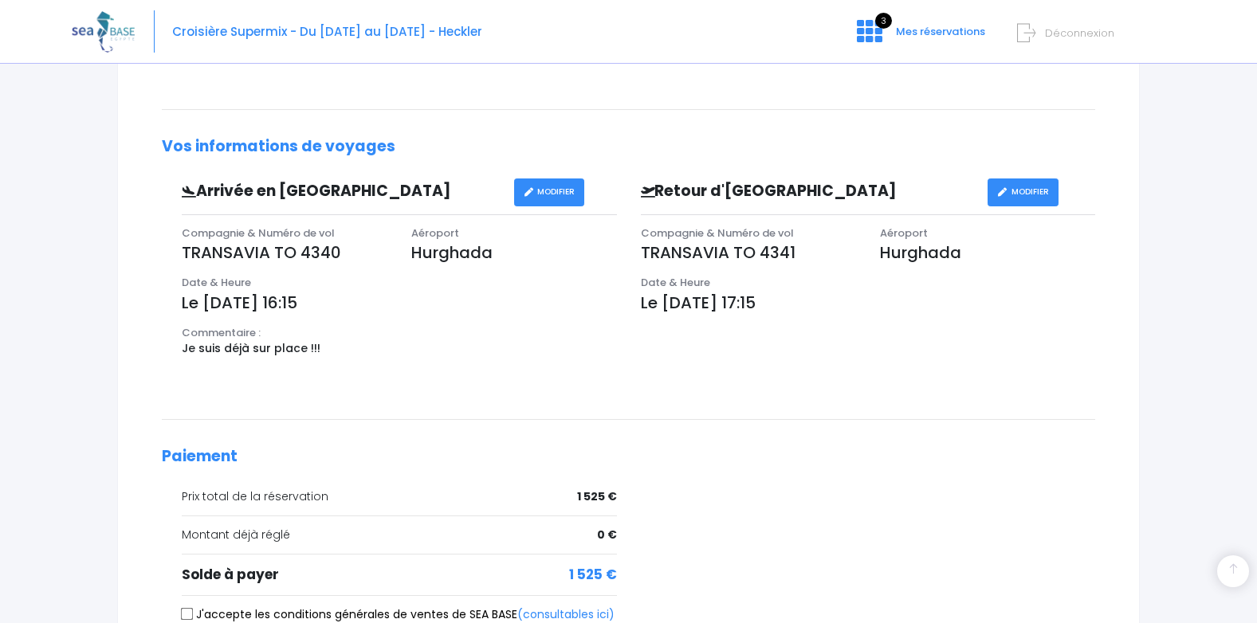
scroll to position [286, 0]
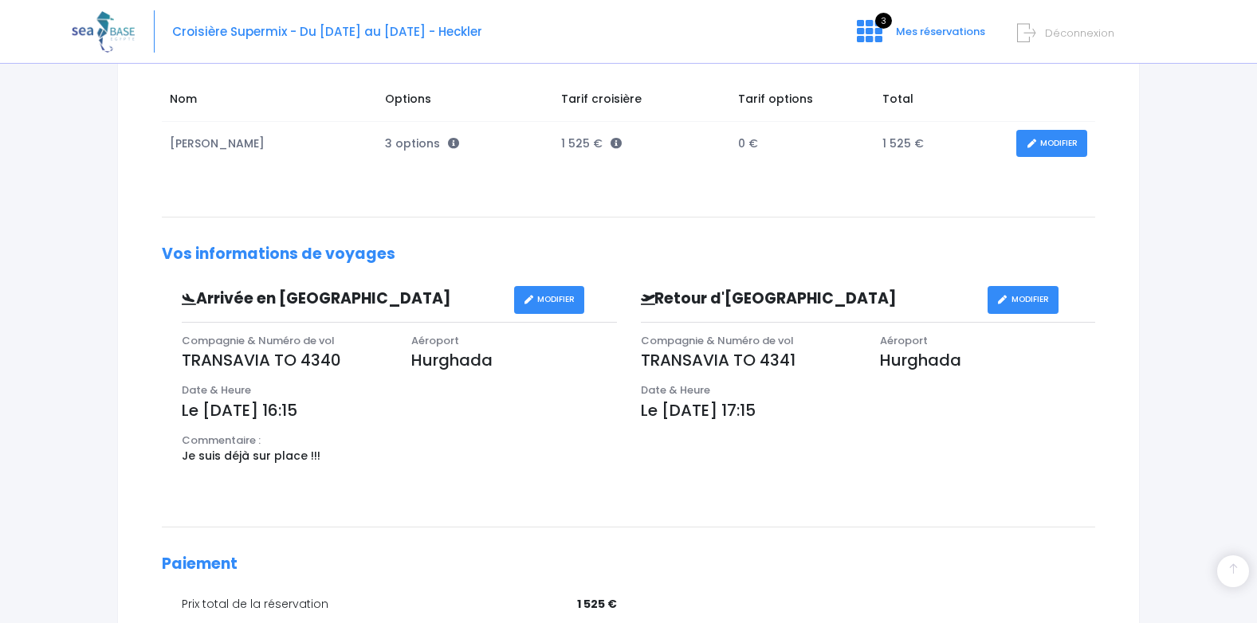
click at [1074, 32] on span "Déconnexion" at bounding box center [1079, 32] width 69 height 15
